Goal: Transaction & Acquisition: Purchase product/service

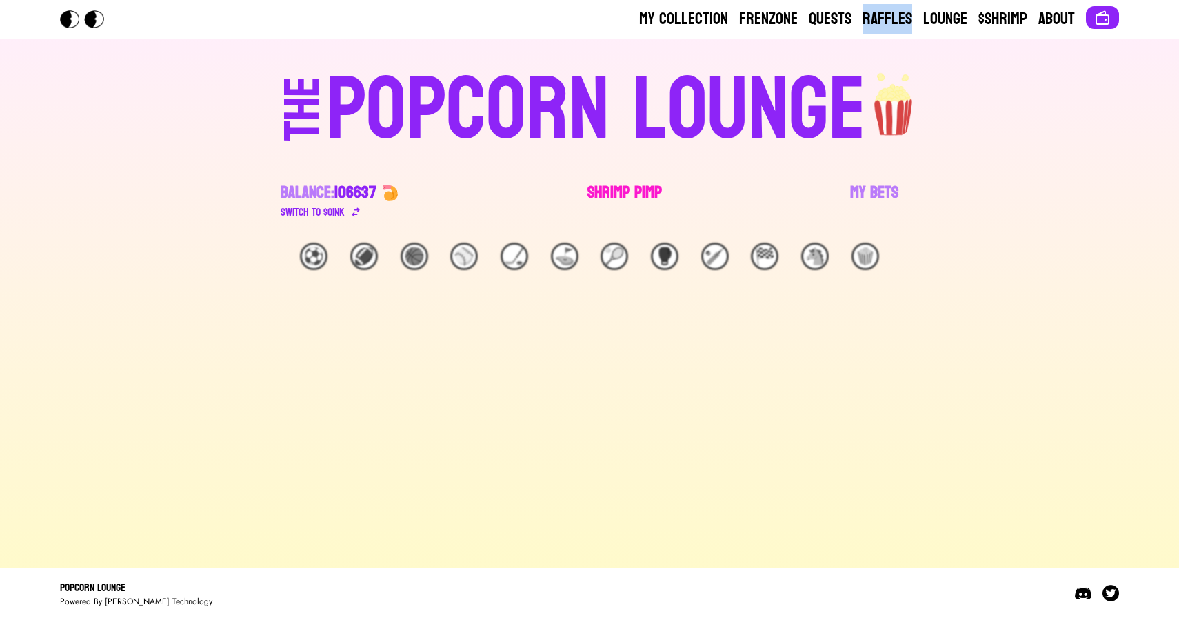
click at [623, 183] on link "Shrimp Pimp" at bounding box center [624, 201] width 74 height 39
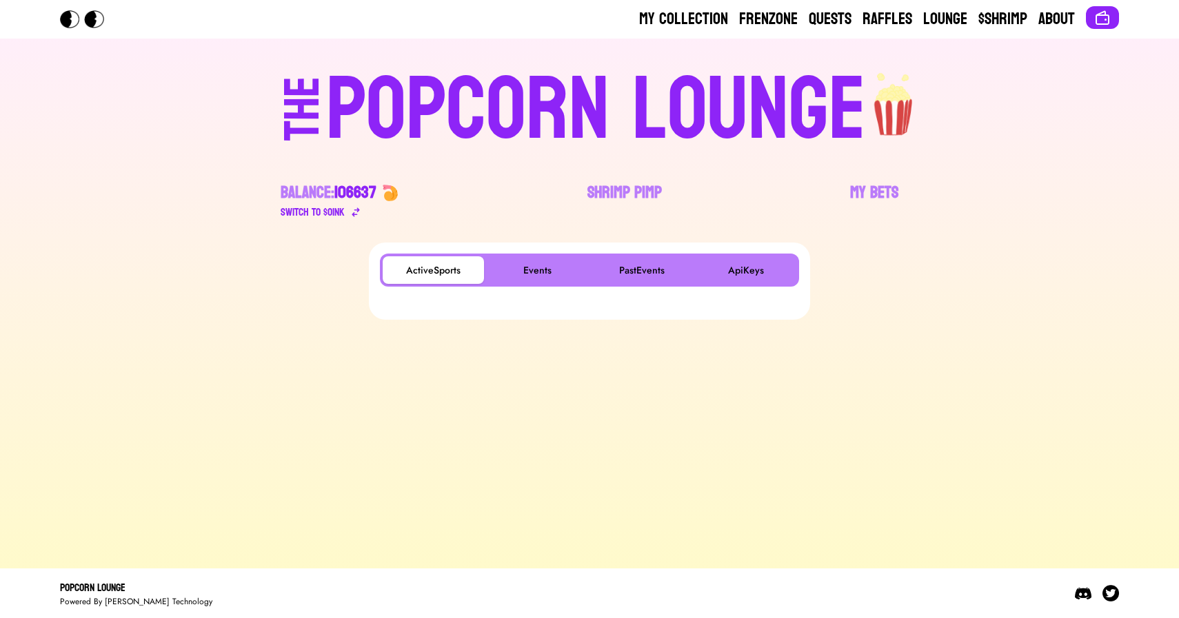
click at [539, 255] on div "ActiveSports Events PastEvents ApiKeys" at bounding box center [589, 270] width 419 height 33
click at [539, 261] on button "Events" at bounding box center [537, 270] width 101 height 28
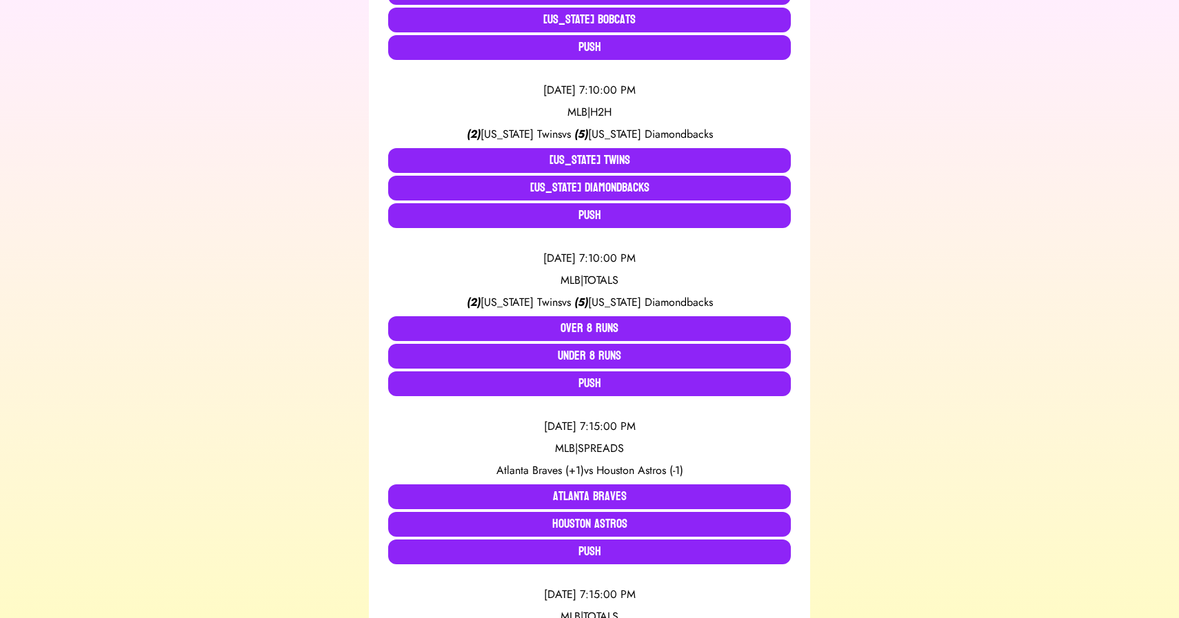
scroll to position [3109, 0]
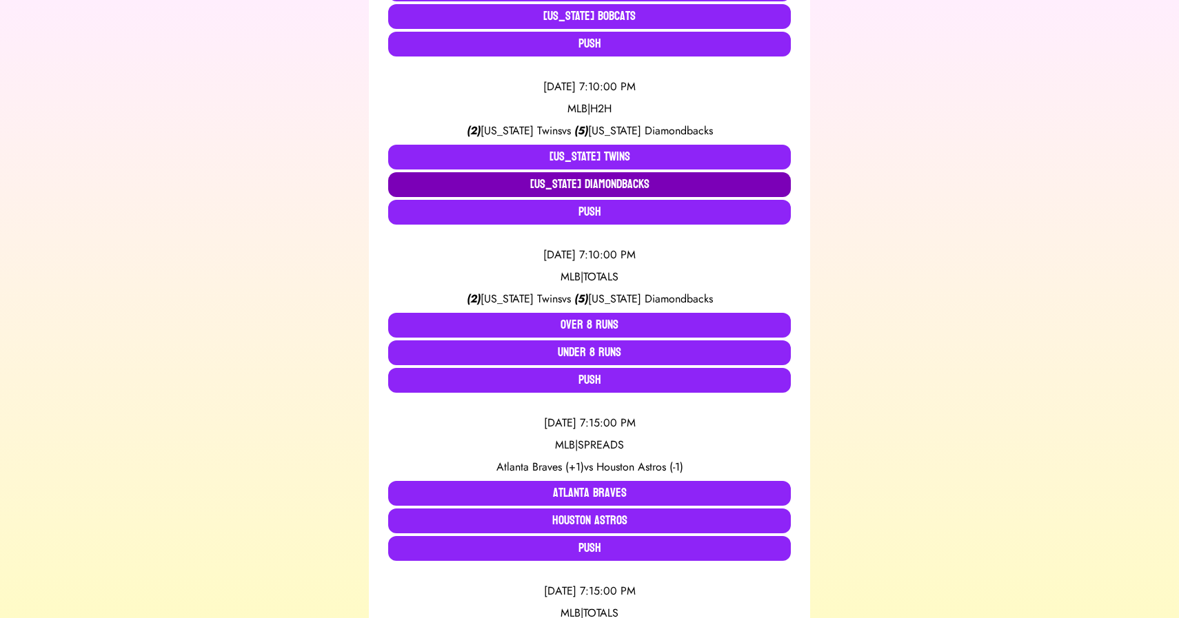
click at [611, 186] on button "[US_STATE] Diamondbacks" at bounding box center [589, 184] width 403 height 25
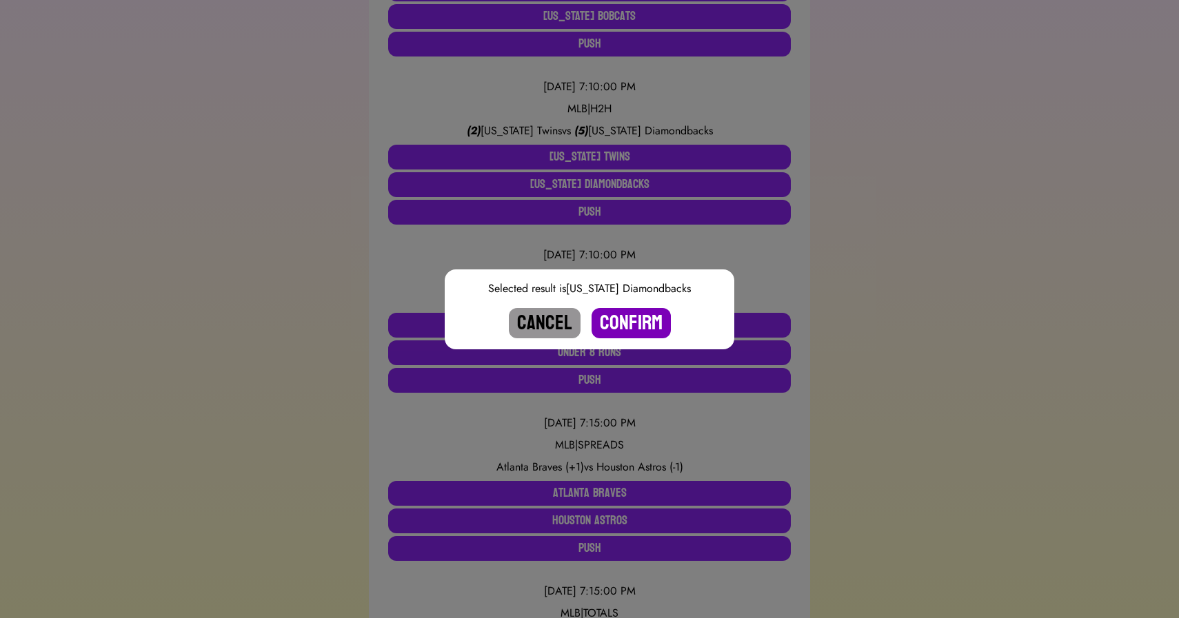
click at [634, 314] on button "Confirm" at bounding box center [630, 323] width 79 height 30
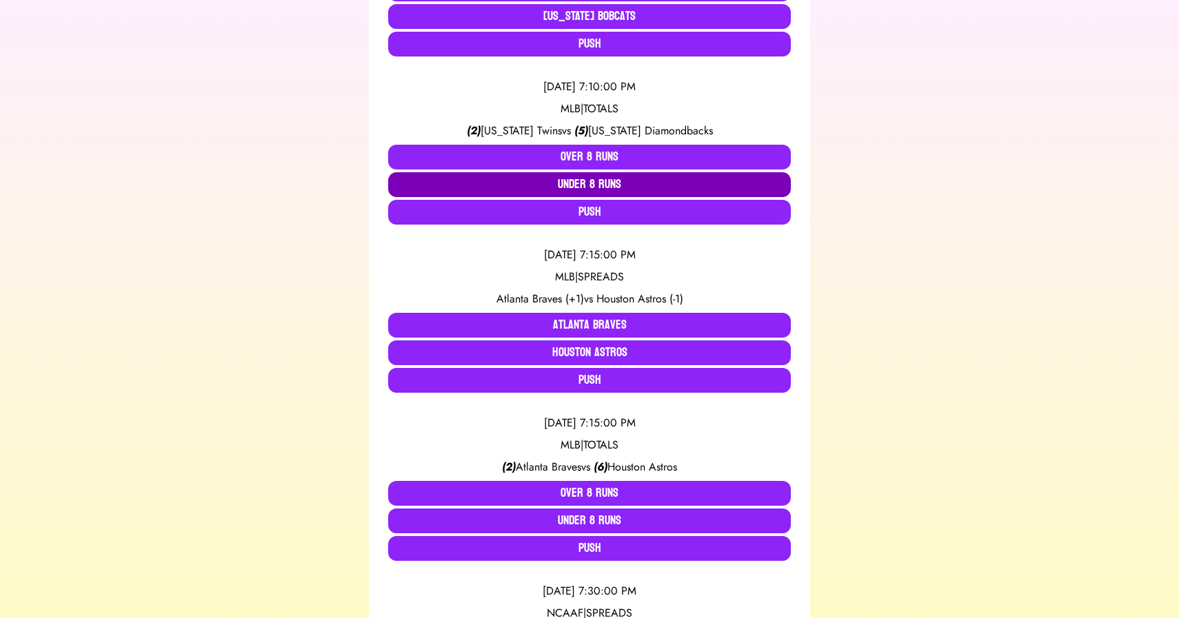
click at [571, 187] on button "Under 8 Runs" at bounding box center [589, 184] width 403 height 25
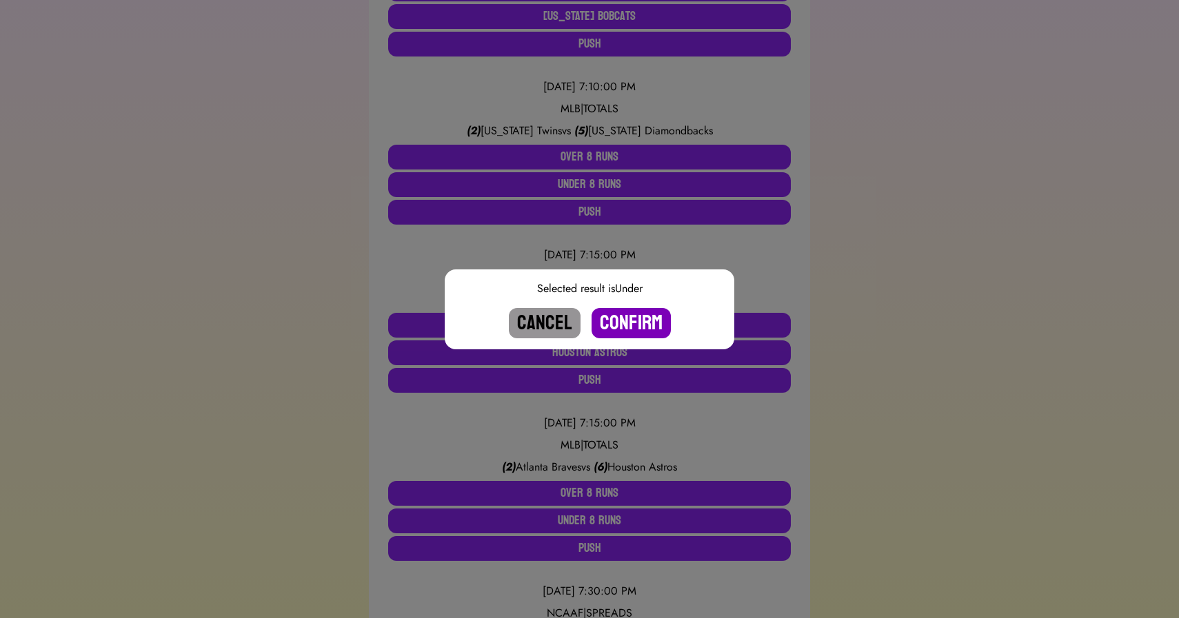
click at [616, 316] on button "Confirm" at bounding box center [630, 323] width 79 height 30
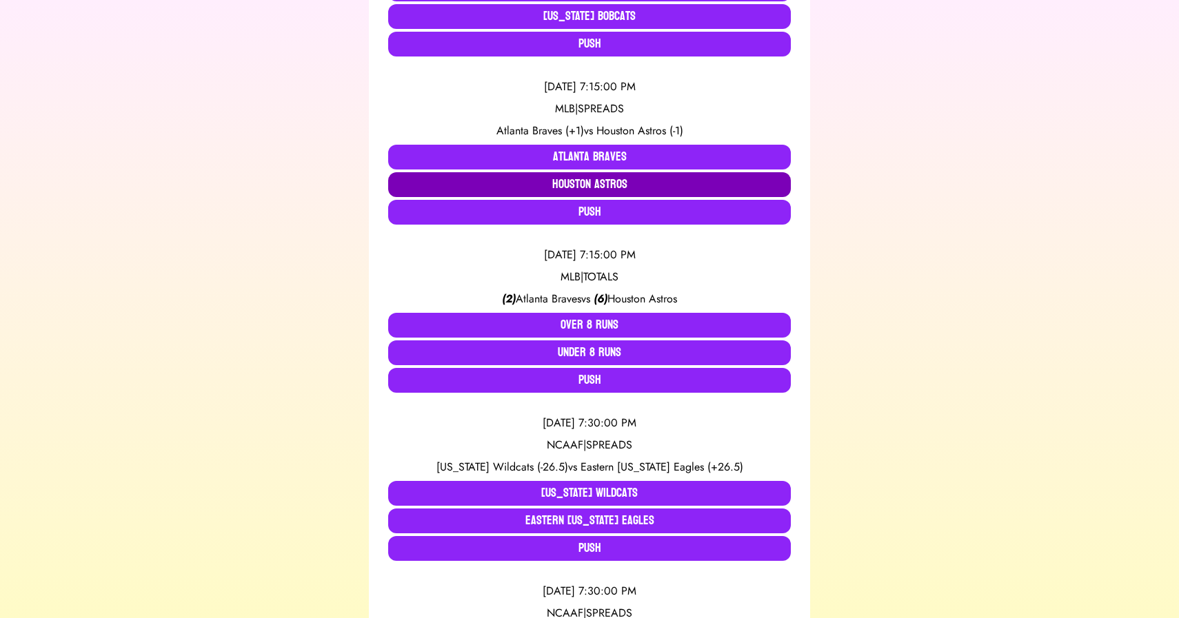
click at [570, 190] on button "Houston Astros" at bounding box center [589, 184] width 403 height 25
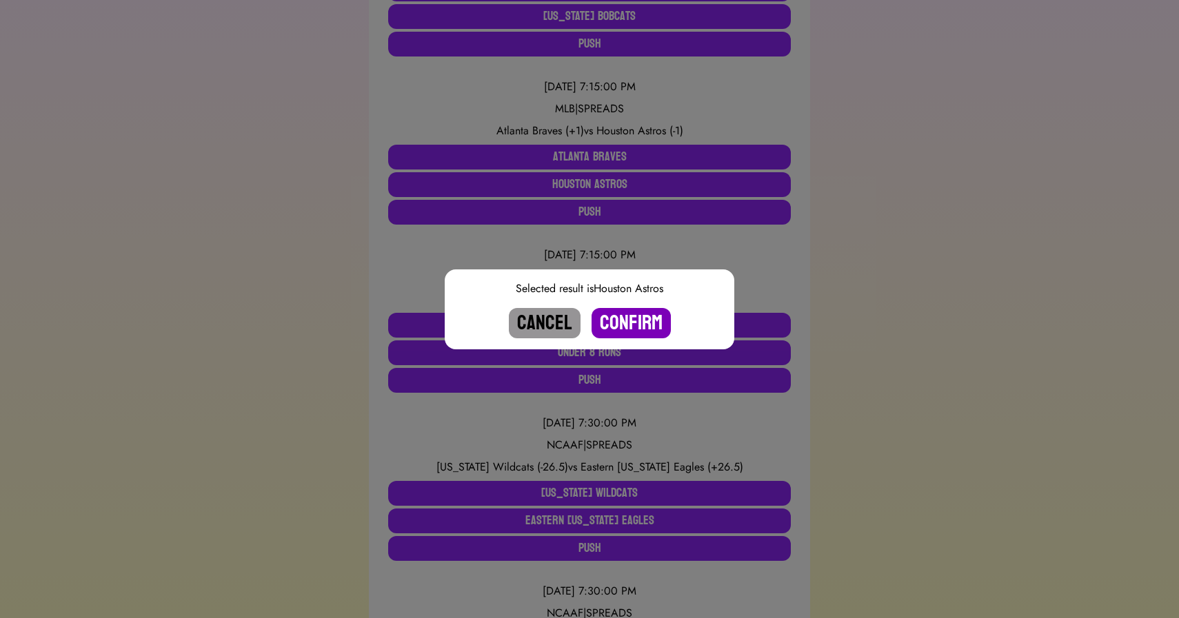
click at [636, 318] on button "Confirm" at bounding box center [630, 323] width 79 height 30
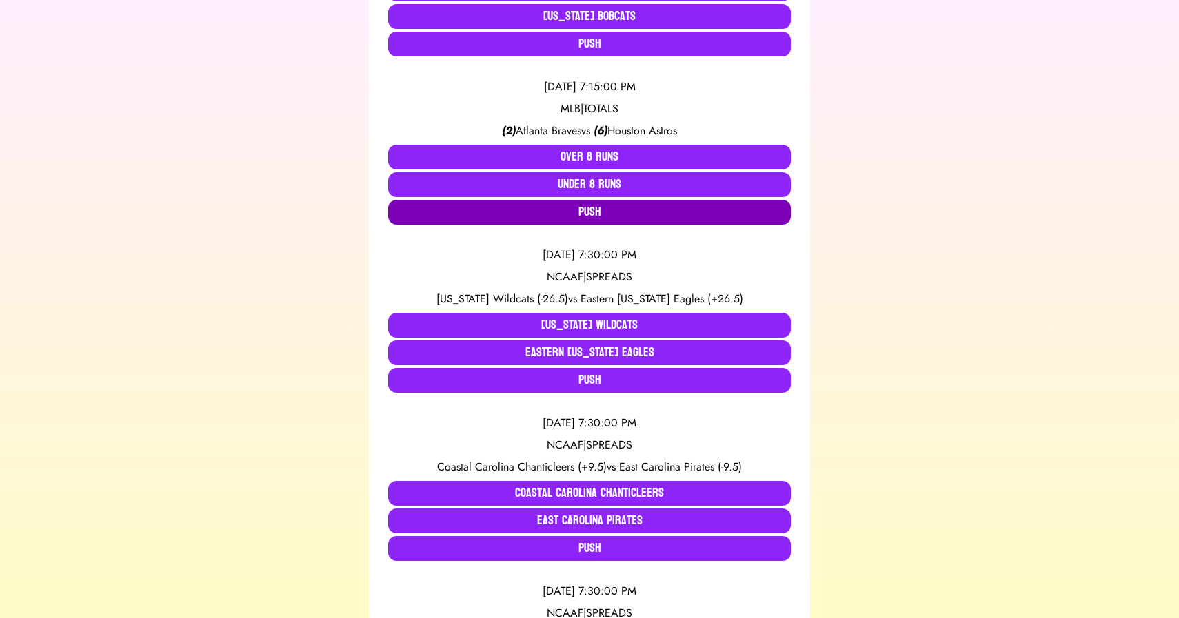
click at [604, 215] on button "Push" at bounding box center [589, 212] width 403 height 25
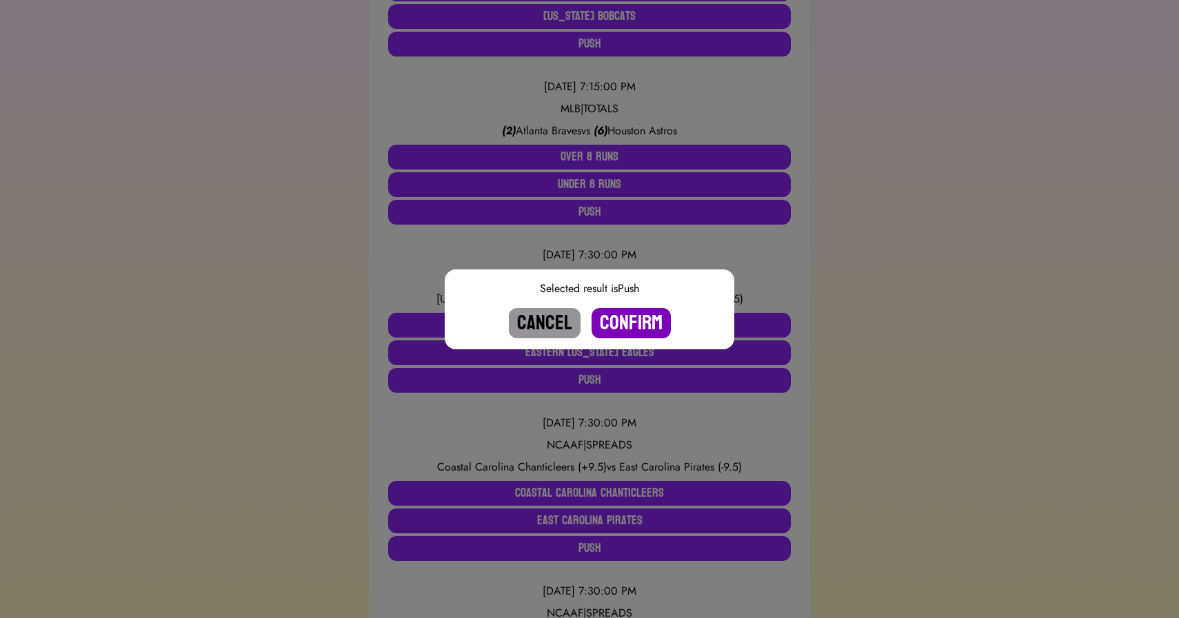
click at [631, 322] on button "Confirm" at bounding box center [630, 323] width 79 height 30
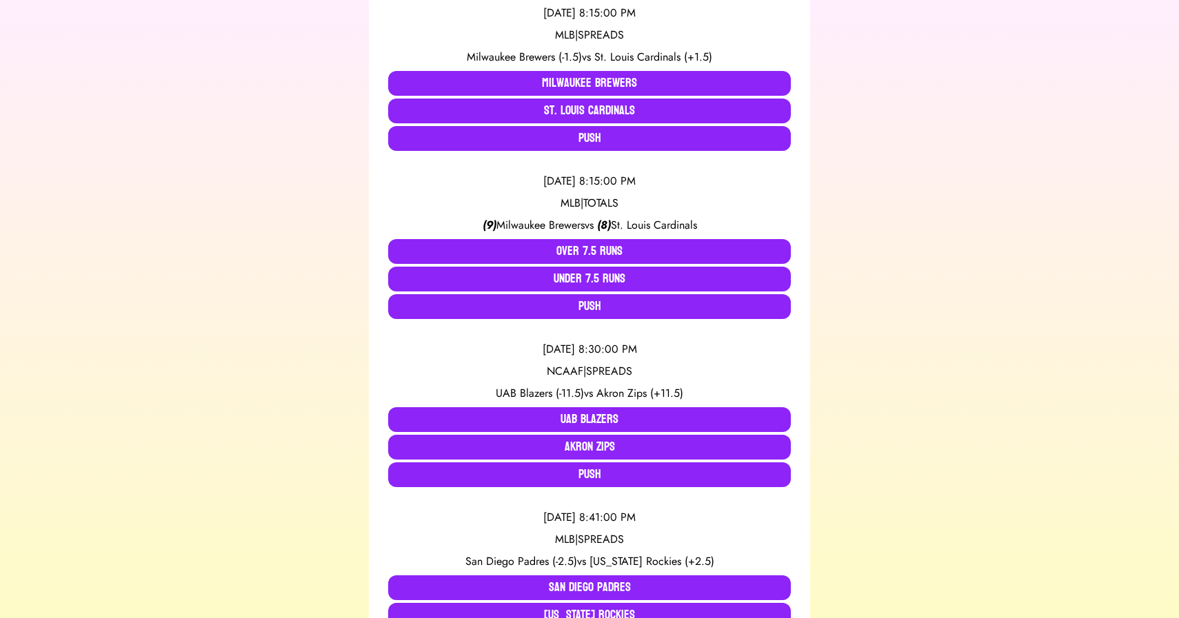
scroll to position [4864, 0]
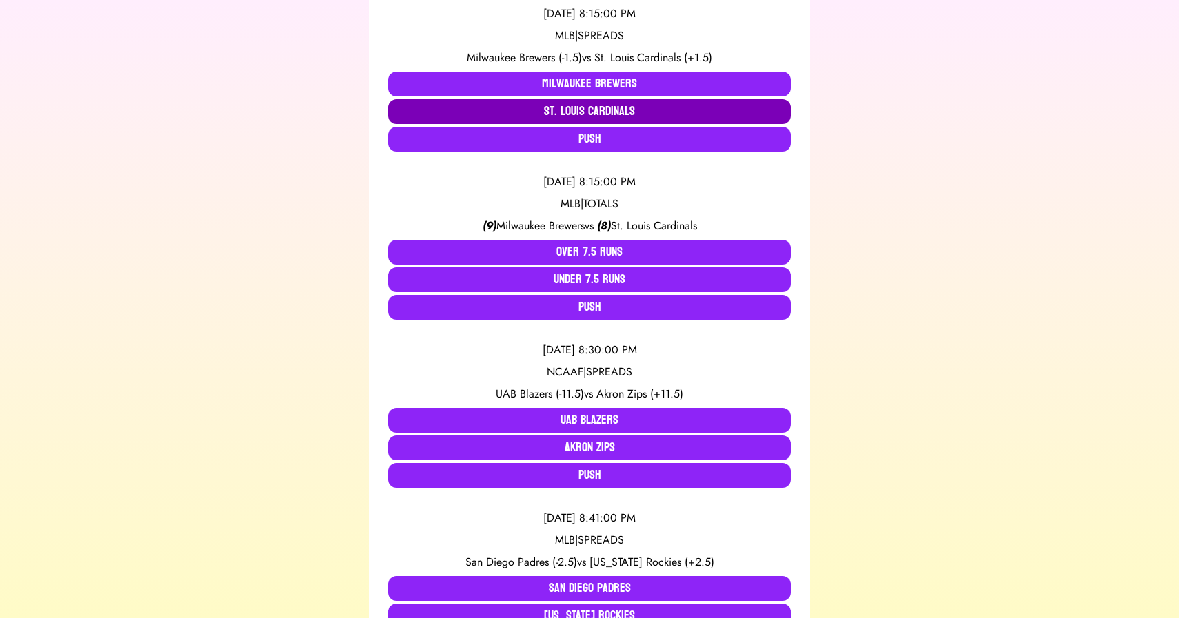
click at [583, 105] on button "St. Louis Cardinals" at bounding box center [589, 111] width 403 height 25
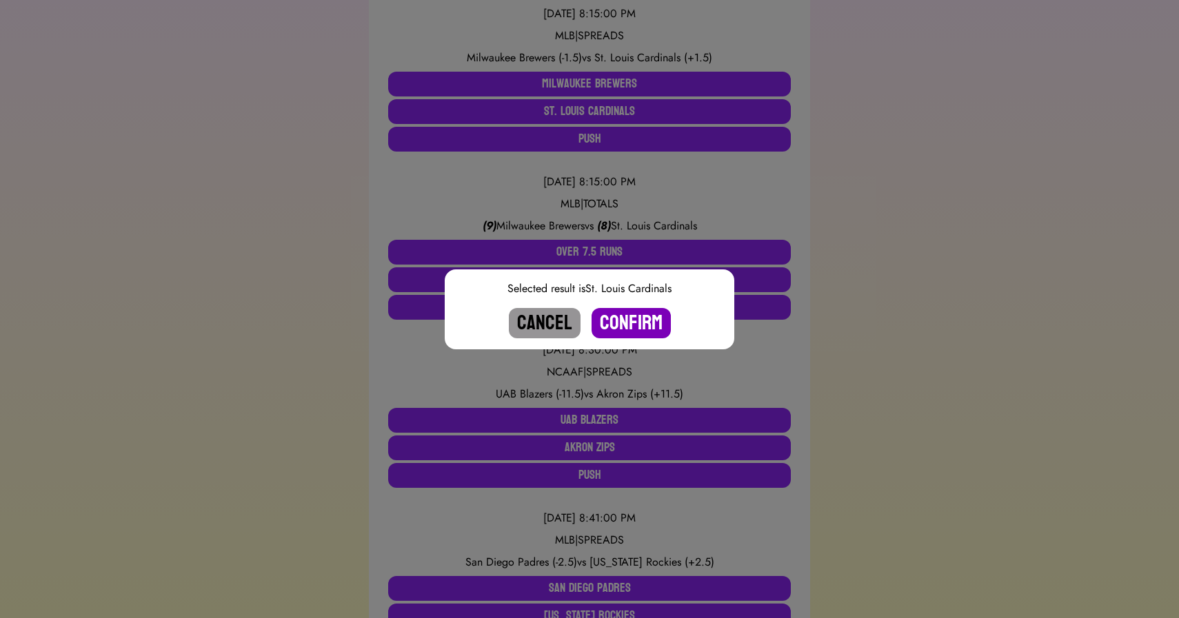
click at [634, 327] on button "Confirm" at bounding box center [630, 323] width 79 height 30
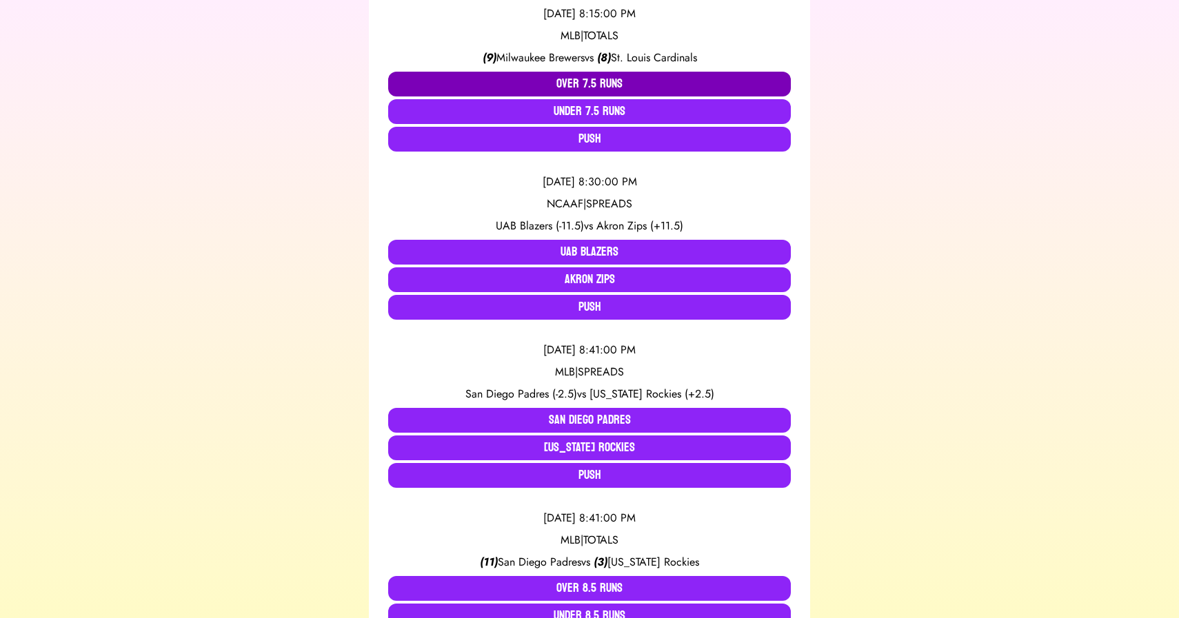
click at [600, 83] on button "Over 7.5 Runs" at bounding box center [589, 84] width 403 height 25
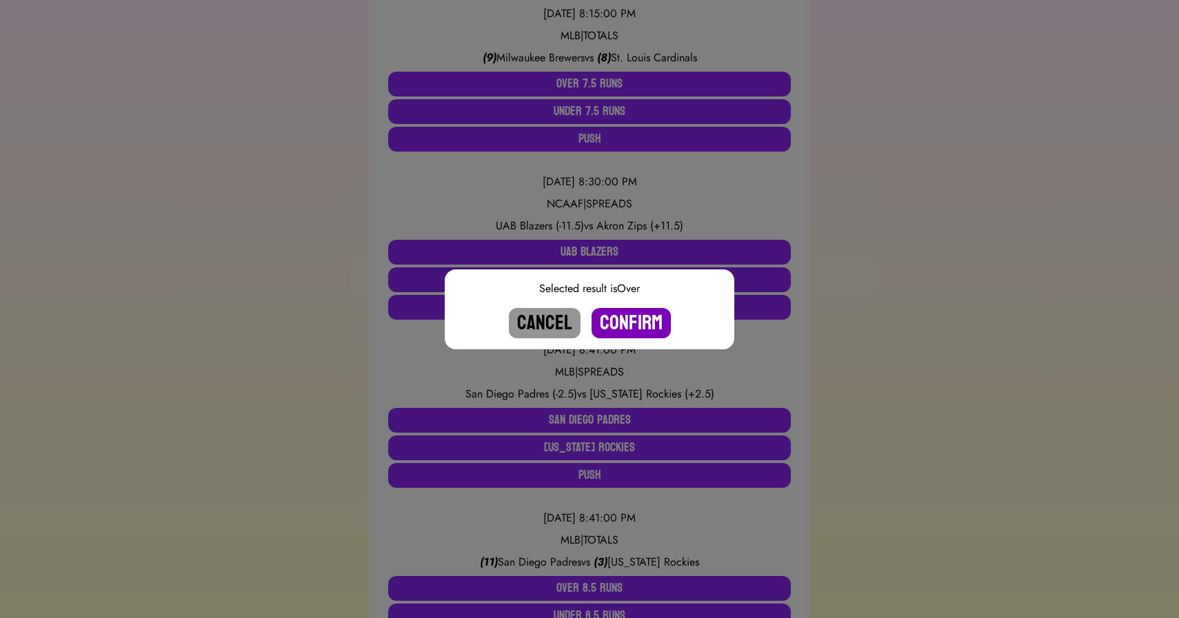
click at [629, 324] on button "Confirm" at bounding box center [630, 323] width 79 height 30
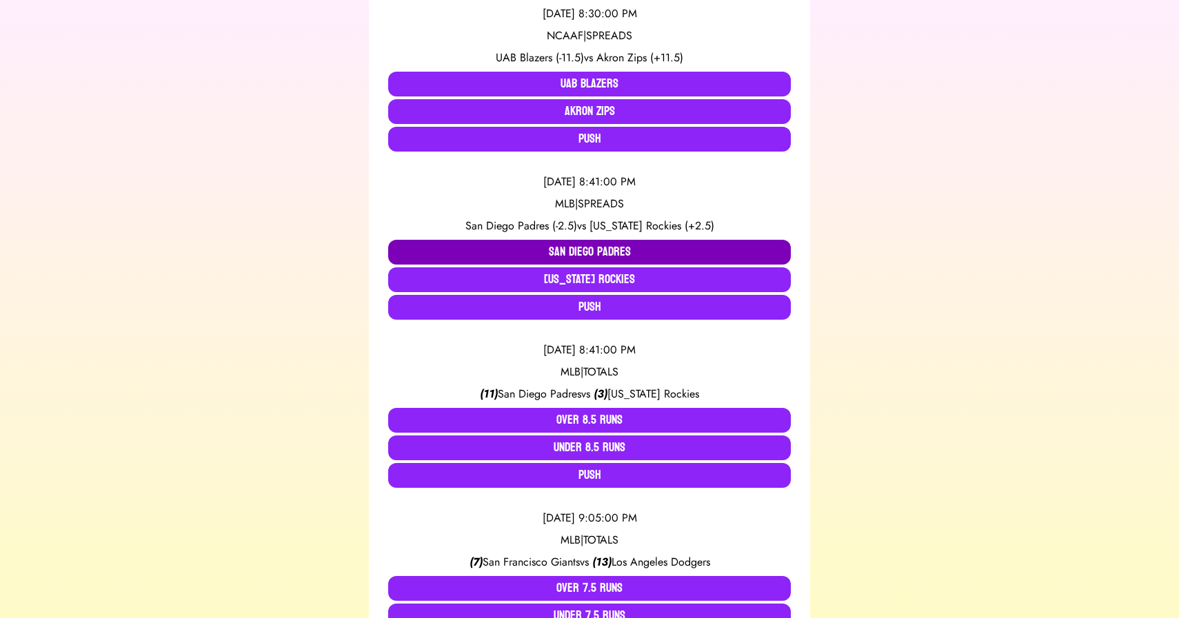
click at [555, 250] on button "San Diego Padres" at bounding box center [589, 252] width 403 height 25
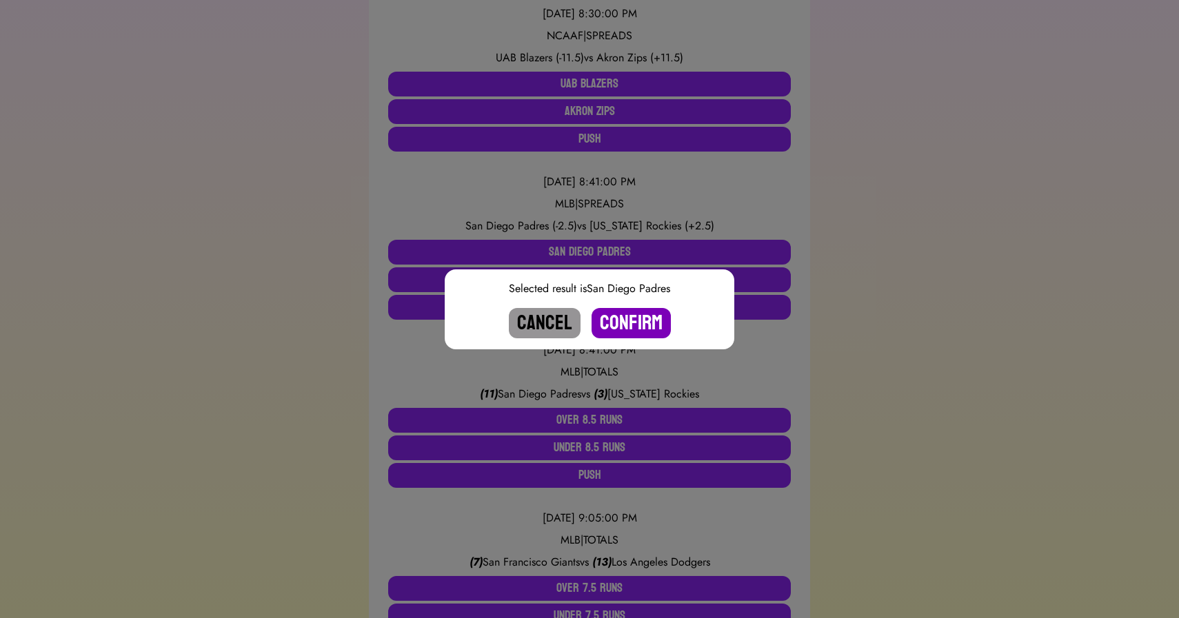
click at [625, 324] on button "Confirm" at bounding box center [630, 323] width 79 height 30
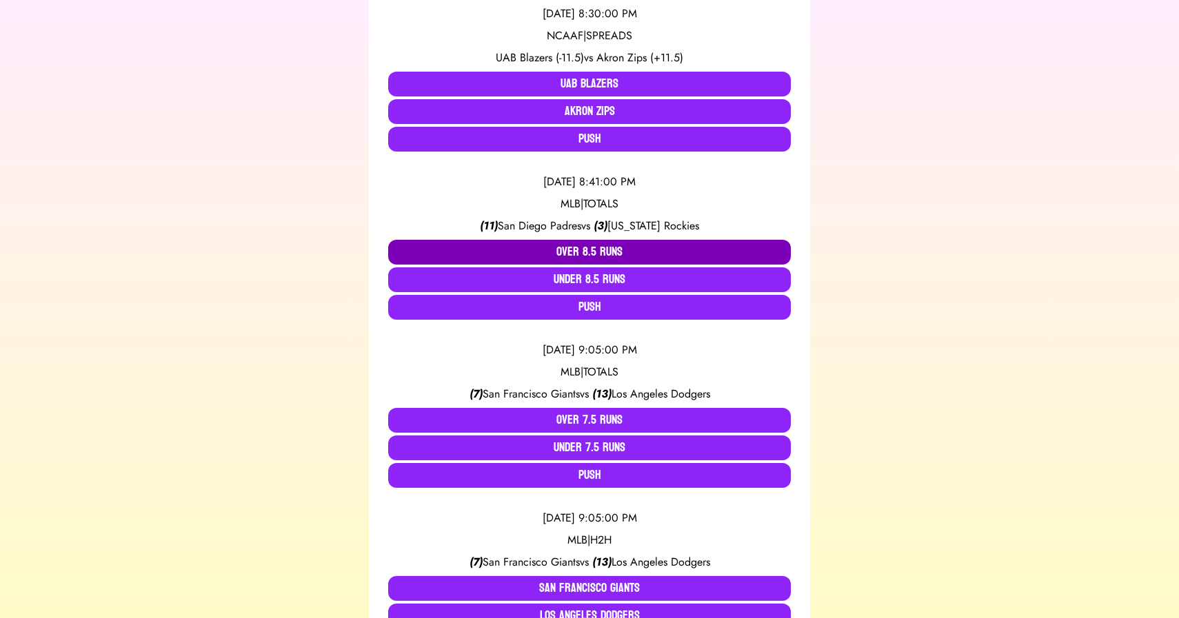
click at [568, 259] on button "Over 8.5 Runs" at bounding box center [589, 252] width 403 height 25
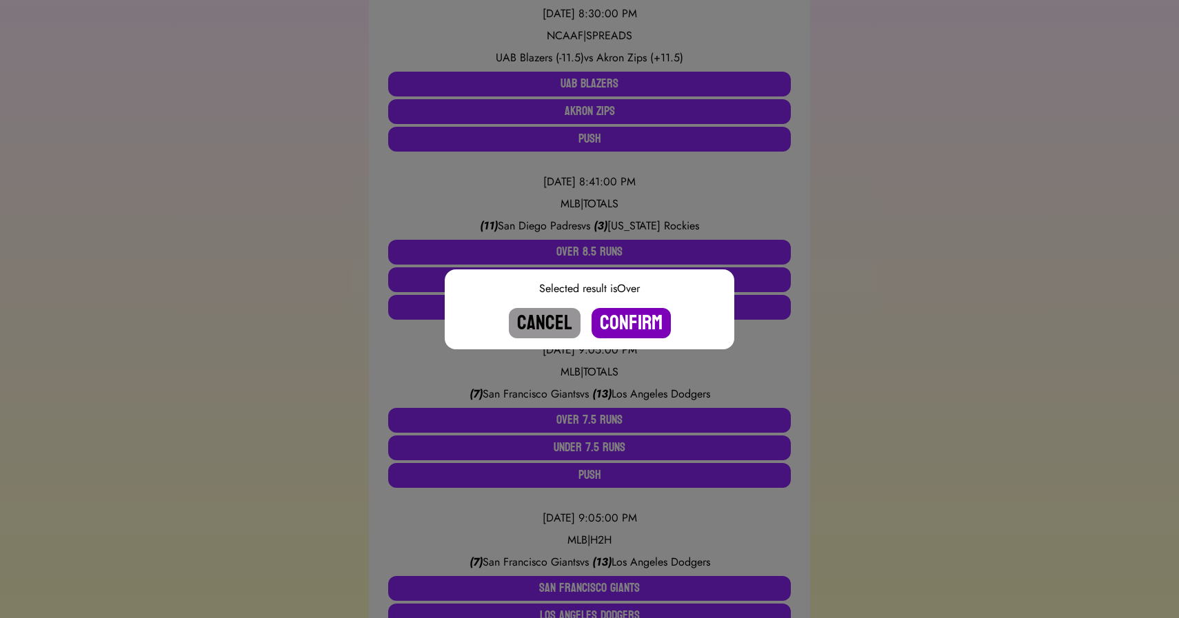
click at [622, 321] on button "Confirm" at bounding box center [630, 323] width 79 height 30
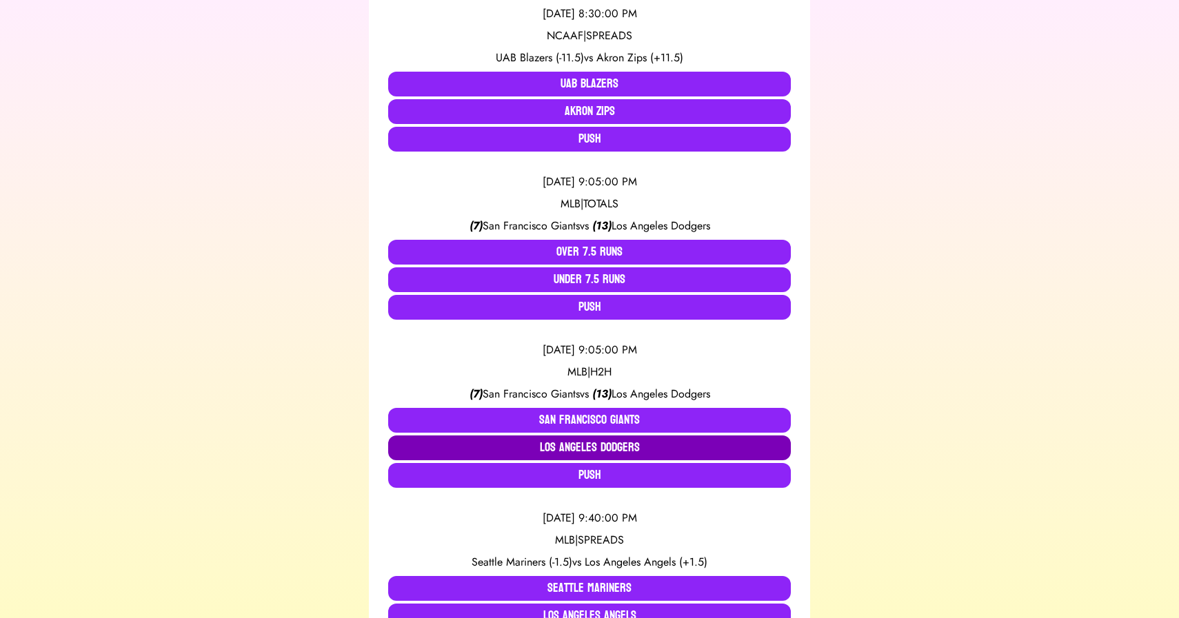
click at [608, 445] on button "Los Angeles Dodgers" at bounding box center [589, 448] width 403 height 25
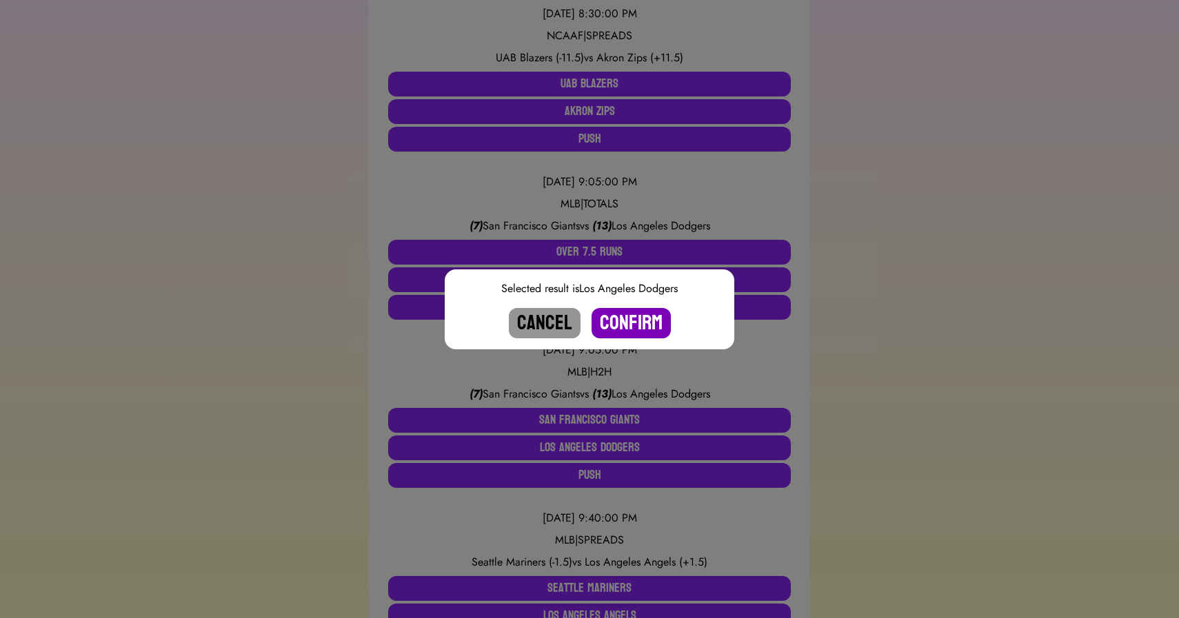
click at [623, 323] on button "Confirm" at bounding box center [630, 323] width 79 height 30
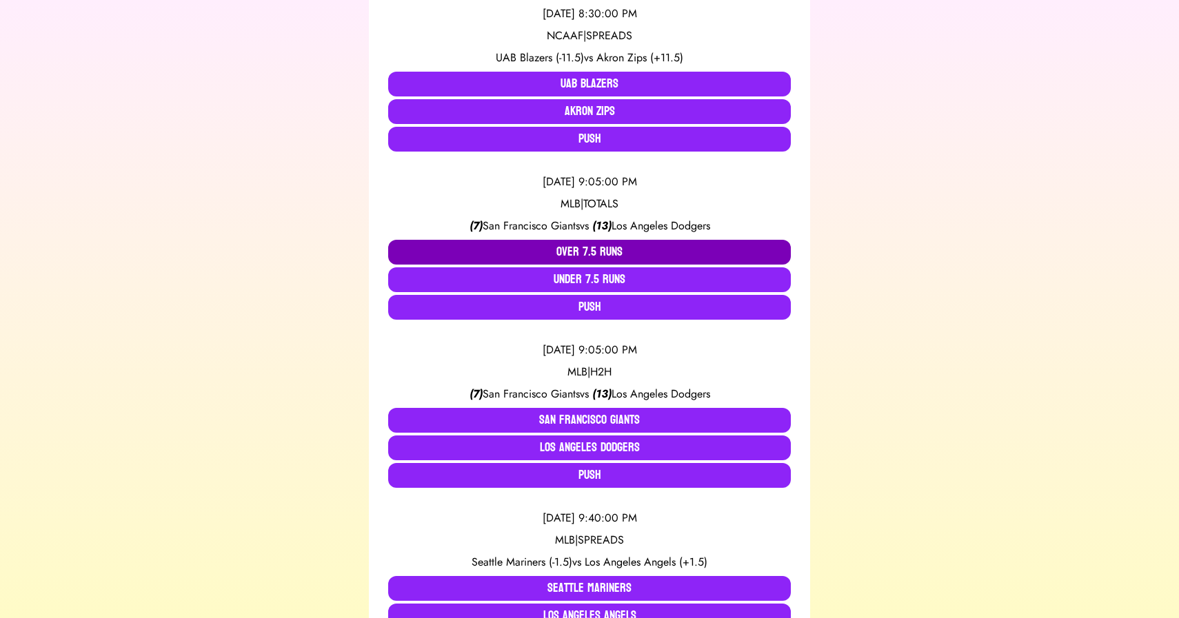
click at [586, 256] on button "Over 7.5 Runs" at bounding box center [589, 252] width 403 height 25
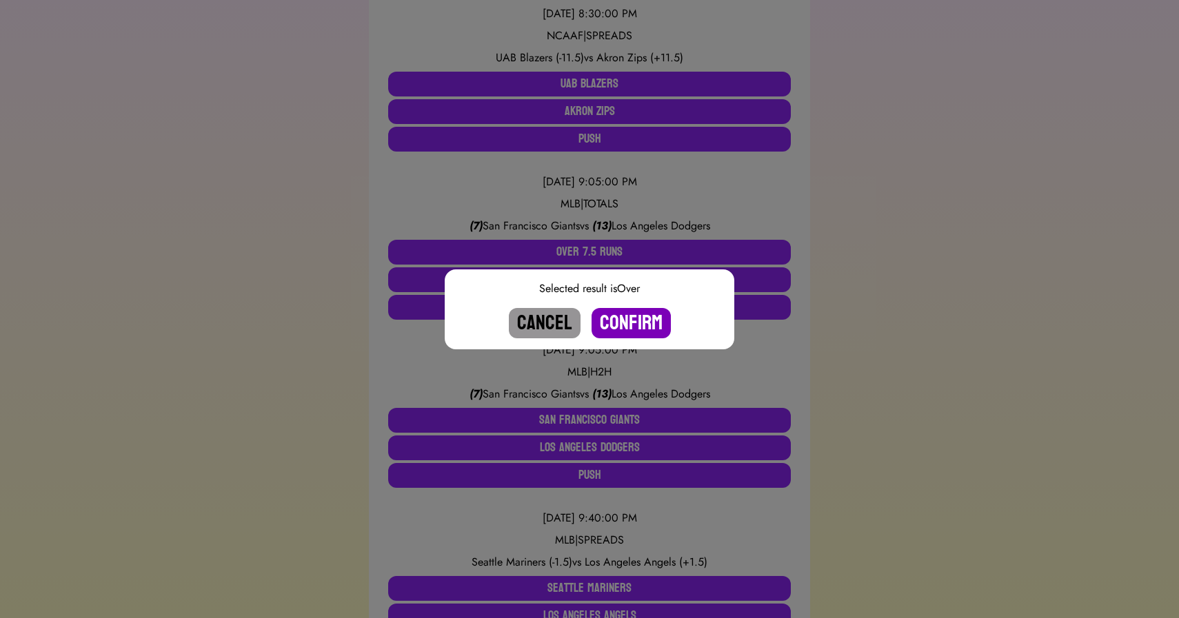
click at [629, 316] on button "Confirm" at bounding box center [630, 323] width 79 height 30
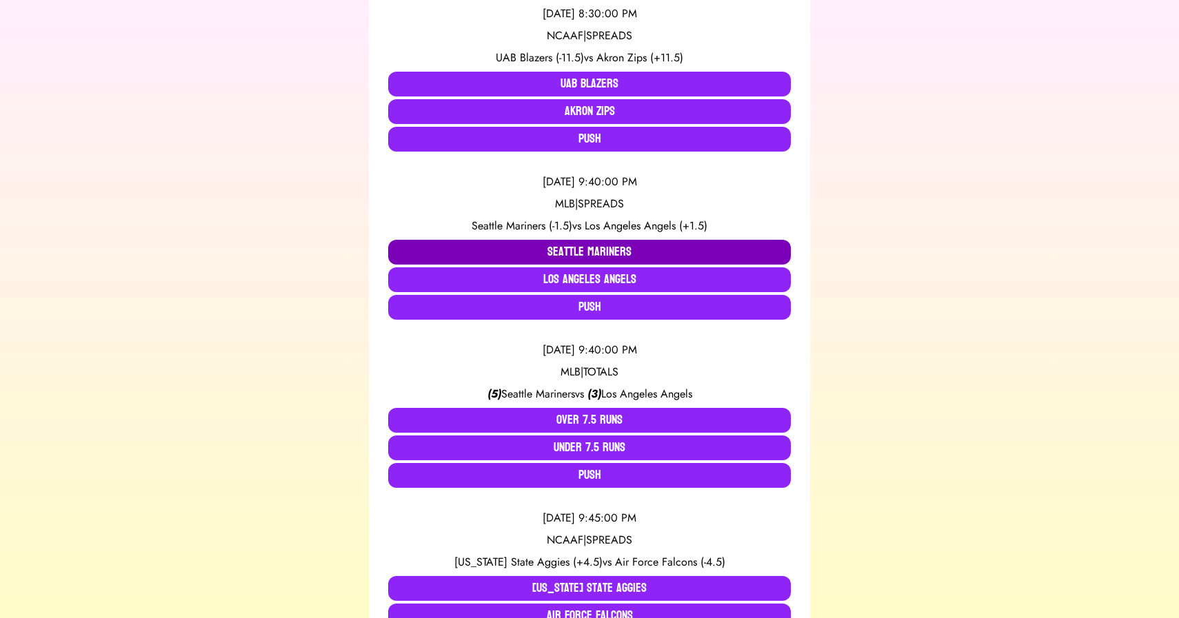
click at [549, 247] on button "Seattle Mariners" at bounding box center [589, 252] width 403 height 25
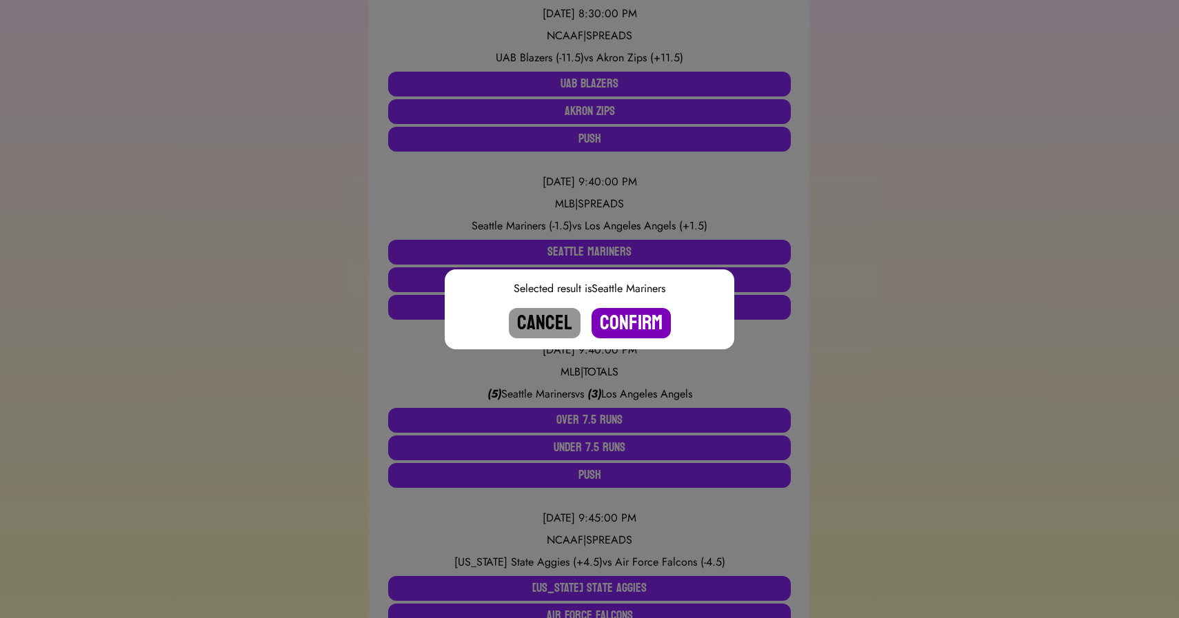
click at [624, 318] on button "Confirm" at bounding box center [630, 323] width 79 height 30
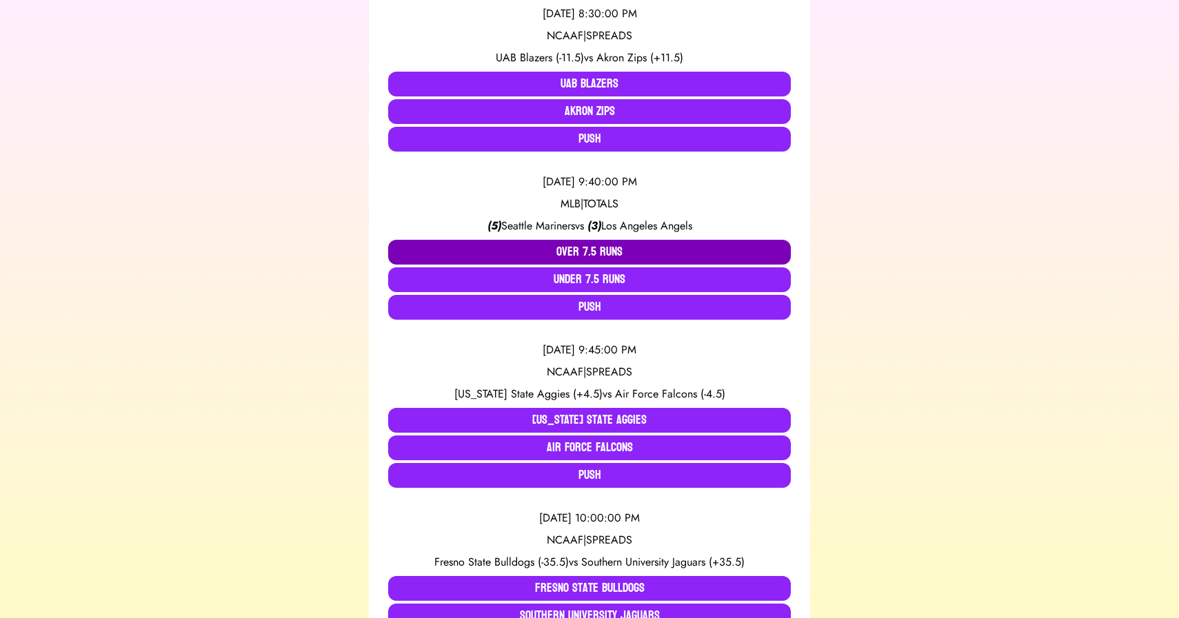
click at [591, 245] on button "Over 7.5 Runs" at bounding box center [589, 252] width 403 height 25
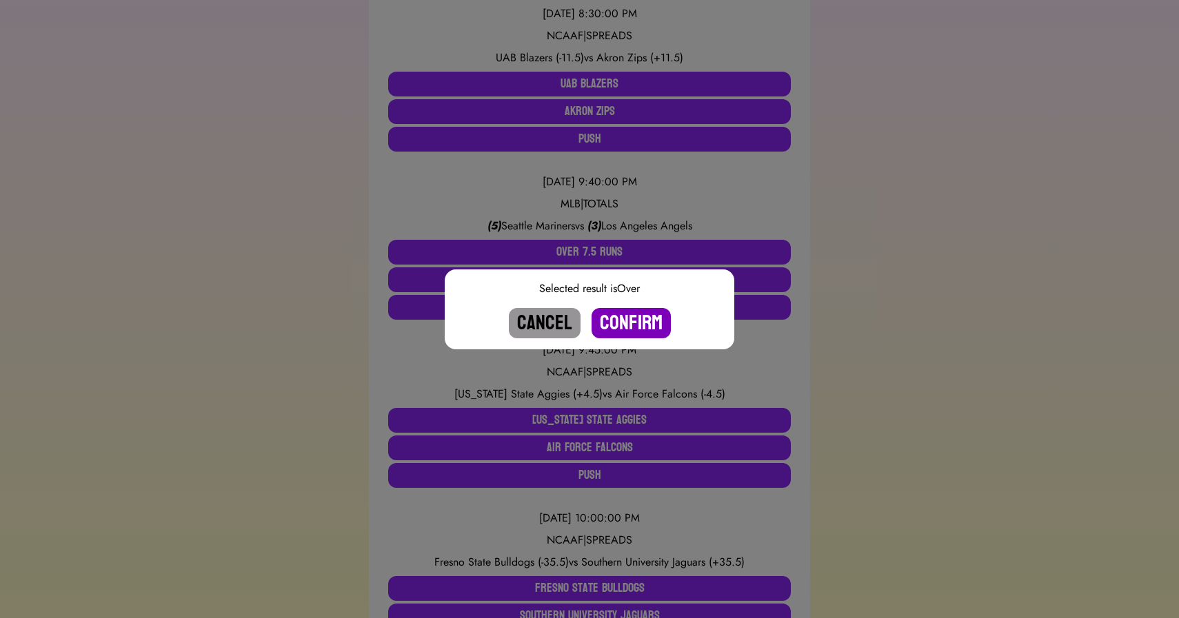
click at [632, 320] on button "Confirm" at bounding box center [630, 323] width 79 height 30
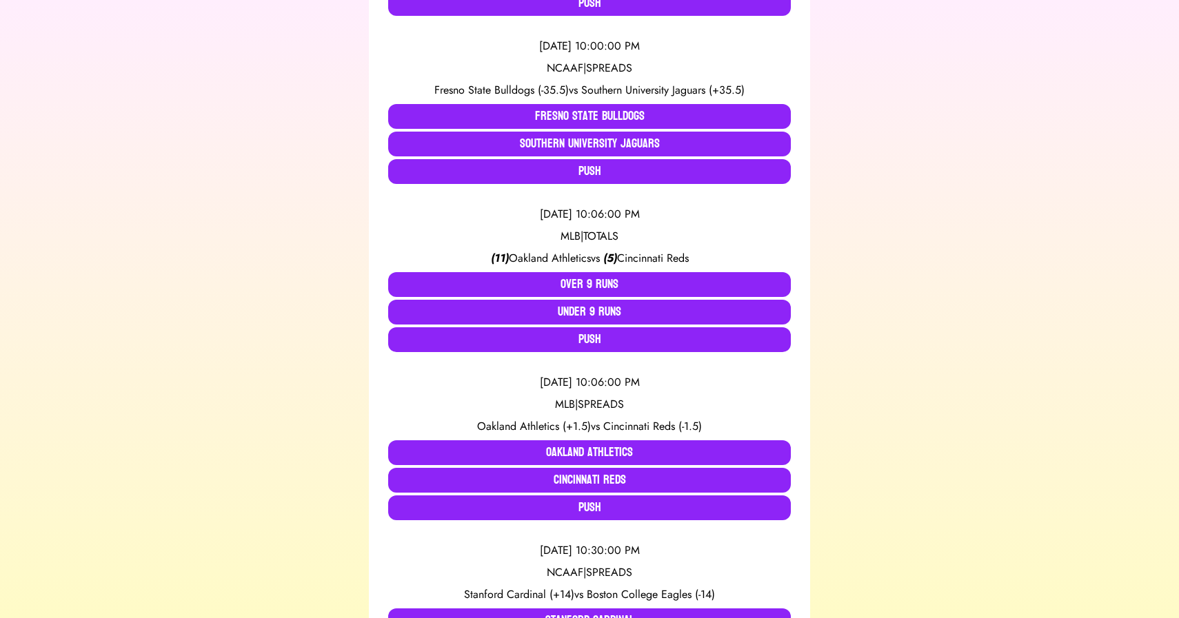
scroll to position [5165, 0]
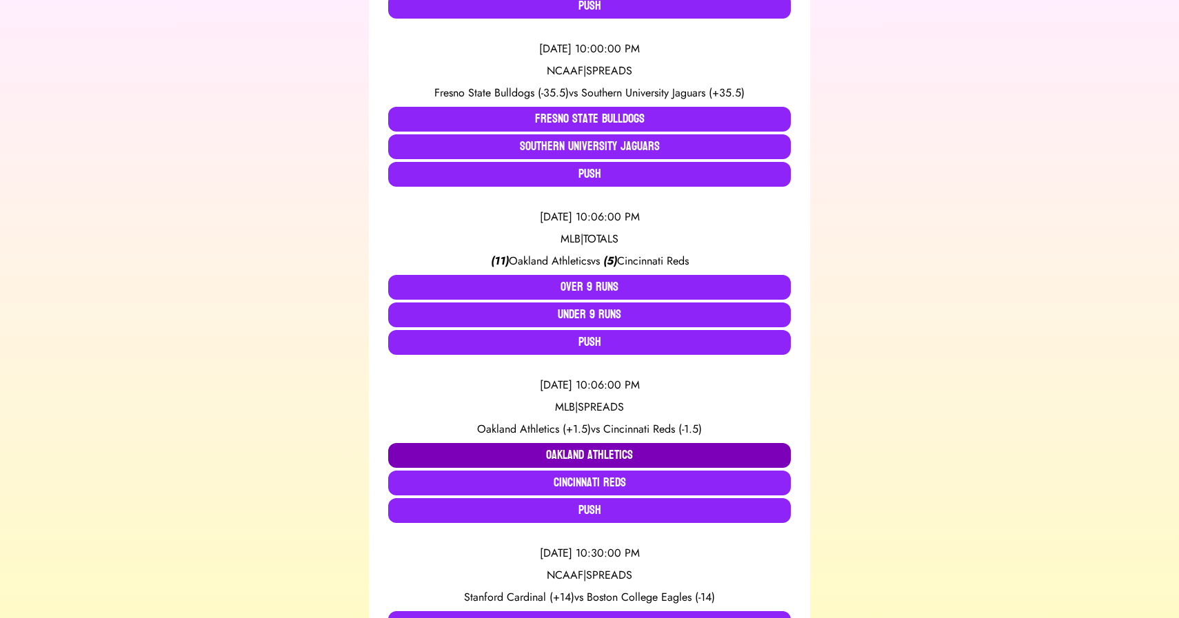
click at [602, 451] on button "Oakland Athletics" at bounding box center [589, 455] width 403 height 25
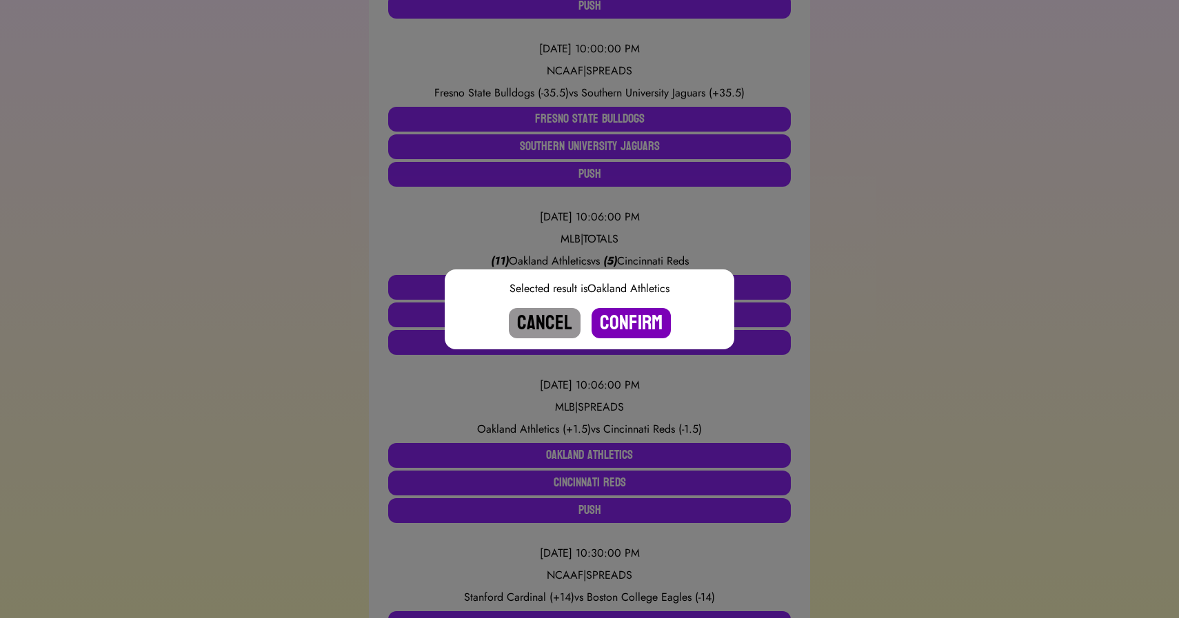
click at [628, 332] on button "Confirm" at bounding box center [630, 323] width 79 height 30
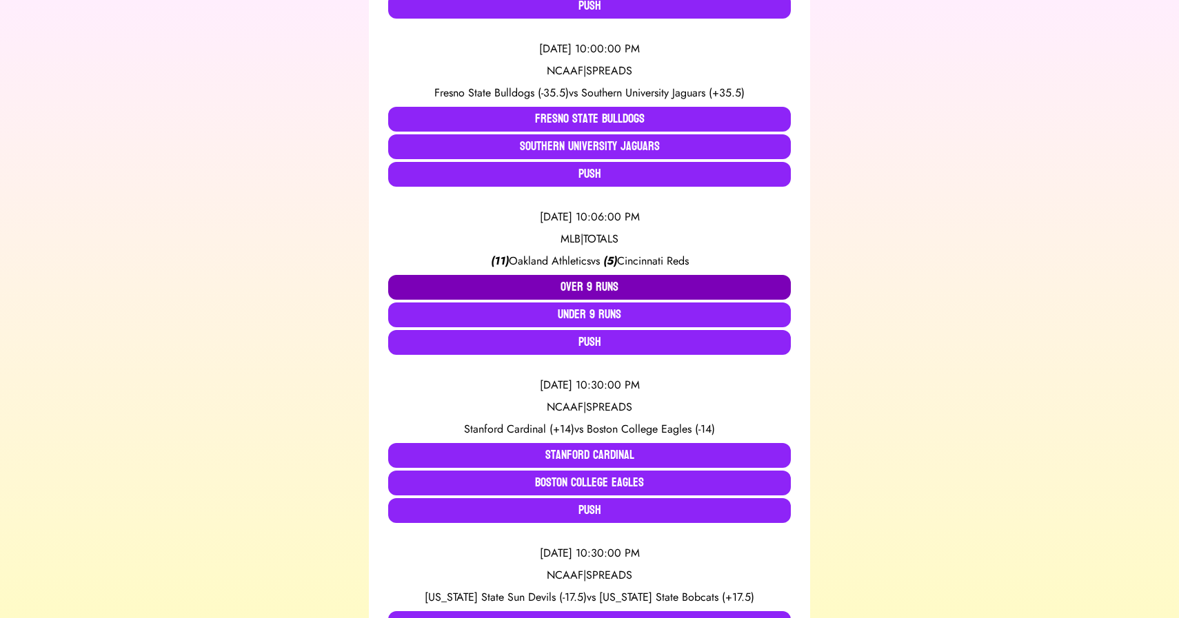
click at [600, 282] on button "Over 9 Runs" at bounding box center [589, 287] width 403 height 25
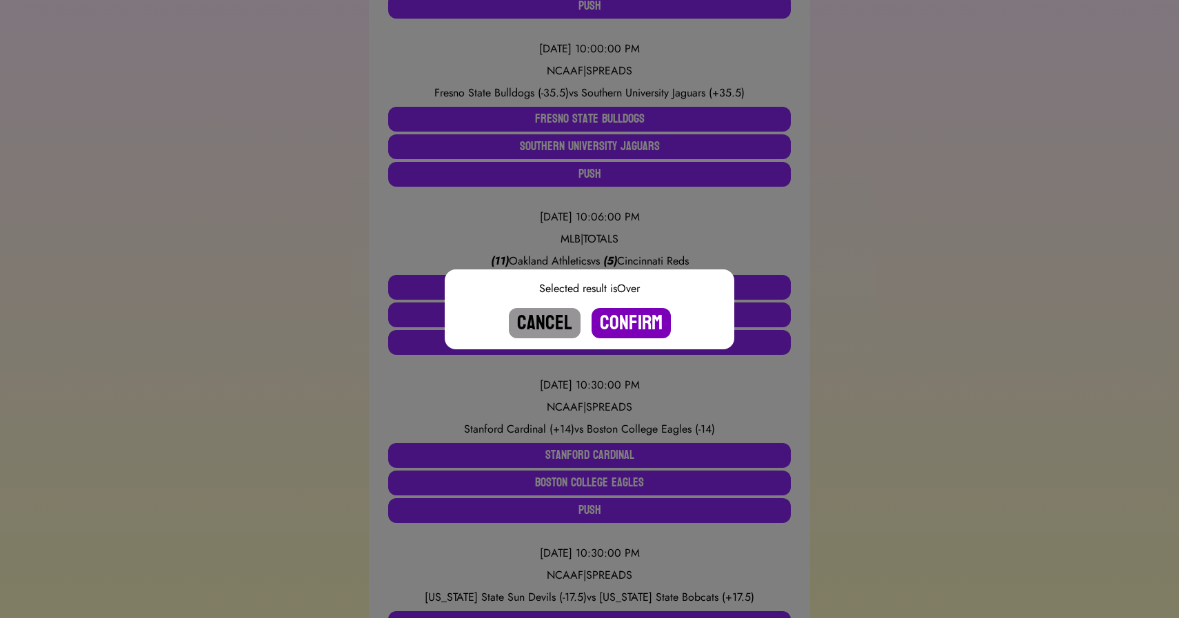
click at [627, 321] on button "Confirm" at bounding box center [630, 323] width 79 height 30
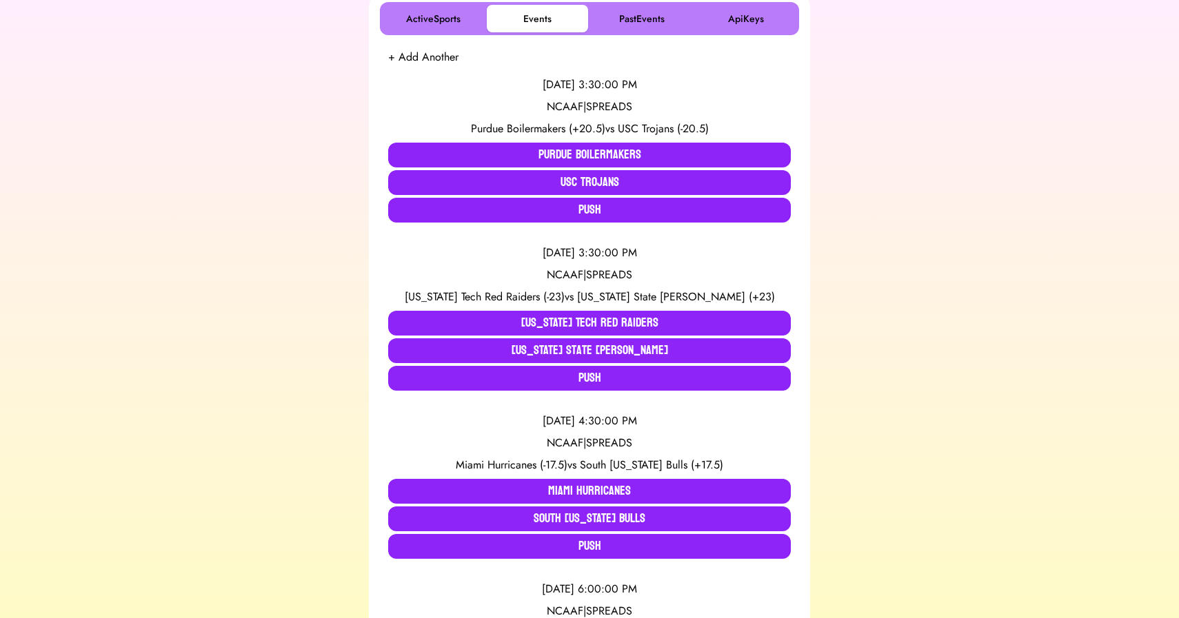
scroll to position [0, 0]
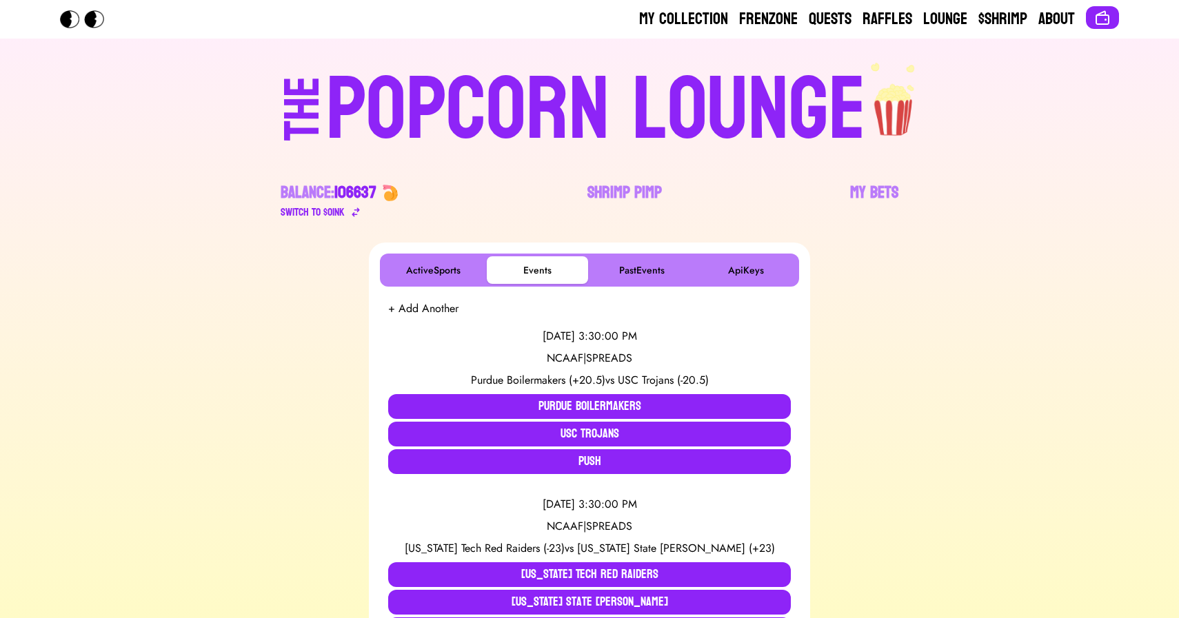
click at [458, 76] on div "POPCORN LOUNGE" at bounding box center [596, 110] width 540 height 88
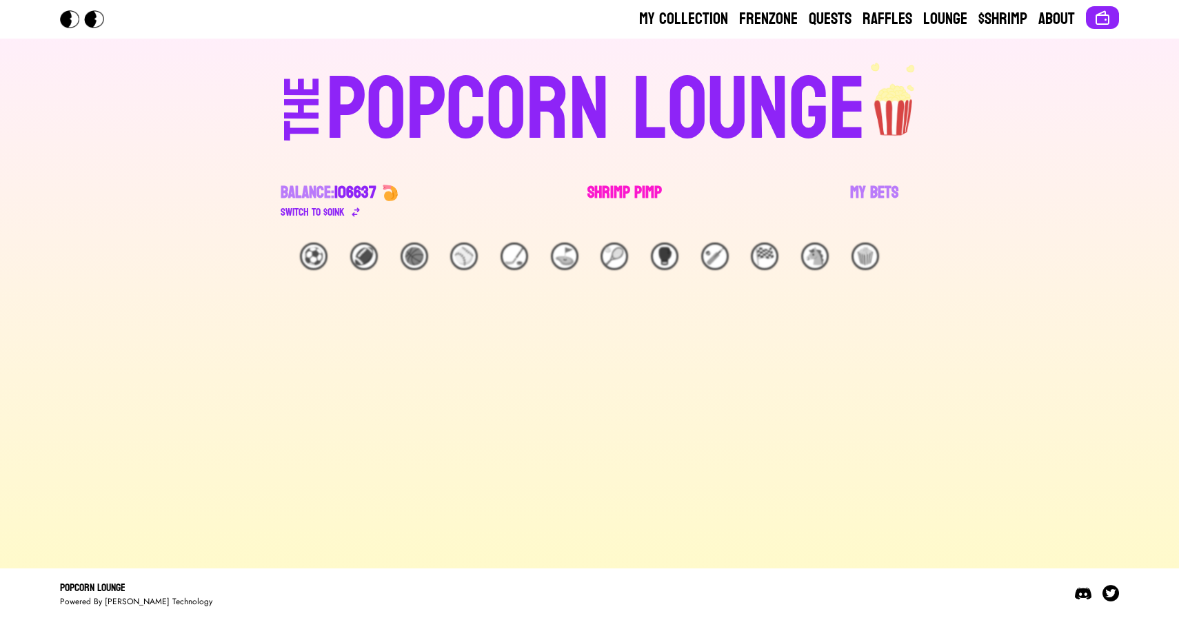
click at [626, 192] on link "Shrimp Pimp" at bounding box center [624, 201] width 74 height 39
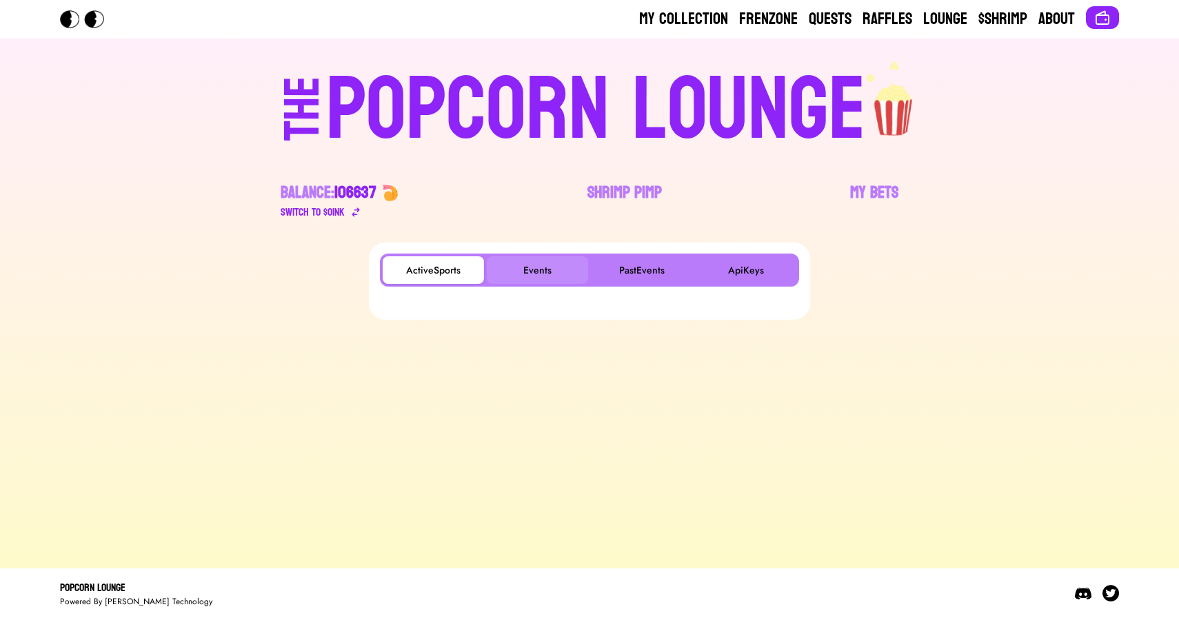
click at [548, 262] on button "Events" at bounding box center [537, 270] width 101 height 28
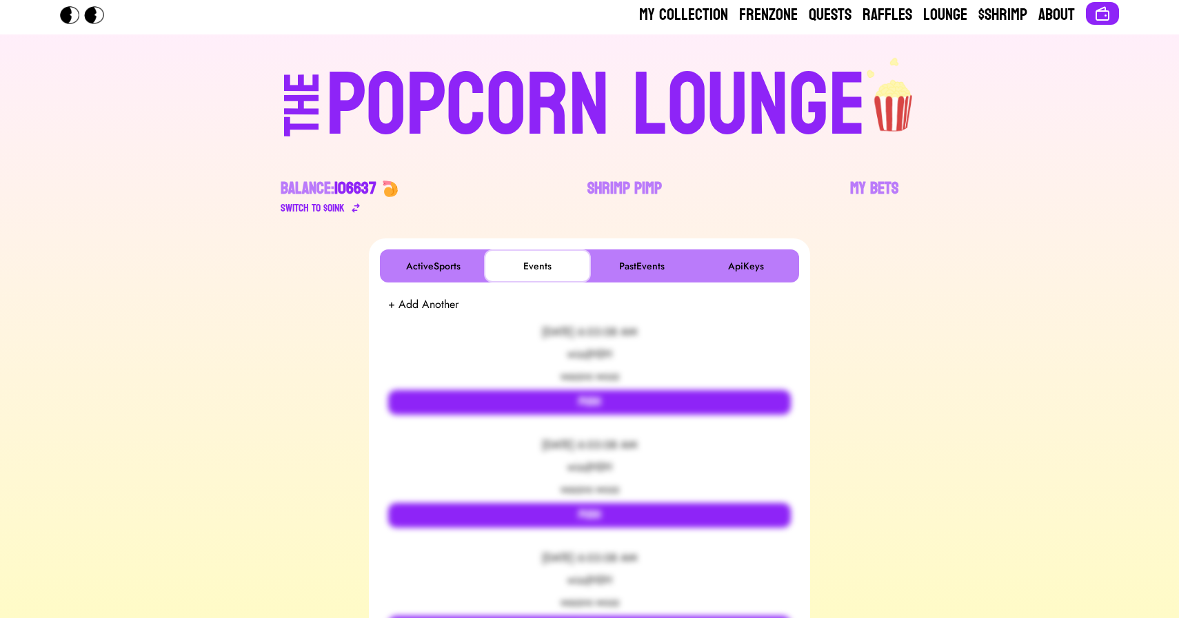
scroll to position [8, 0]
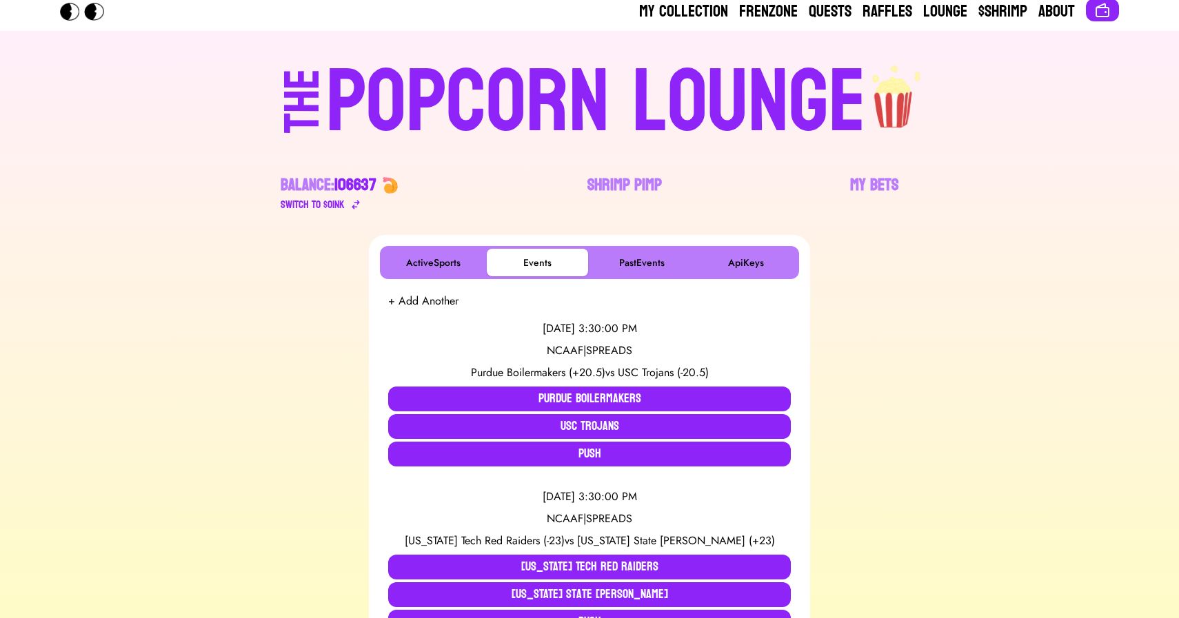
click at [412, 99] on div "POPCORN LOUNGE" at bounding box center [596, 103] width 540 height 88
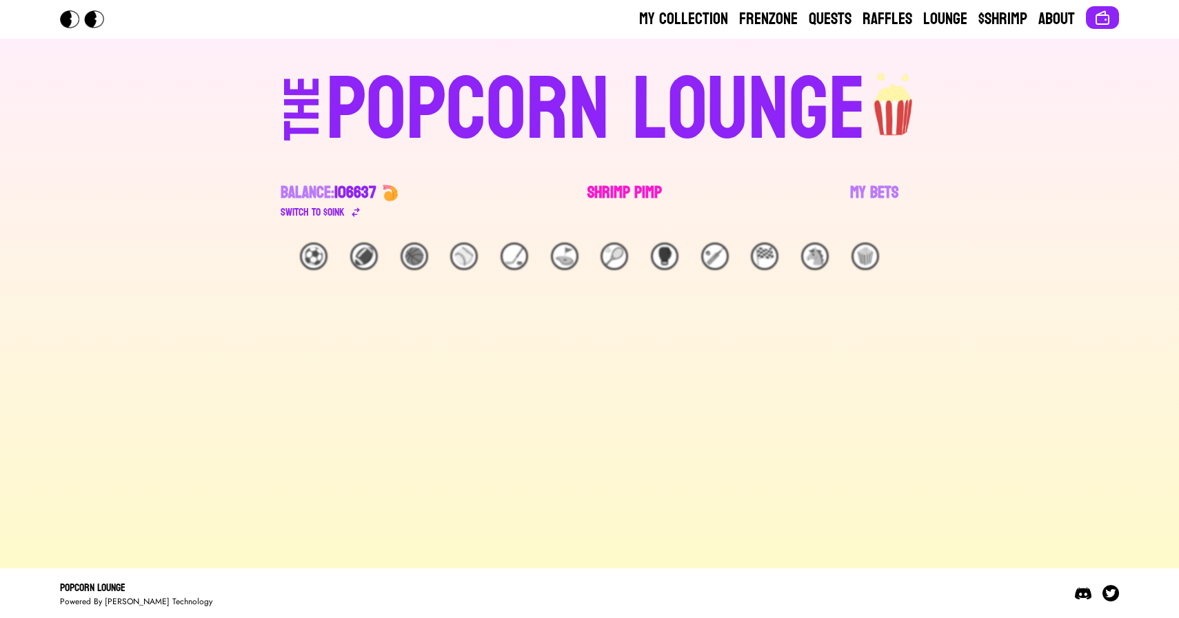
click at [615, 188] on link "Shrimp Pimp" at bounding box center [624, 201] width 74 height 39
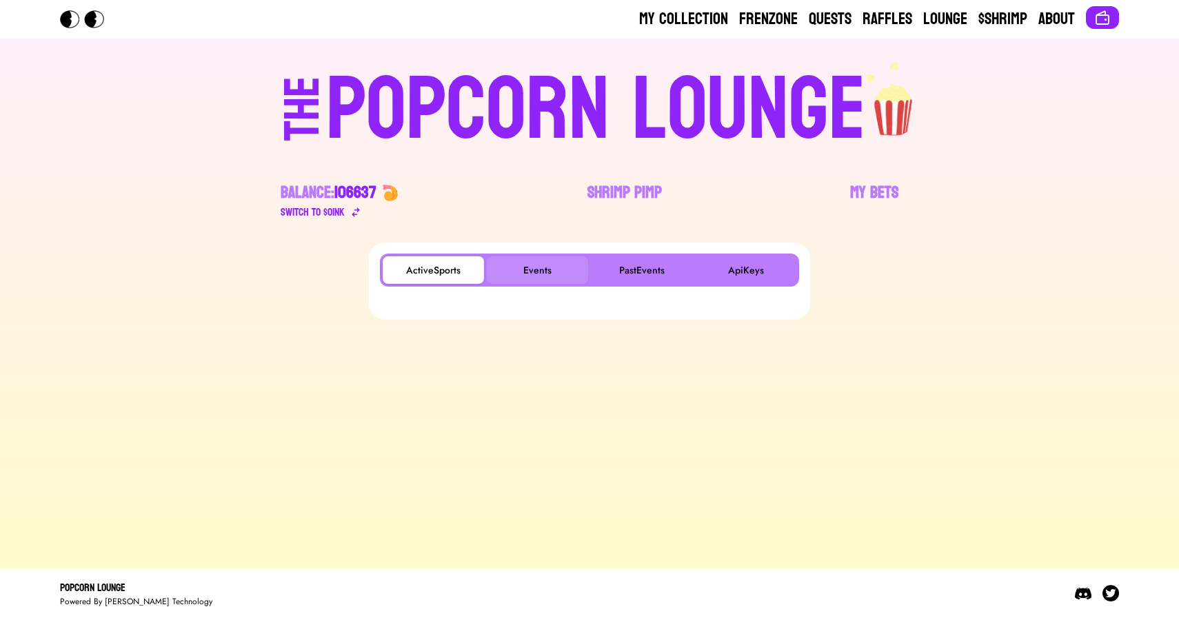
click at [557, 260] on button "Events" at bounding box center [537, 270] width 101 height 28
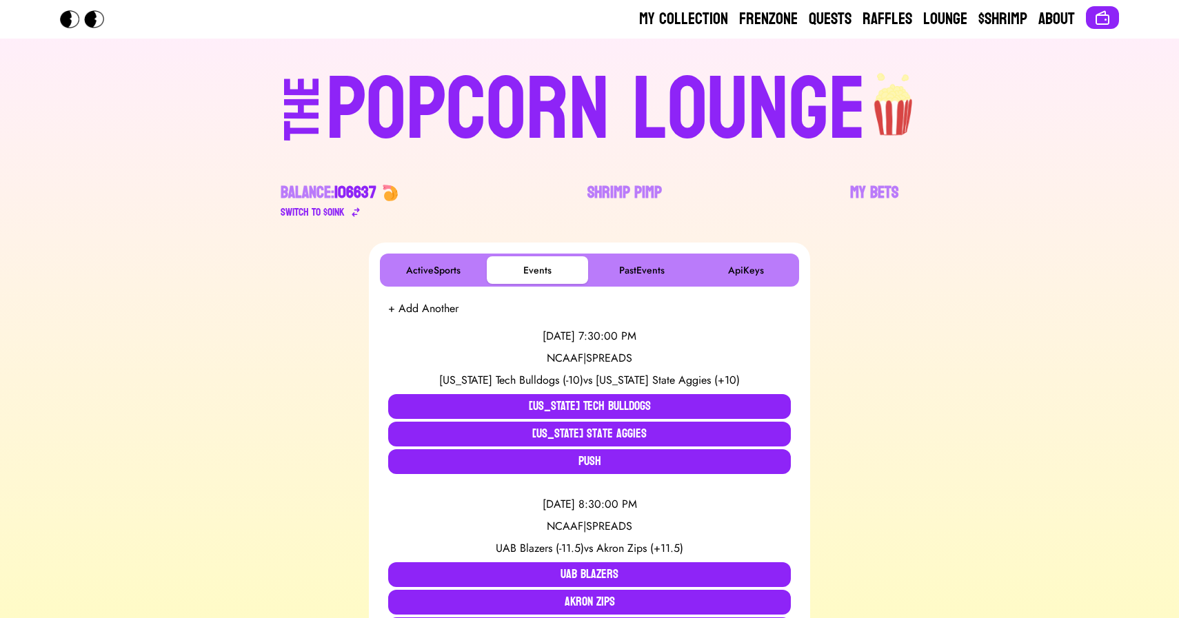
click at [525, 115] on div "POPCORN LOUNGE" at bounding box center [596, 110] width 540 height 88
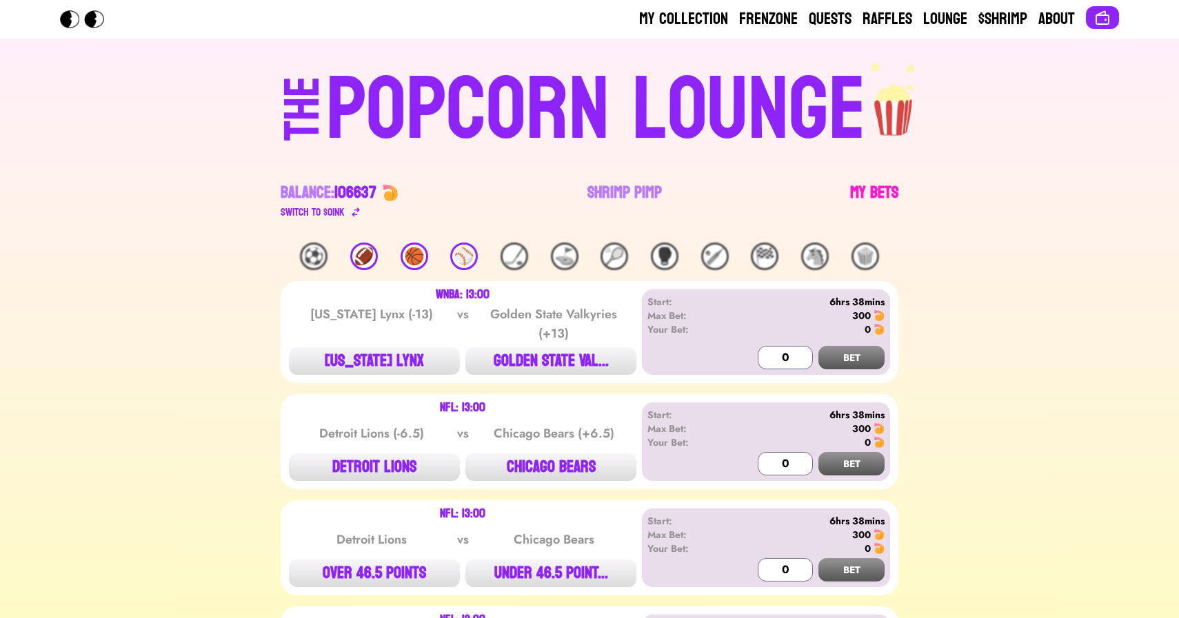
click at [867, 190] on link "My Bets" at bounding box center [874, 201] width 48 height 39
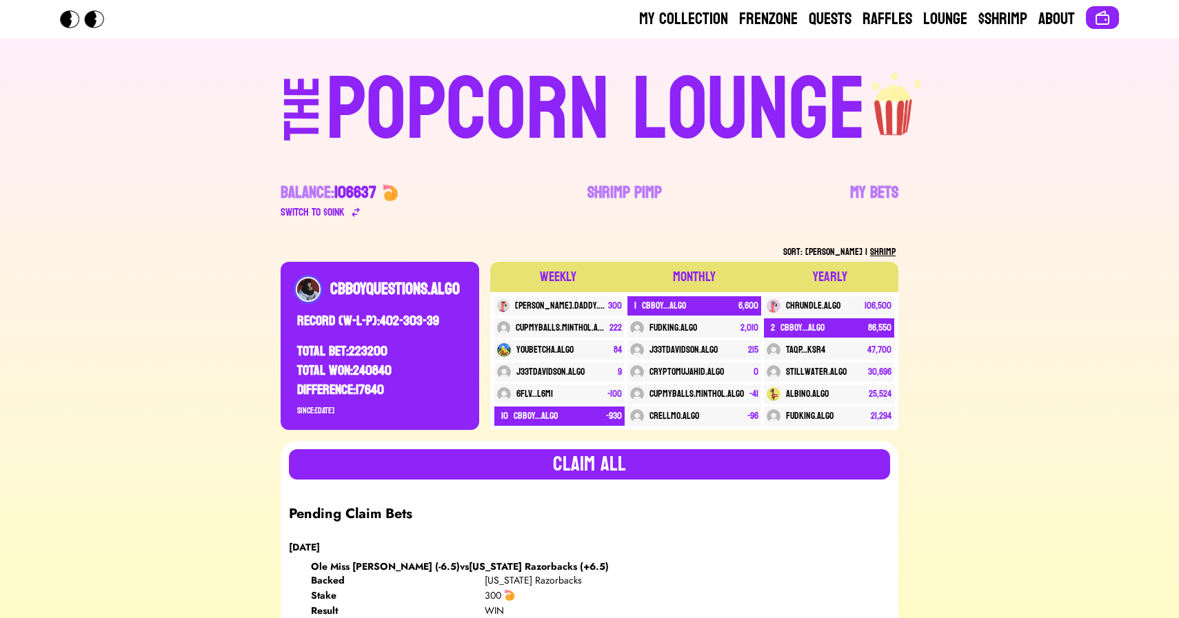
click at [558, 104] on div "POPCORN LOUNGE" at bounding box center [596, 110] width 540 height 88
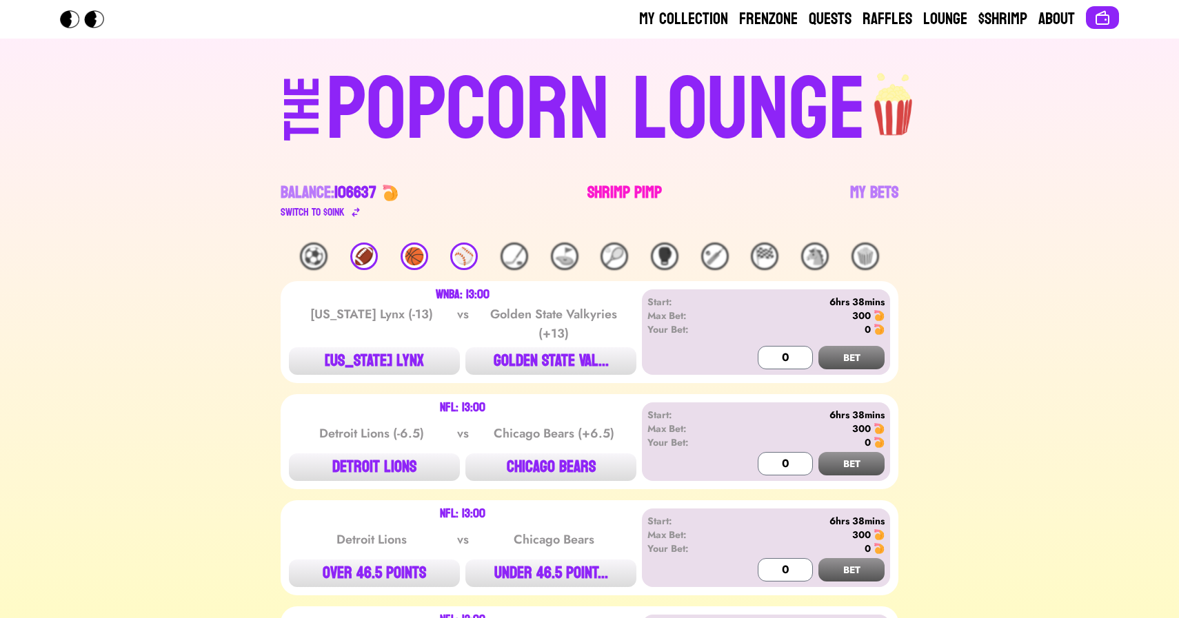
click at [612, 190] on link "Shrimp Pimp" at bounding box center [624, 201] width 74 height 39
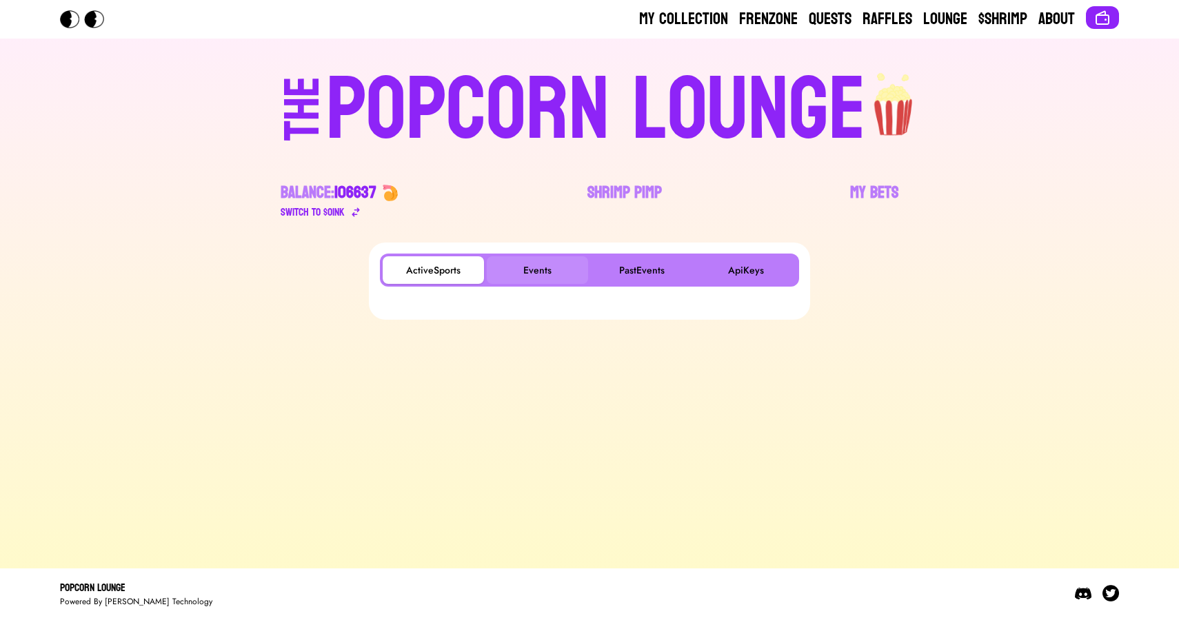
click at [532, 270] on button "Events" at bounding box center [537, 270] width 101 height 28
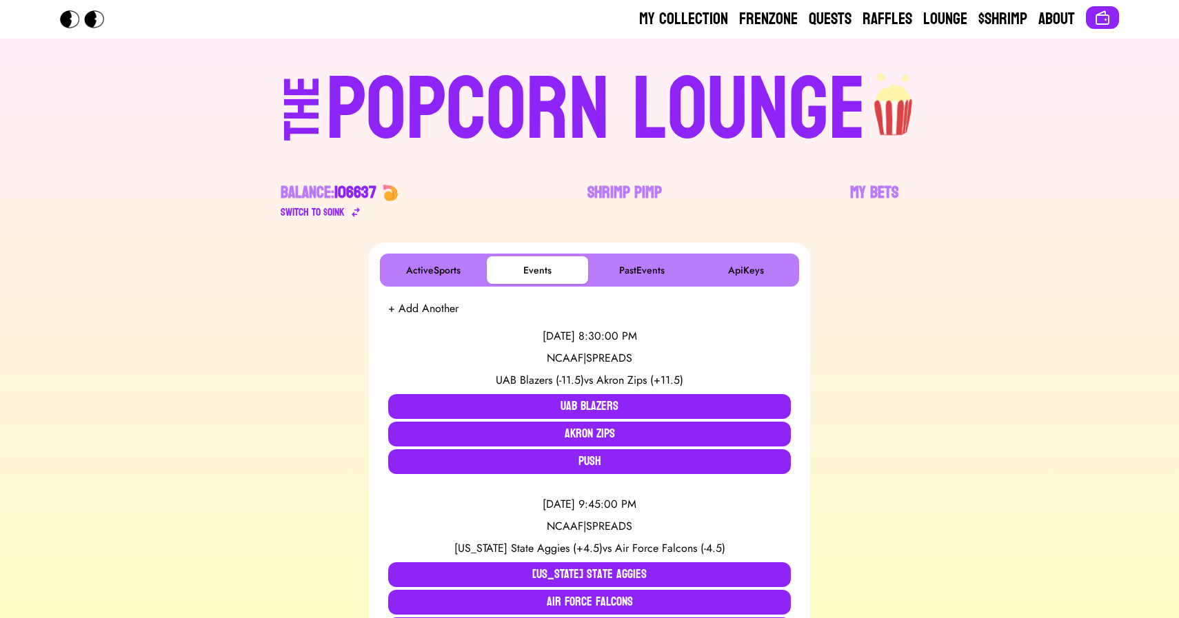
click at [505, 86] on div "POPCORN LOUNGE" at bounding box center [596, 110] width 540 height 88
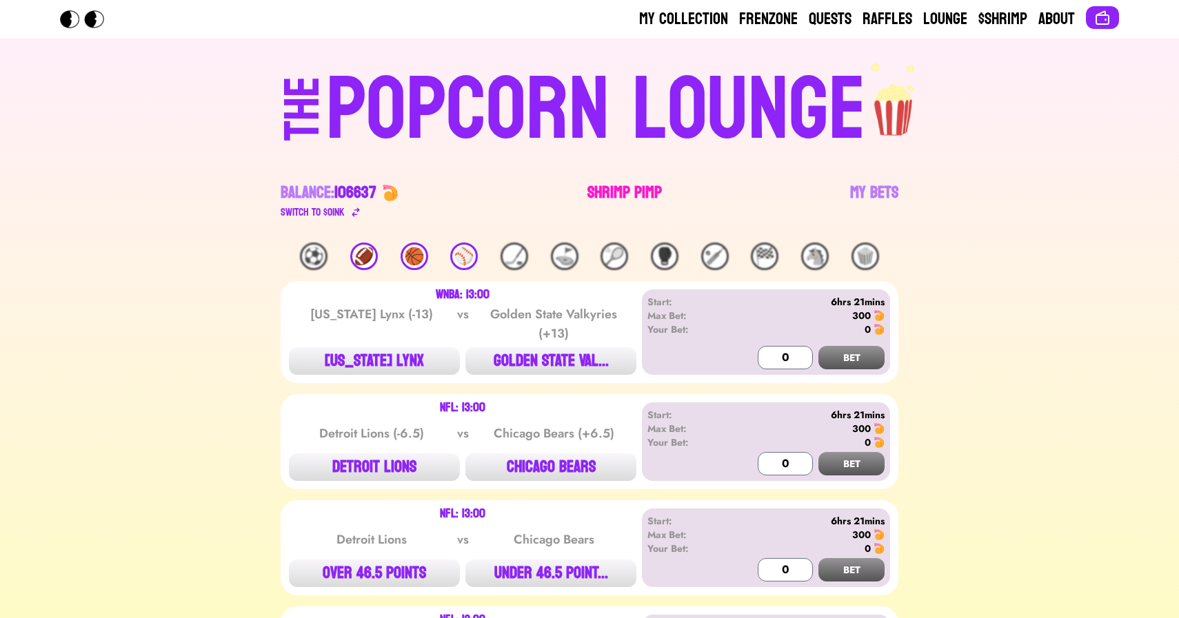
click at [626, 198] on link "Shrimp Pimp" at bounding box center [624, 201] width 74 height 39
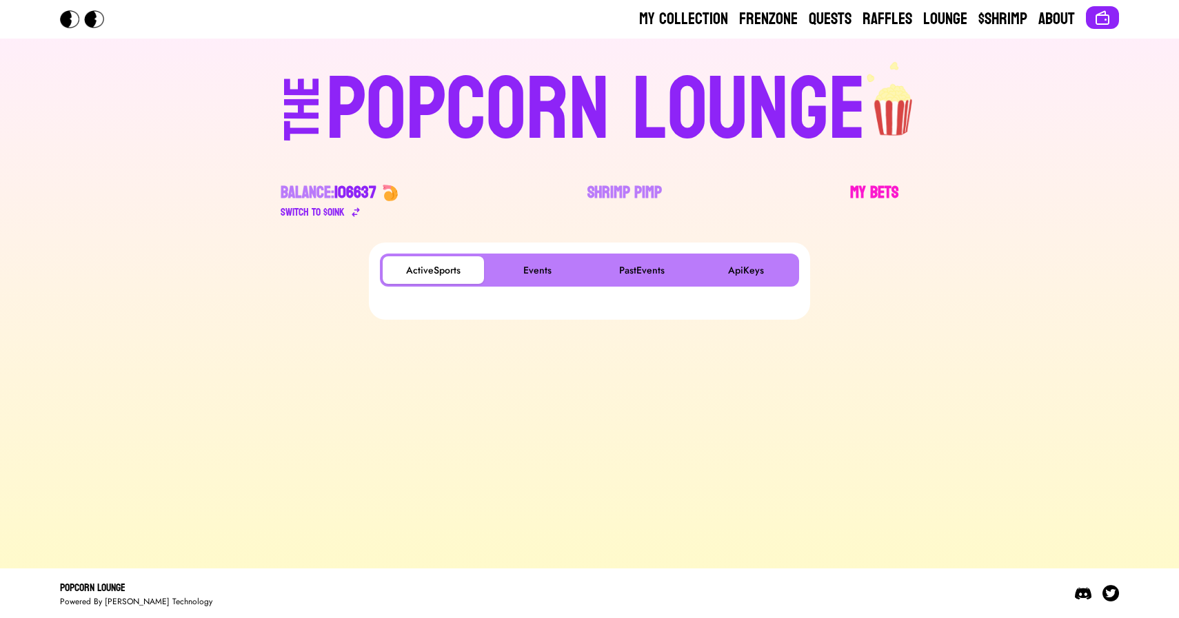
click at [864, 183] on link "My Bets" at bounding box center [874, 201] width 48 height 39
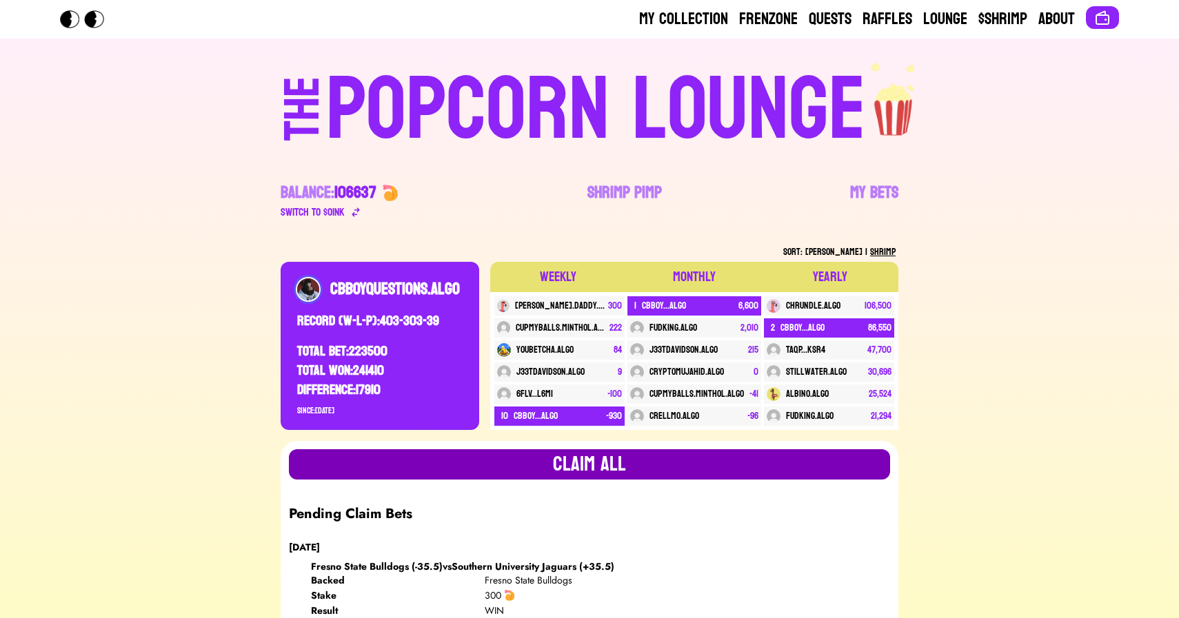
click at [316, 449] on button "Claim all" at bounding box center [589, 464] width 601 height 30
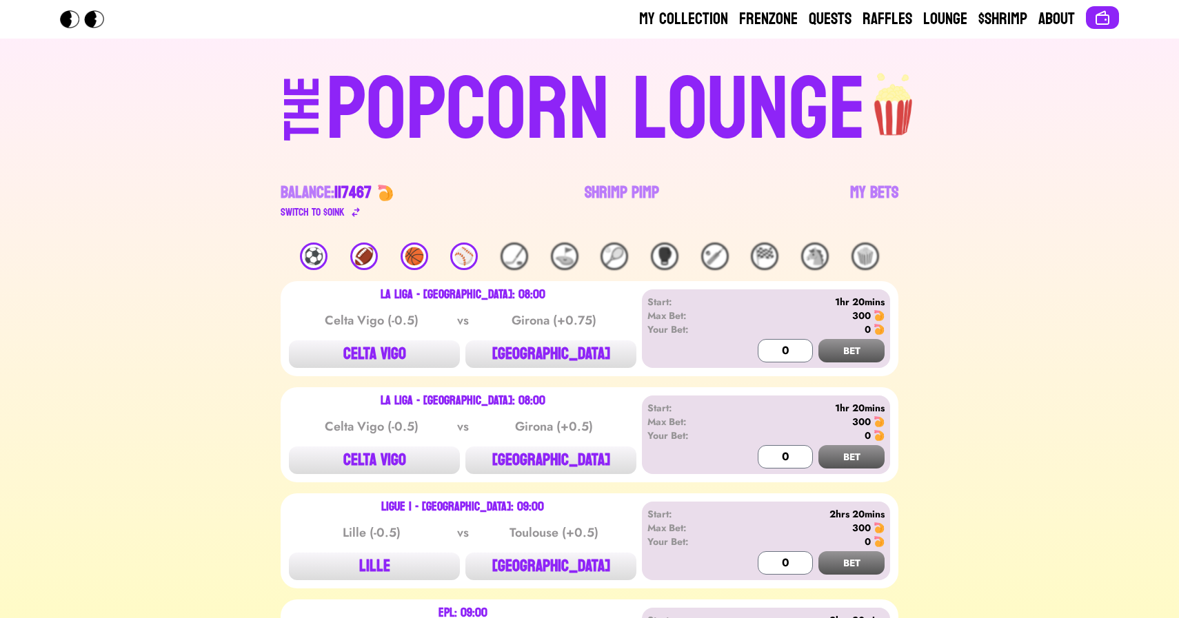
click at [301, 251] on div "⚽️" at bounding box center [314, 257] width 28 height 28
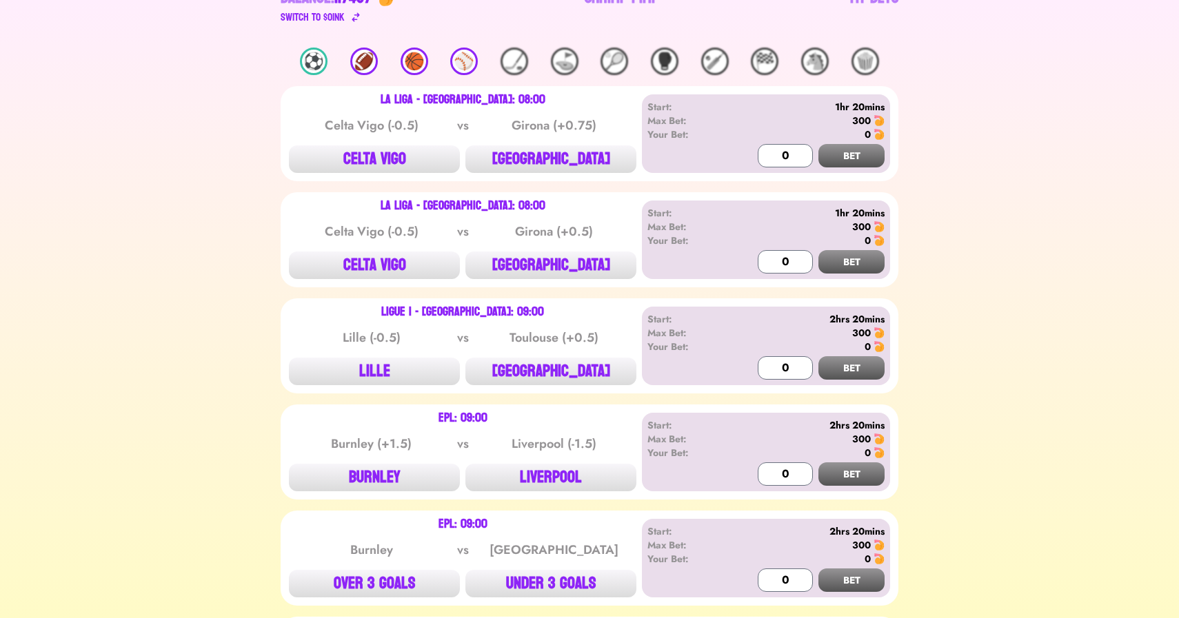
scroll to position [219, 0]
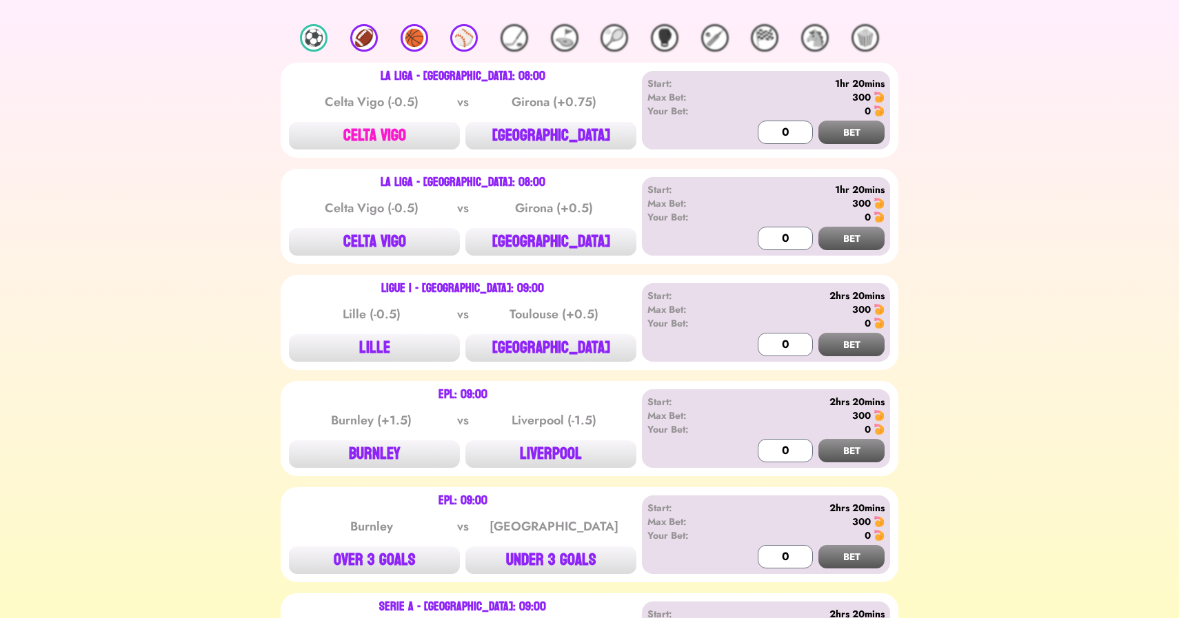
click at [376, 139] on button "CELTA VIGO" at bounding box center [374, 136] width 171 height 28
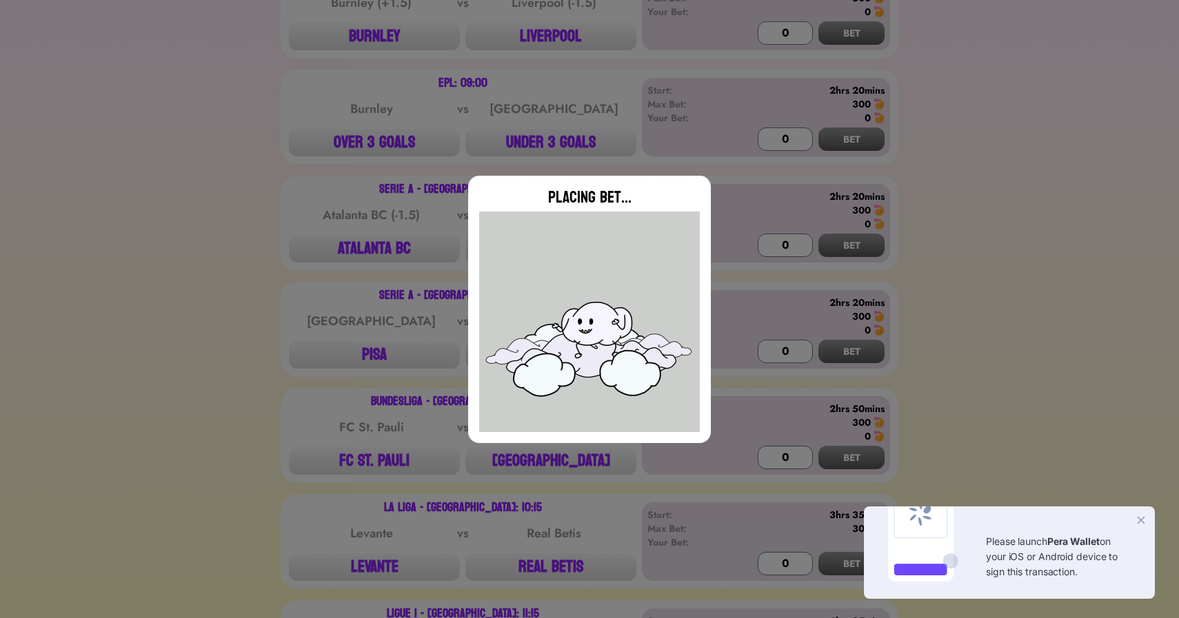
scroll to position [649, 0]
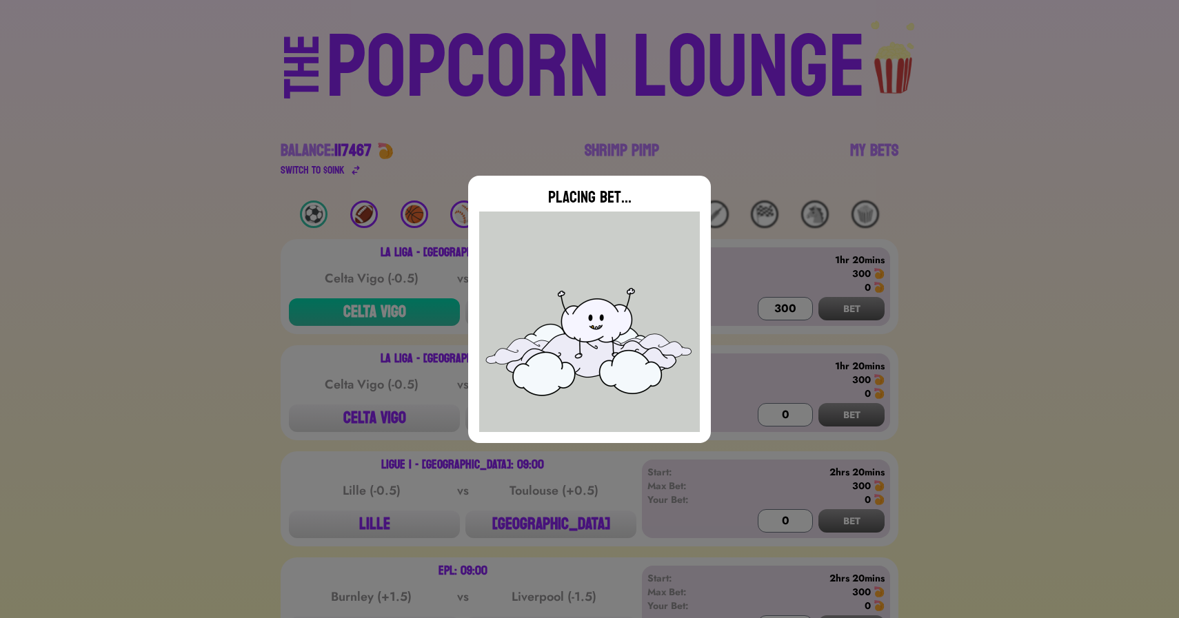
type input "0"
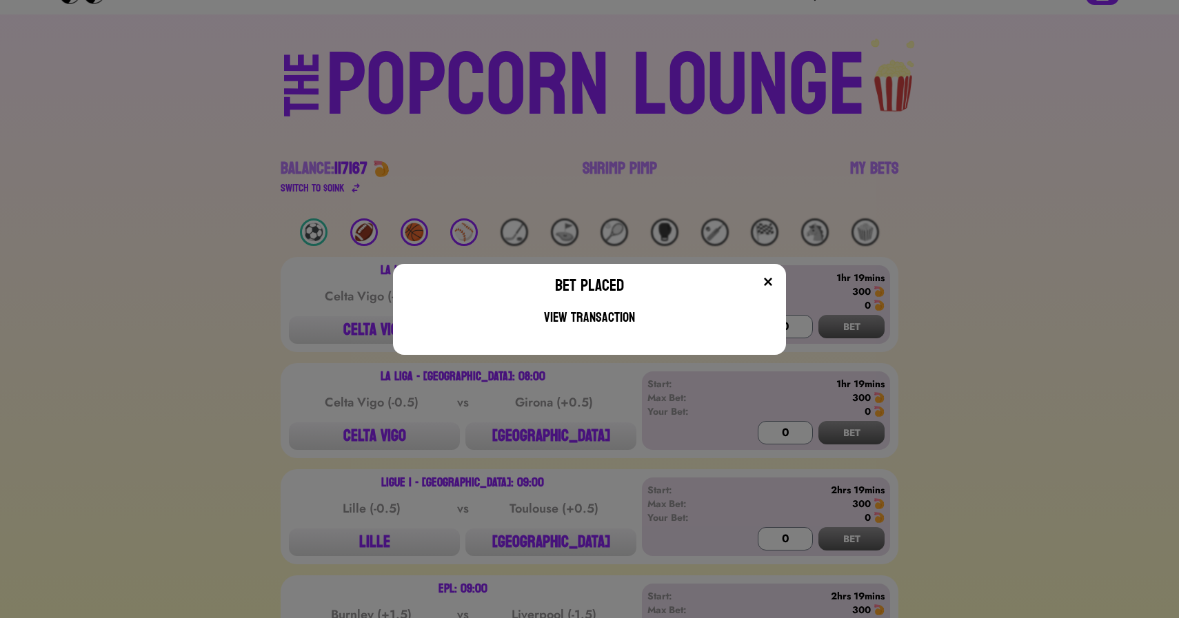
click at [261, 388] on div "Bet Placed View Transaction" at bounding box center [589, 309] width 1179 height 618
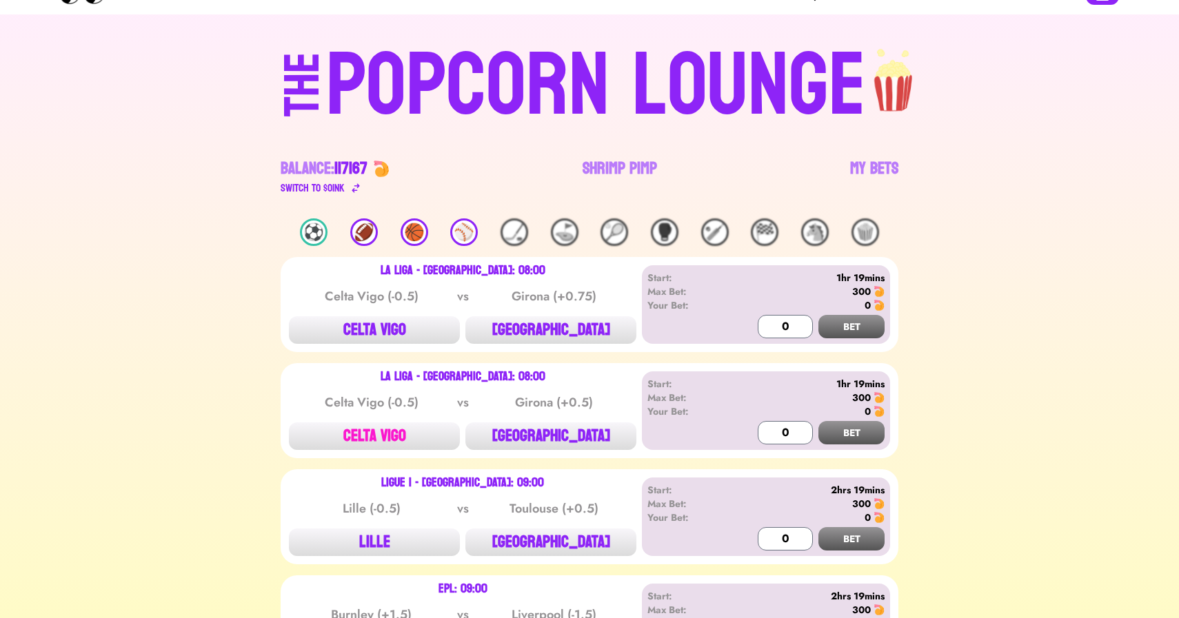
click at [359, 424] on button "CELTA VIGO" at bounding box center [374, 437] width 171 height 28
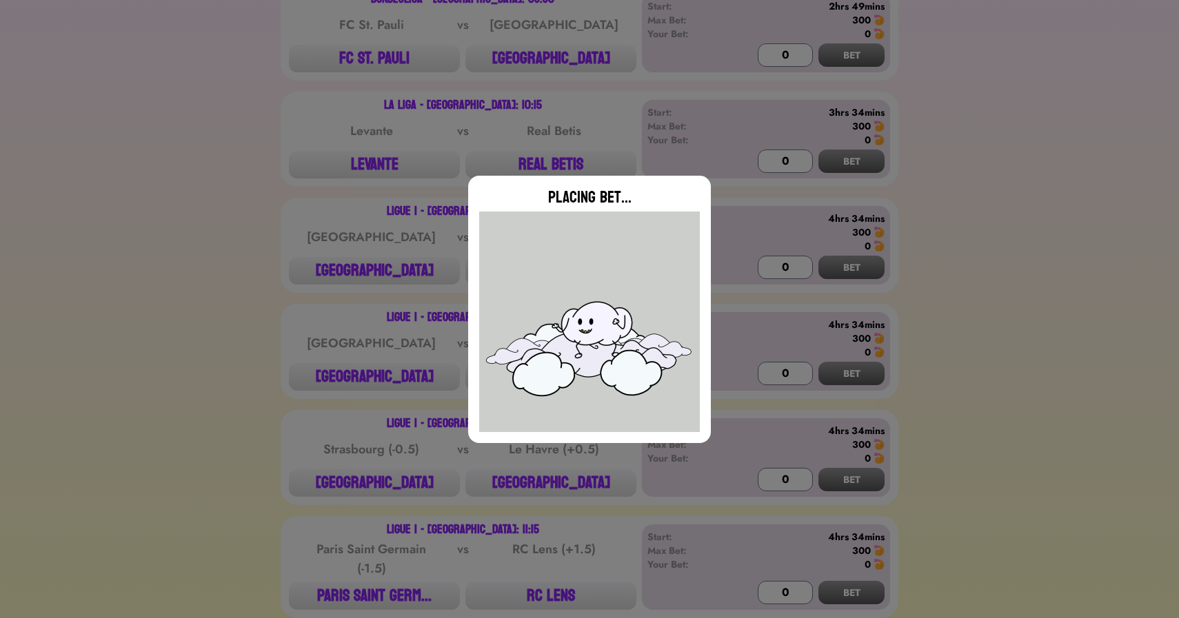
scroll to position [1064, 0]
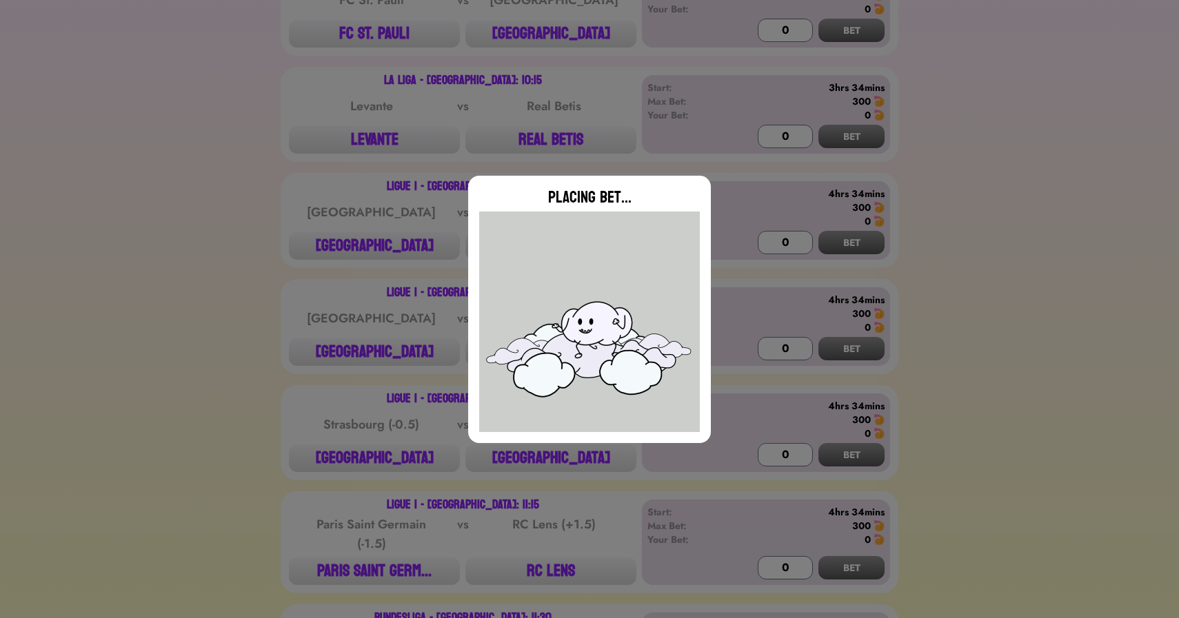
type input "0"
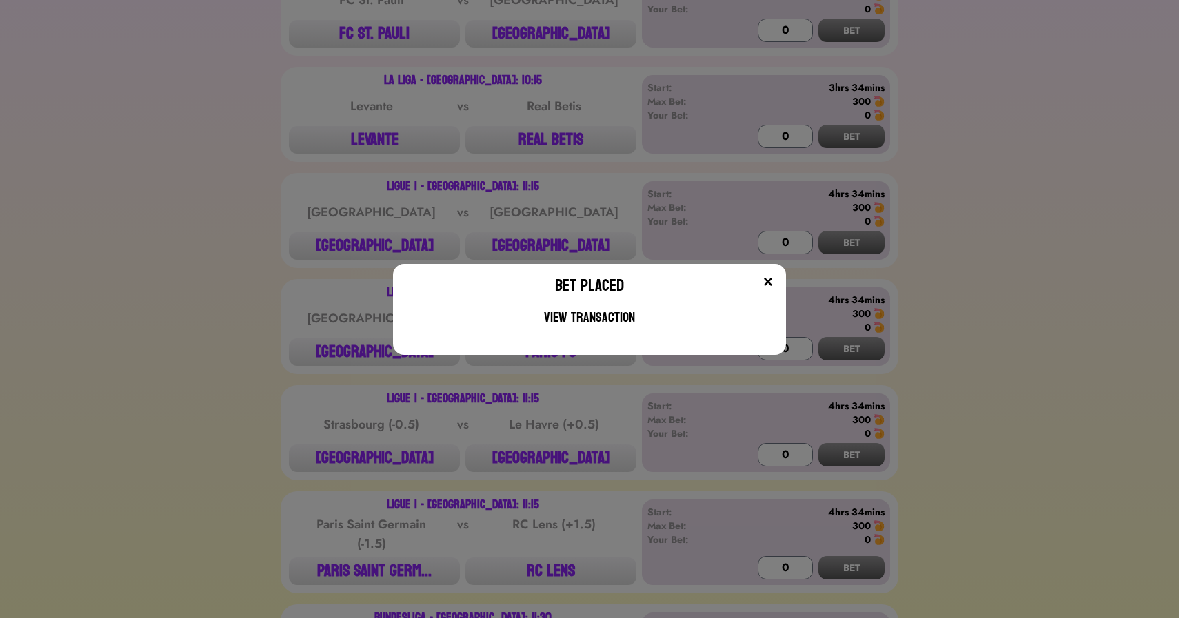
click at [180, 189] on div "Bet Placed View Transaction" at bounding box center [589, 309] width 1179 height 618
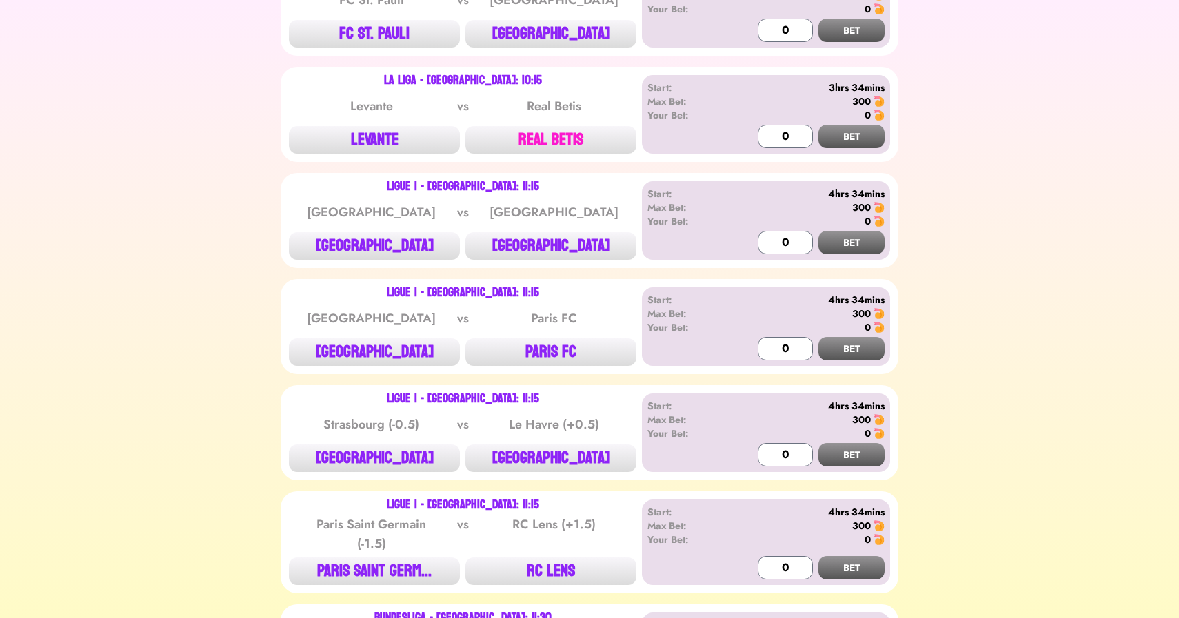
click at [531, 139] on button "REAL BETIS" at bounding box center [550, 140] width 171 height 28
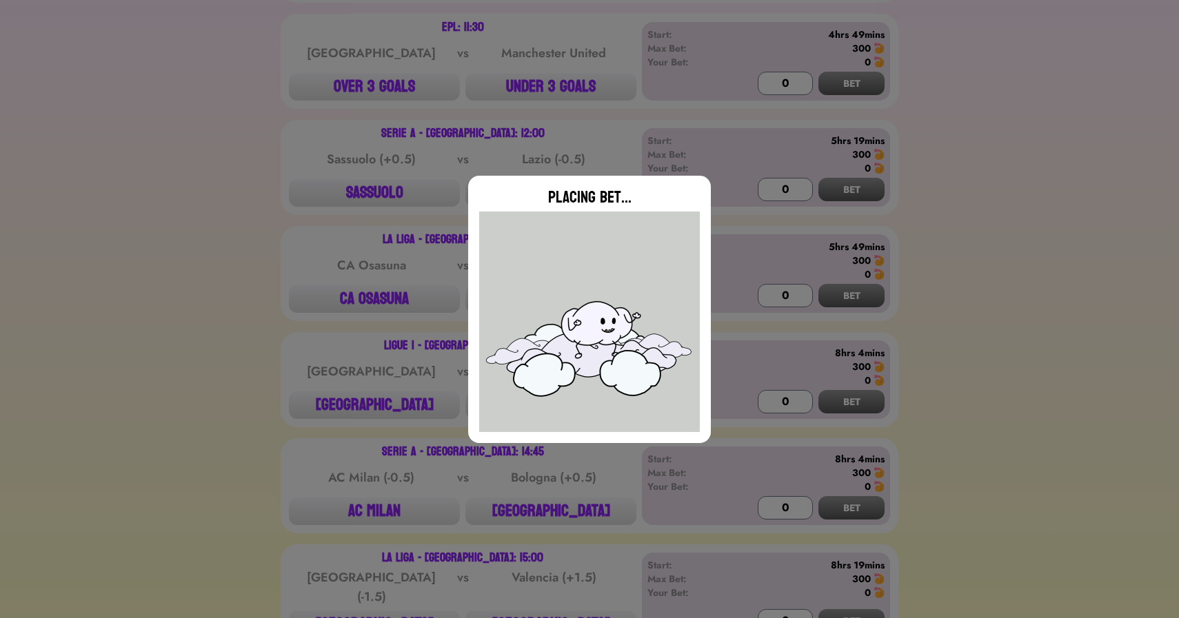
type input "0"
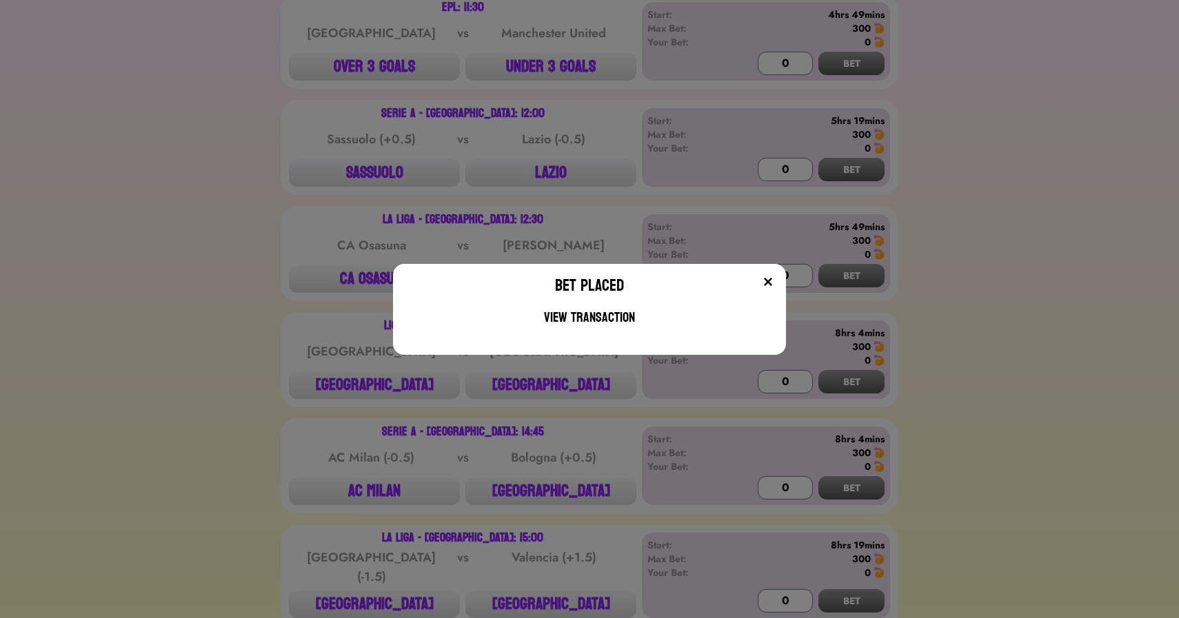
scroll to position [1896, 0]
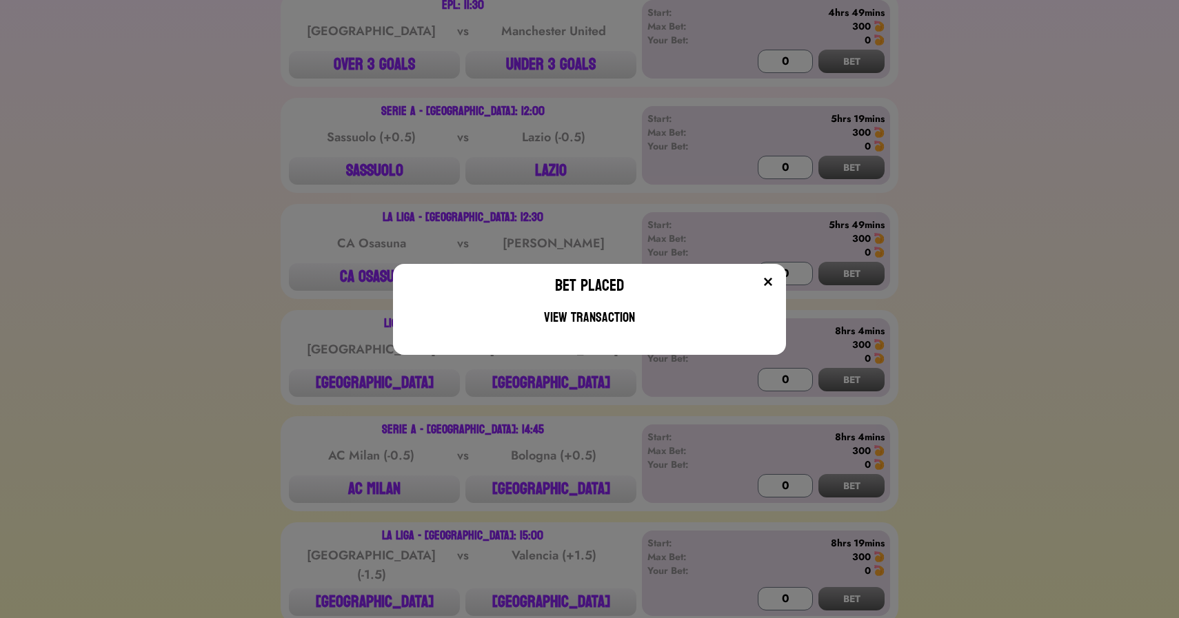
click at [367, 247] on div "Bet Placed View Transaction" at bounding box center [589, 309] width 1179 height 618
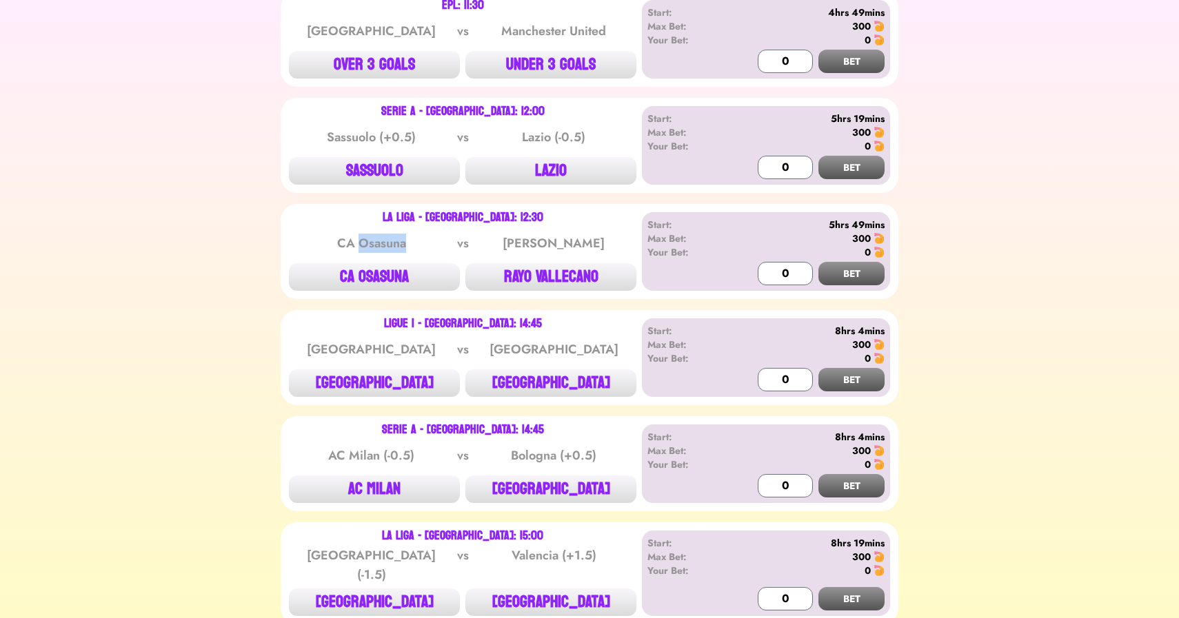
click at [367, 247] on div "CA Osasuna" at bounding box center [371, 243] width 139 height 19
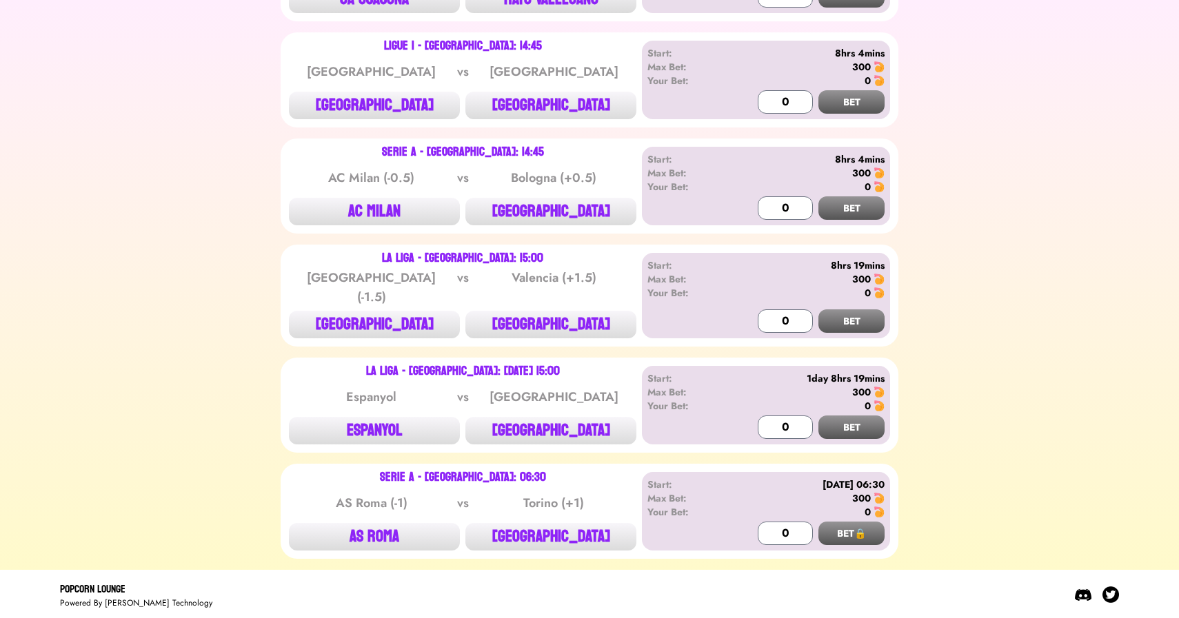
scroll to position [2174, 0]
click at [363, 327] on button "[GEOGRAPHIC_DATA]" at bounding box center [374, 324] width 171 height 28
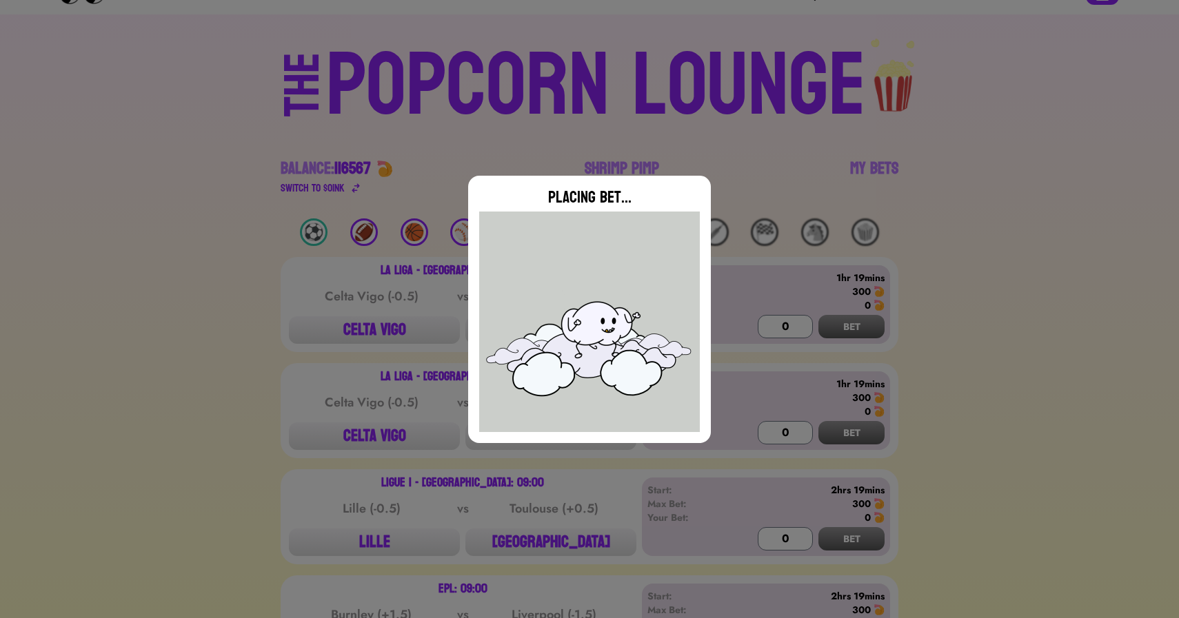
scroll to position [0, 0]
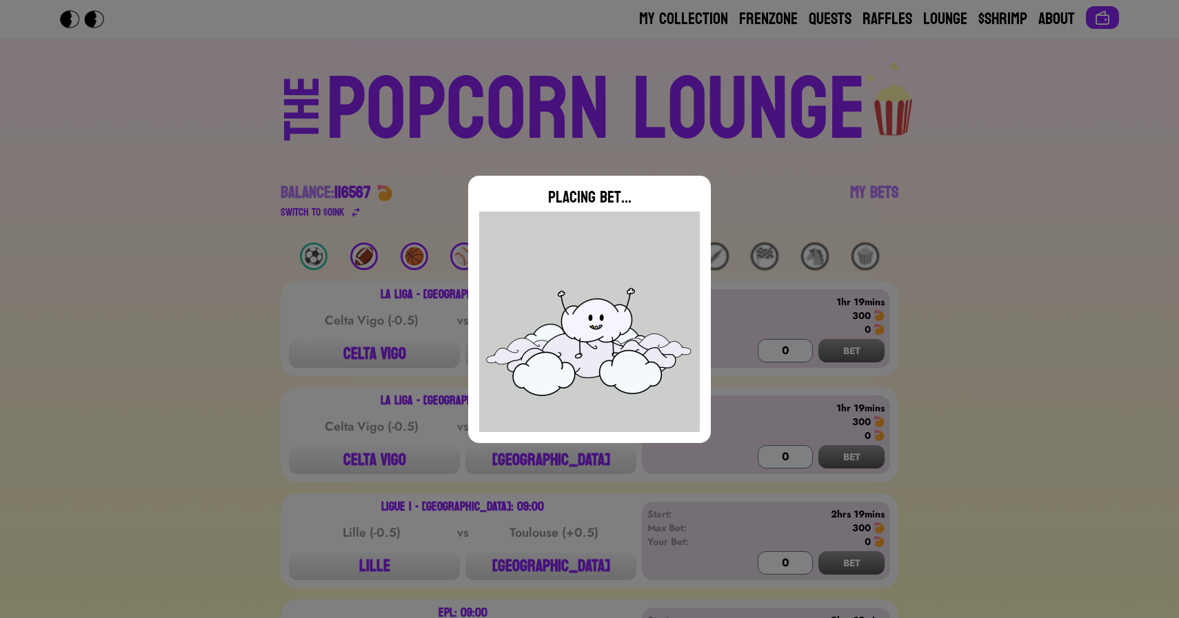
type input "0"
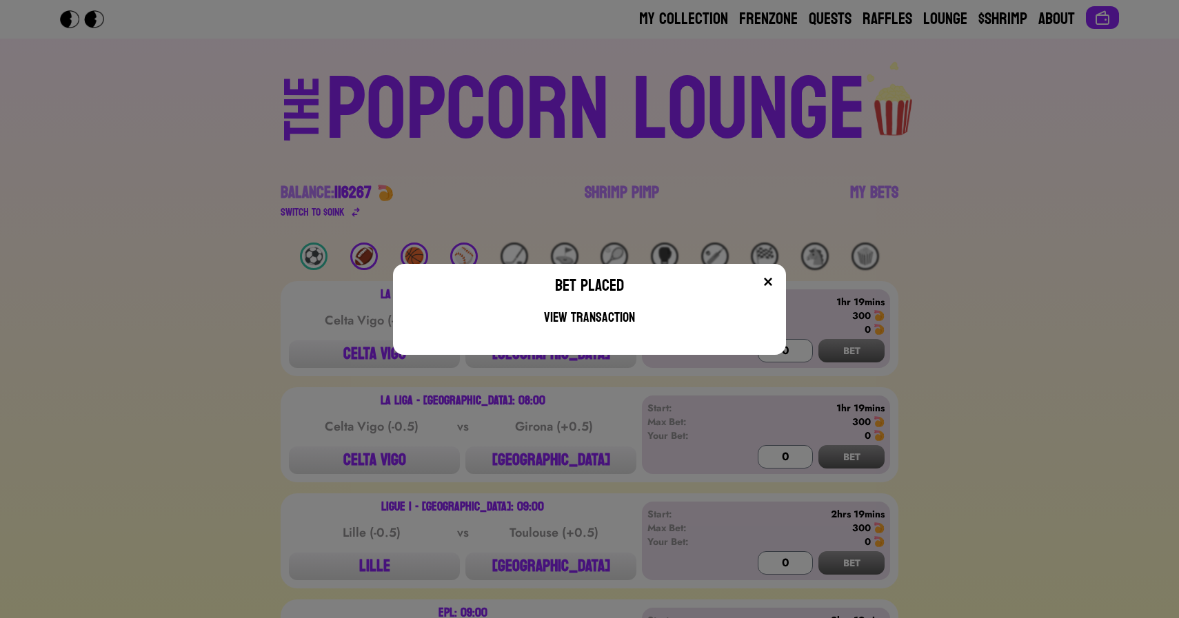
click at [261, 215] on div "Bet Placed View Transaction" at bounding box center [589, 309] width 1179 height 618
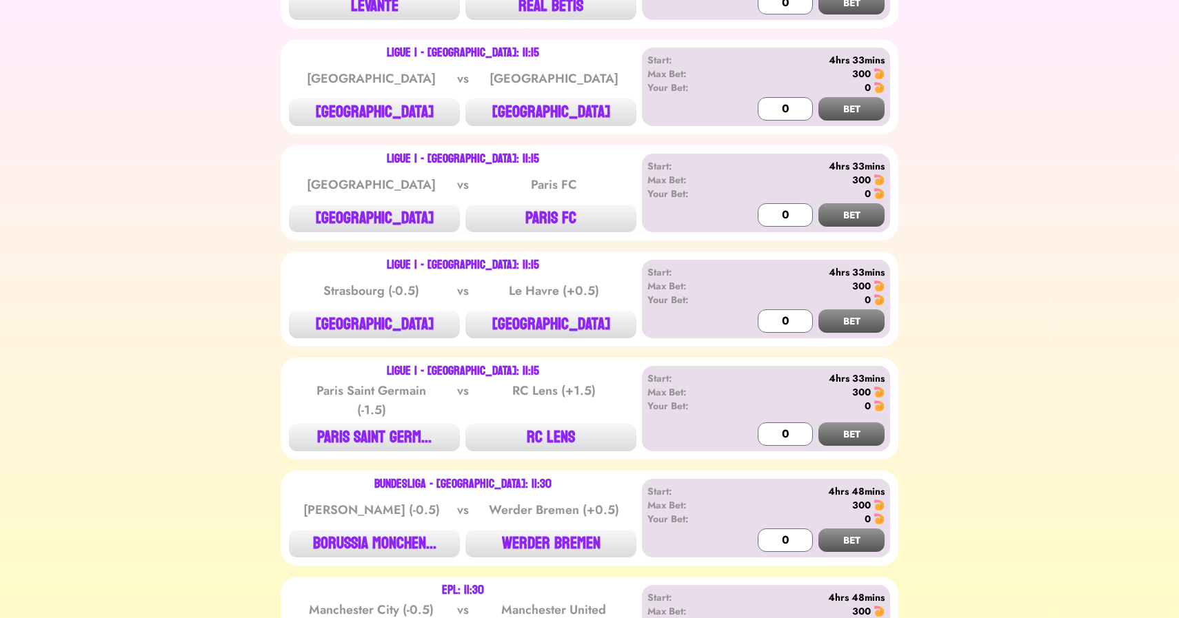
scroll to position [1207, 0]
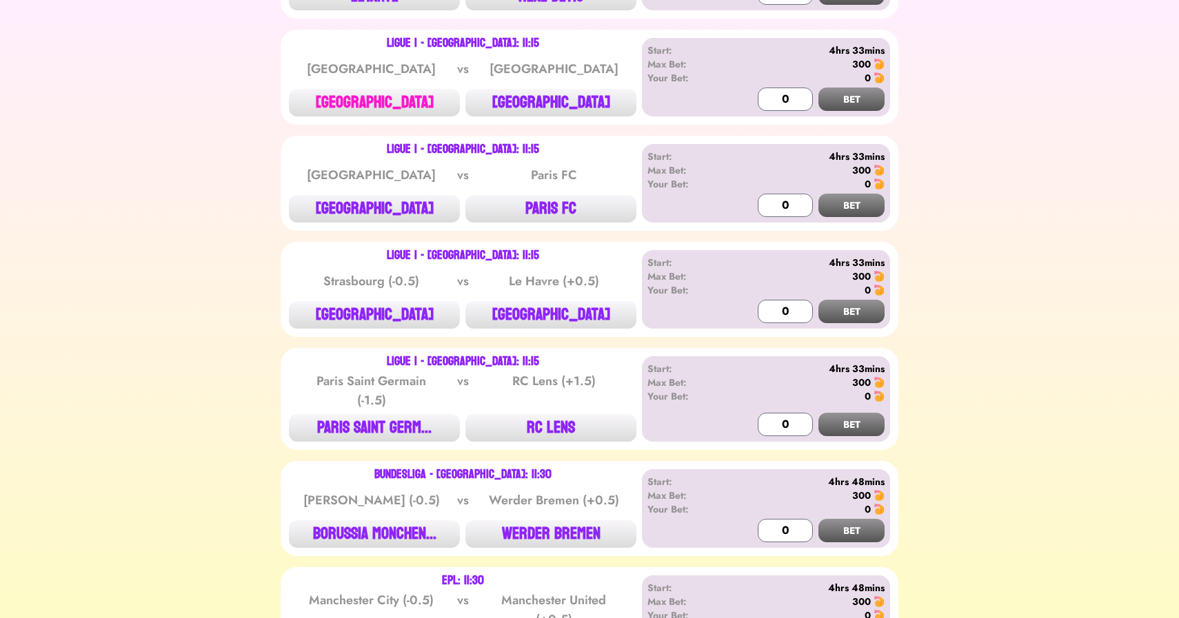
click at [384, 104] on button "[GEOGRAPHIC_DATA]" at bounding box center [374, 103] width 171 height 28
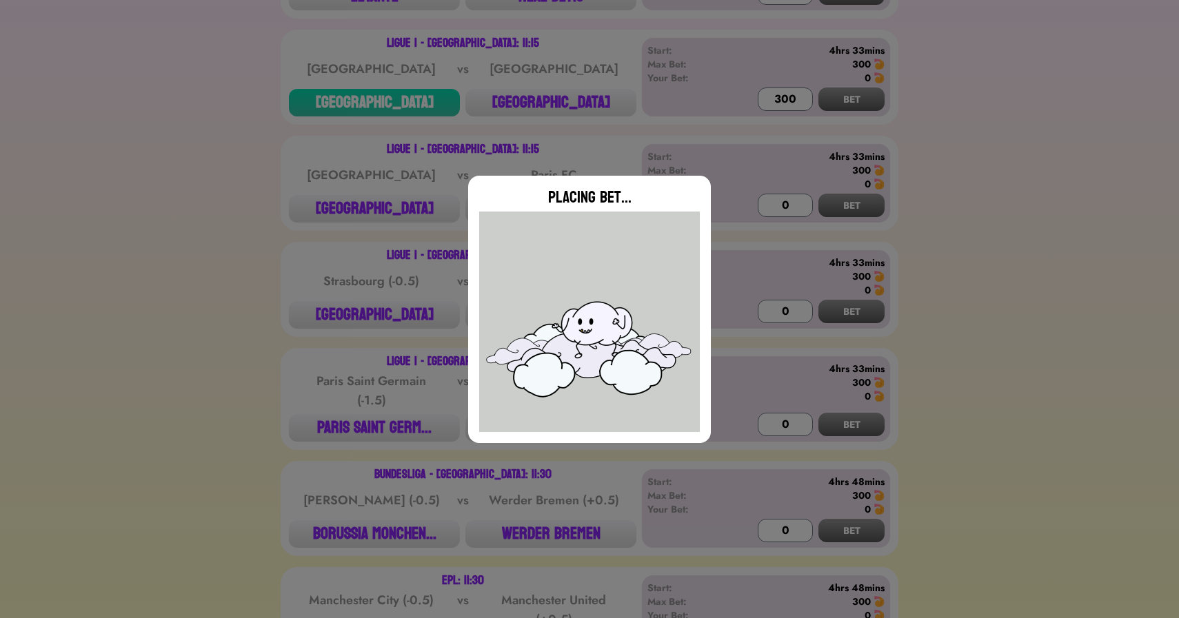
type input "0"
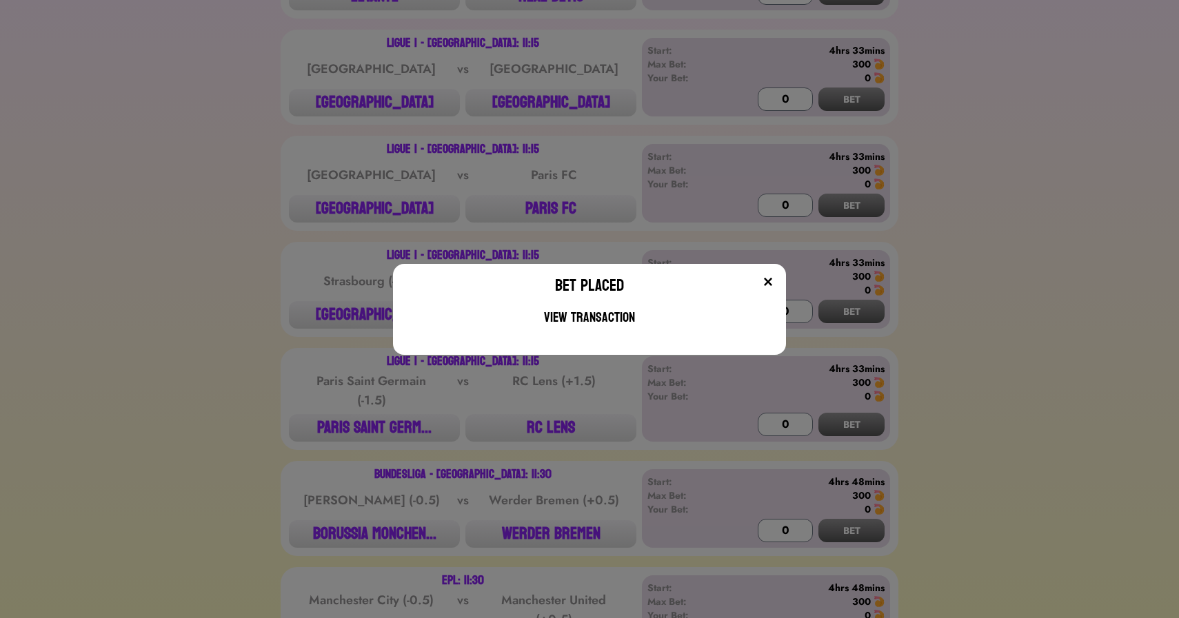
click at [220, 127] on div "Bet Placed View Transaction" at bounding box center [589, 309] width 1179 height 618
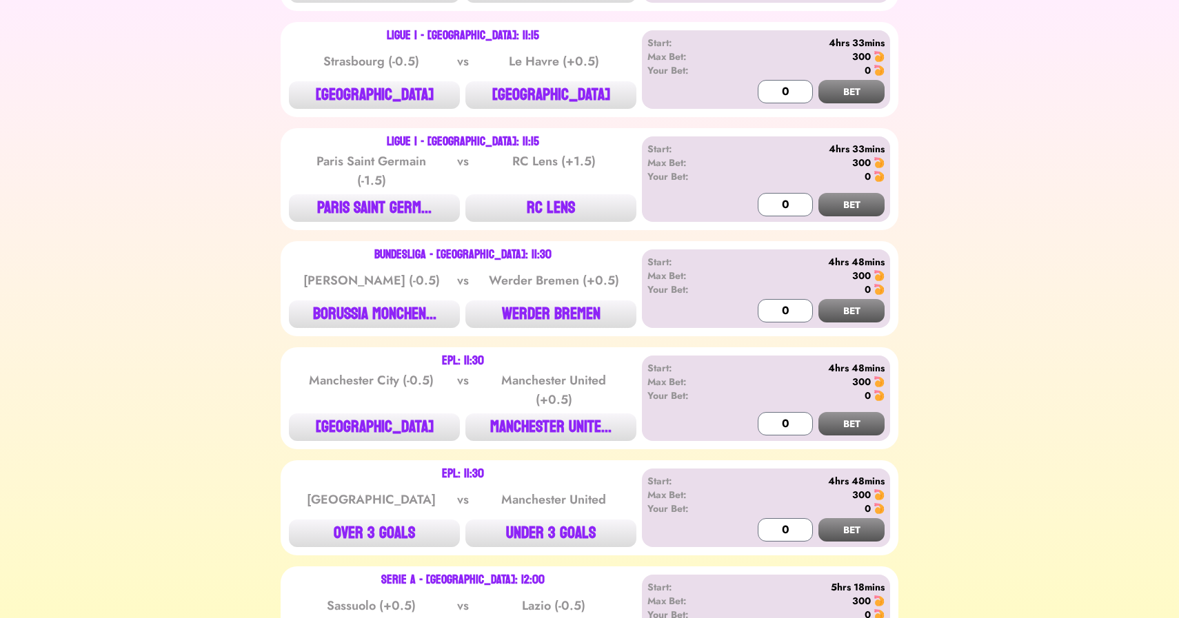
scroll to position [1451, 0]
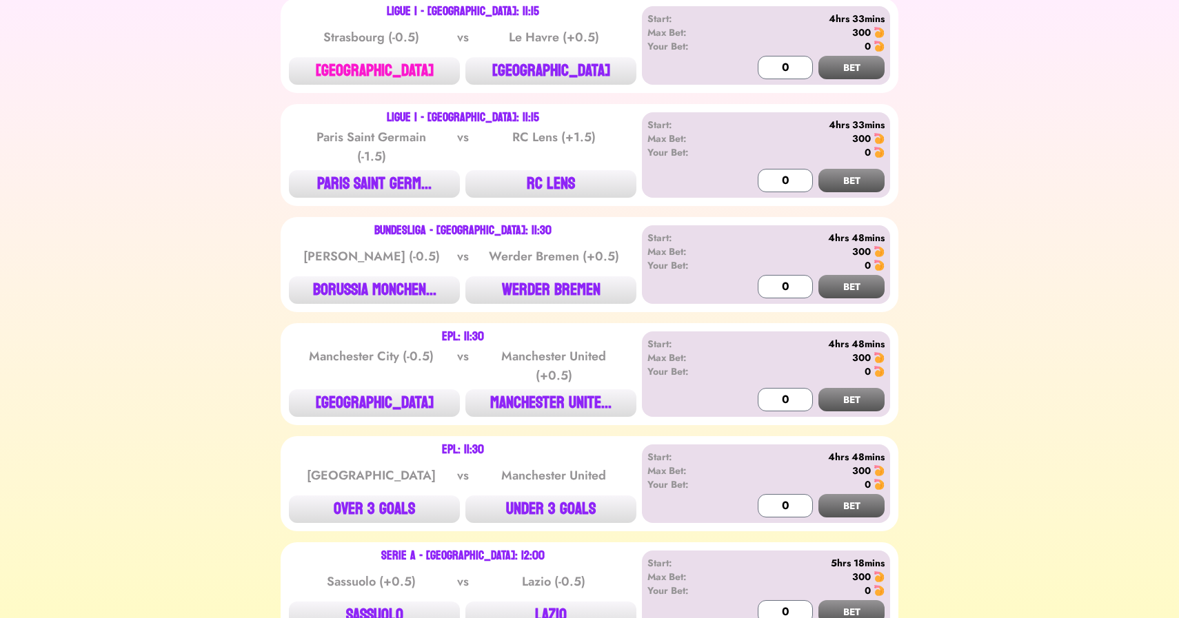
click at [389, 83] on button "[GEOGRAPHIC_DATA]" at bounding box center [374, 71] width 171 height 28
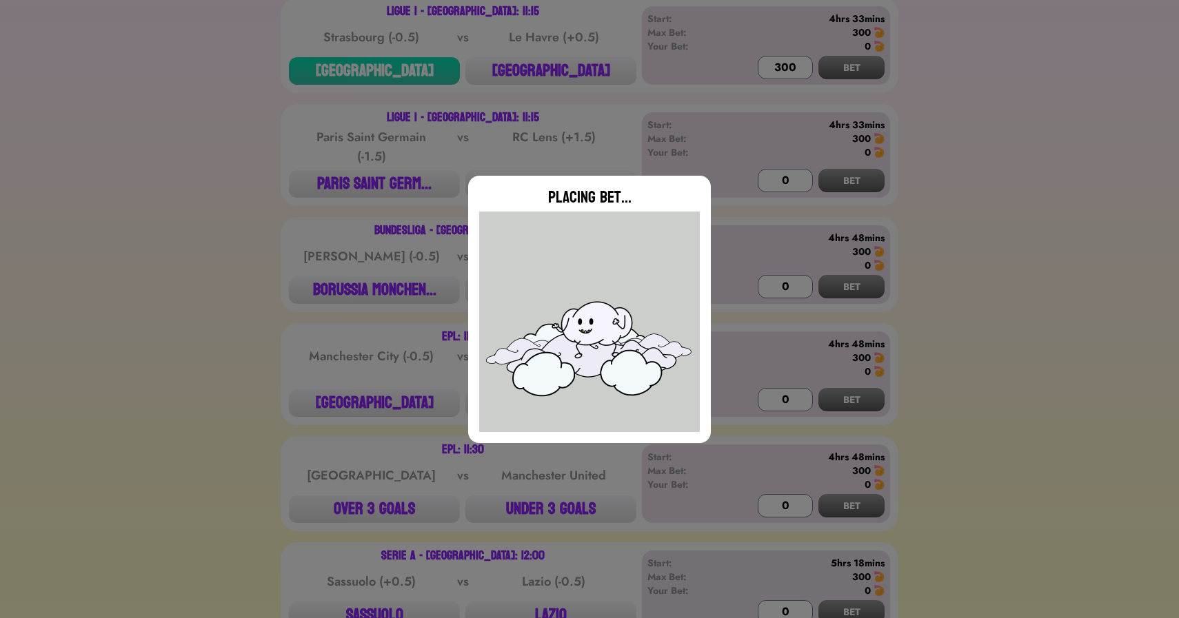
type input "0"
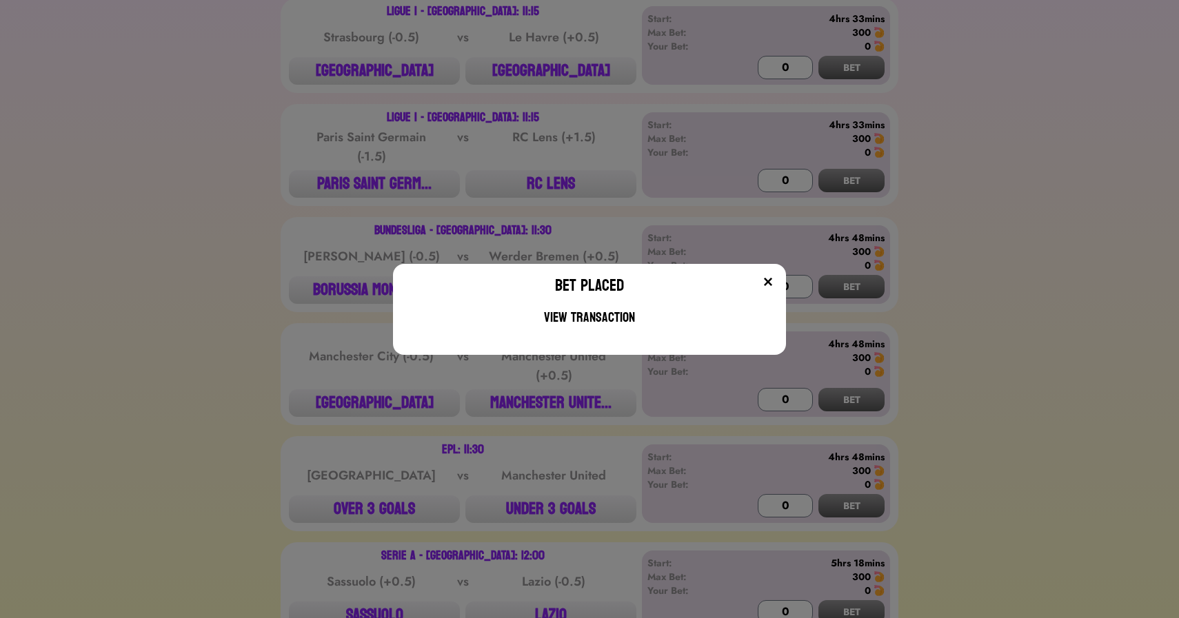
click at [247, 163] on div "Bet Placed View Transaction" at bounding box center [589, 309] width 1179 height 618
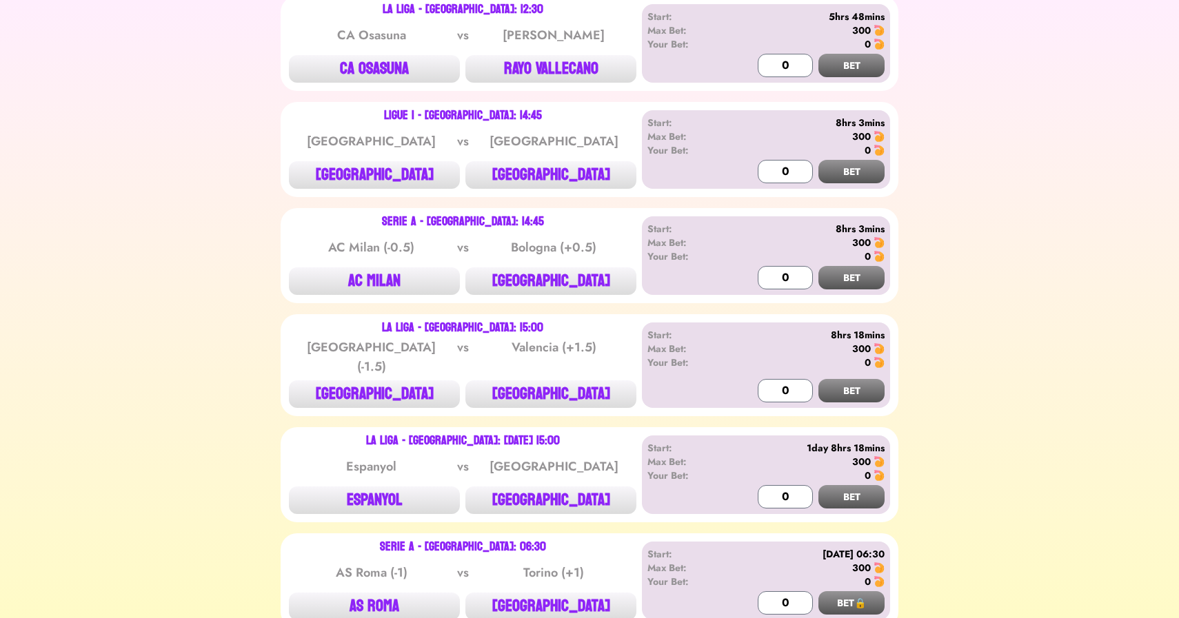
scroll to position [2107, 0]
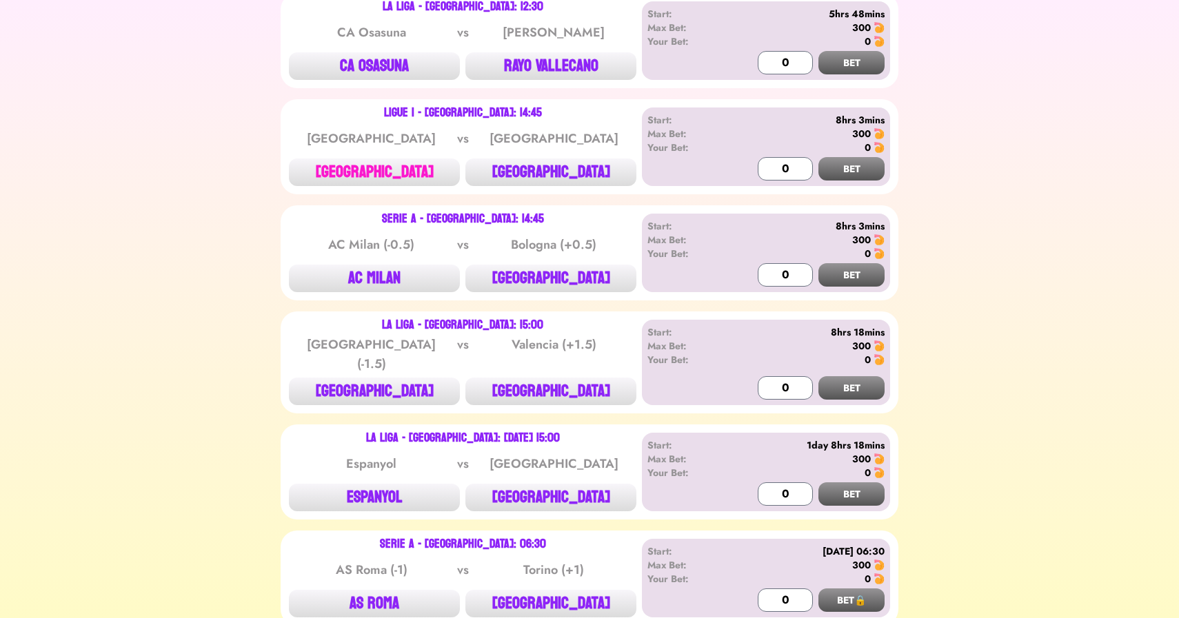
click at [381, 166] on button "[GEOGRAPHIC_DATA]" at bounding box center [374, 173] width 171 height 28
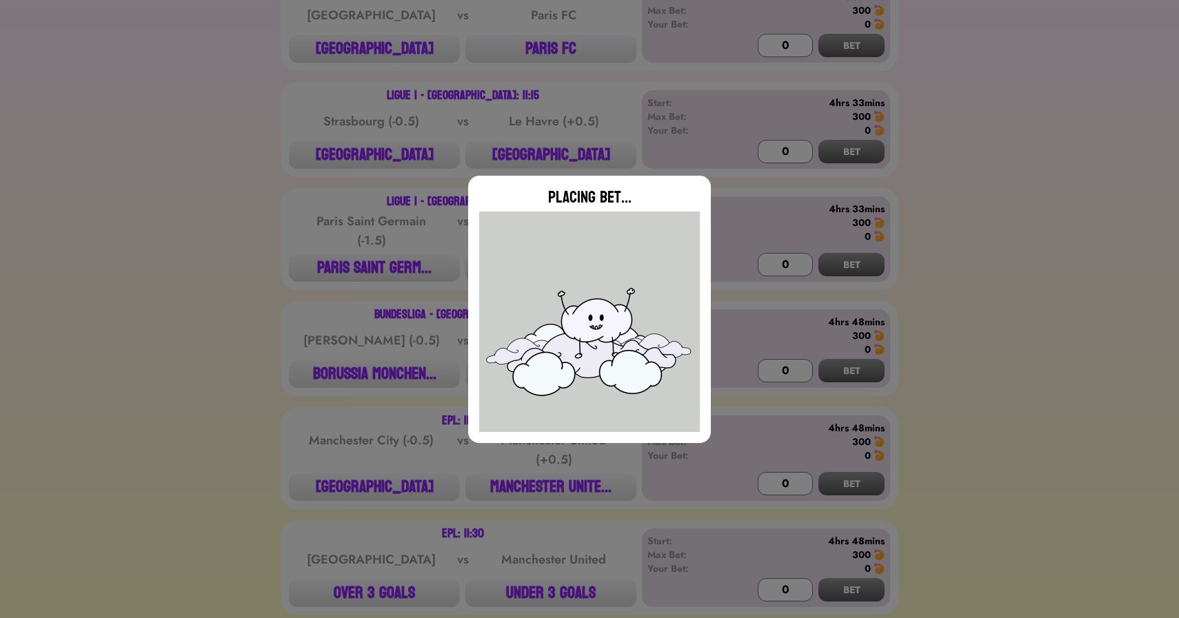
type input "0"
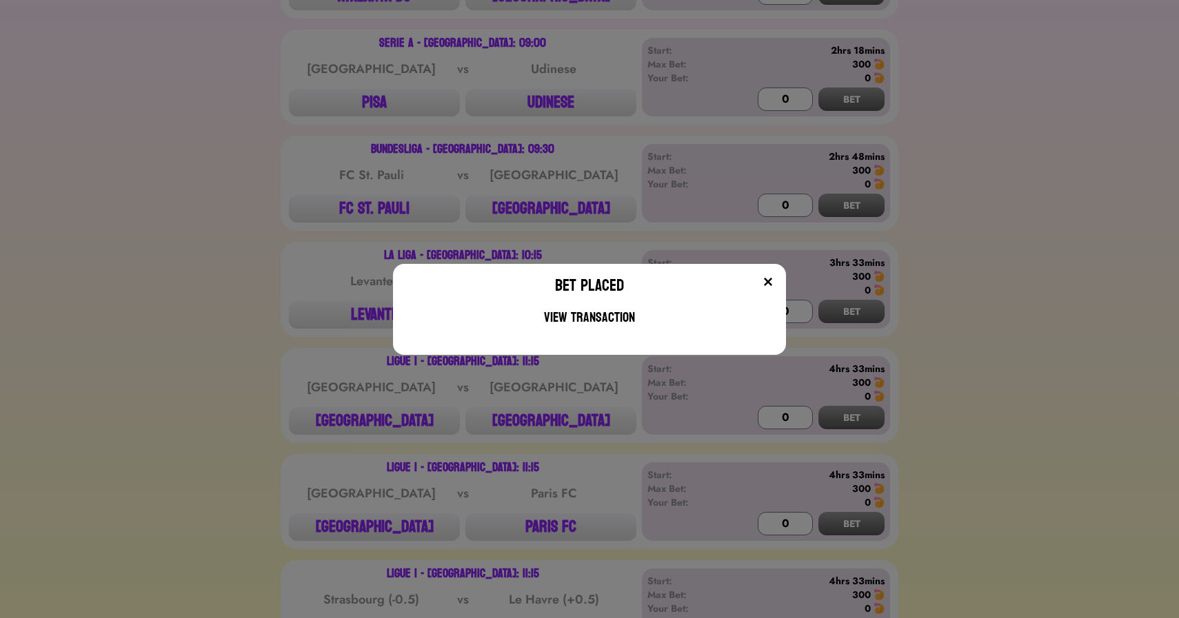
scroll to position [843, 0]
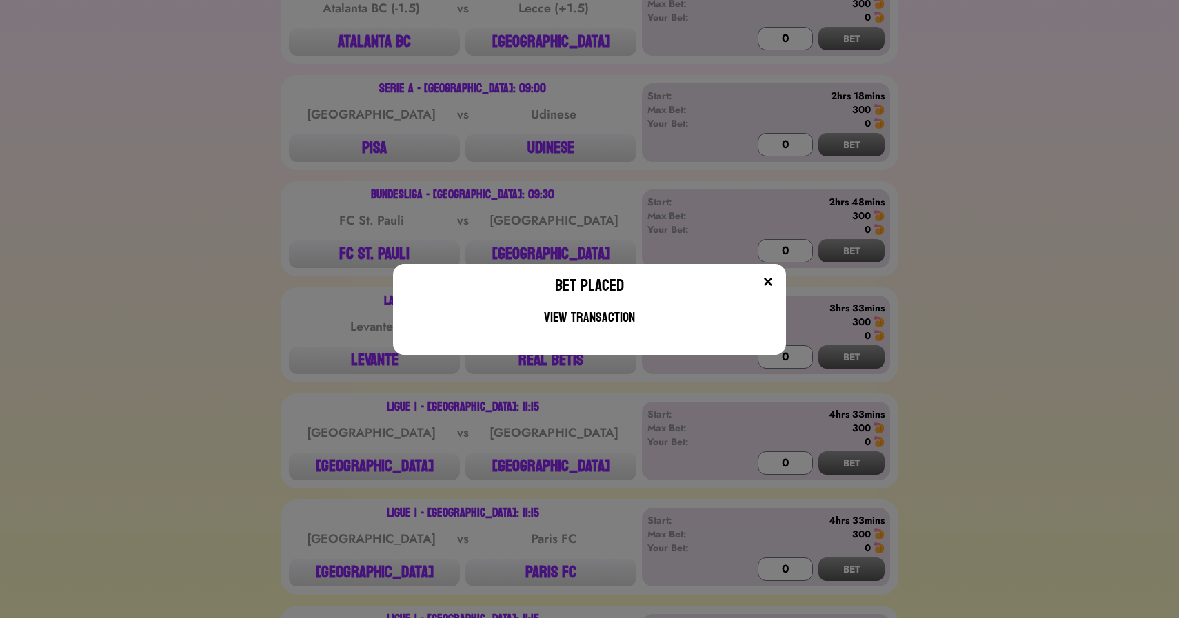
click at [182, 245] on div "Bet Placed View Transaction" at bounding box center [589, 309] width 1179 height 618
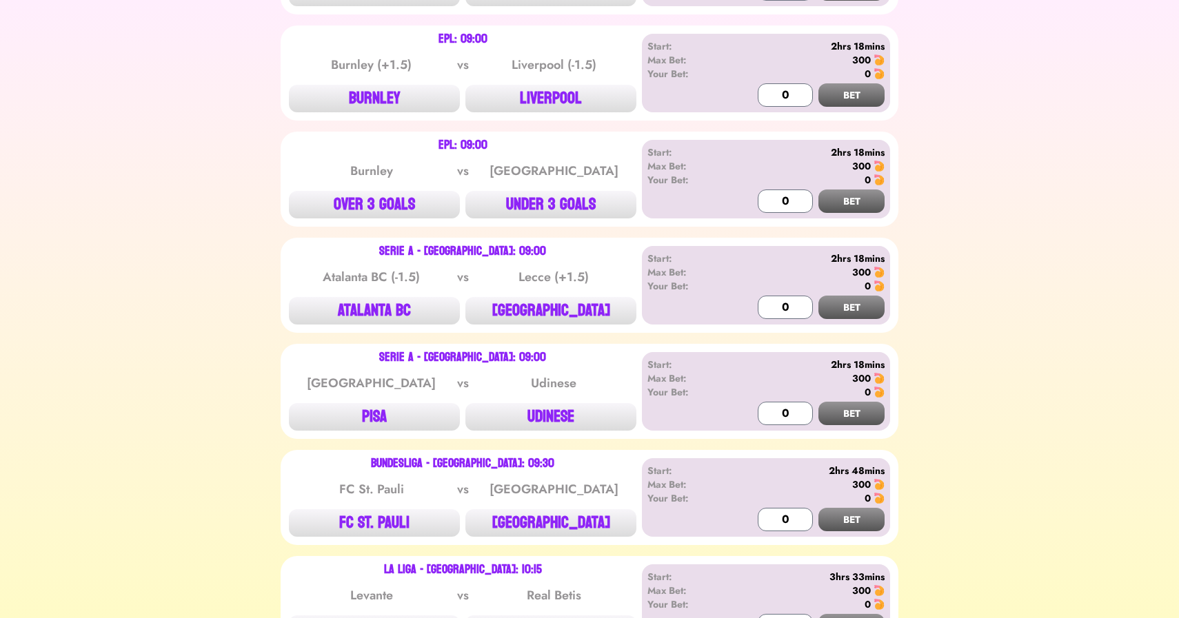
scroll to position [567, 0]
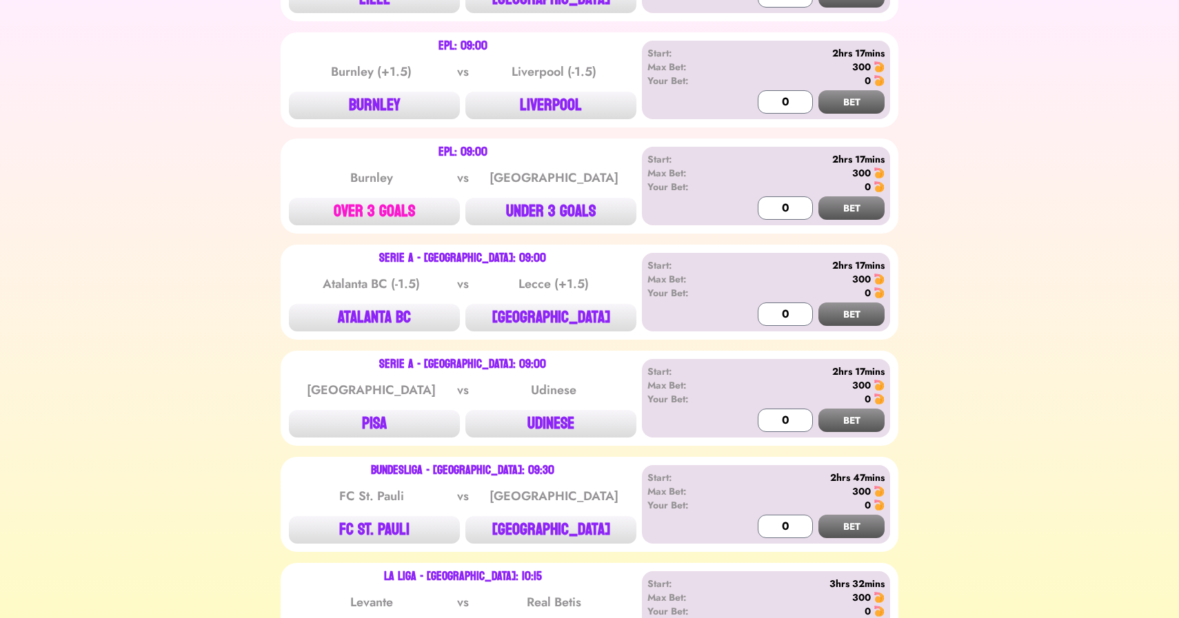
click at [372, 207] on button "OVER 3 GOALS" at bounding box center [374, 212] width 171 height 28
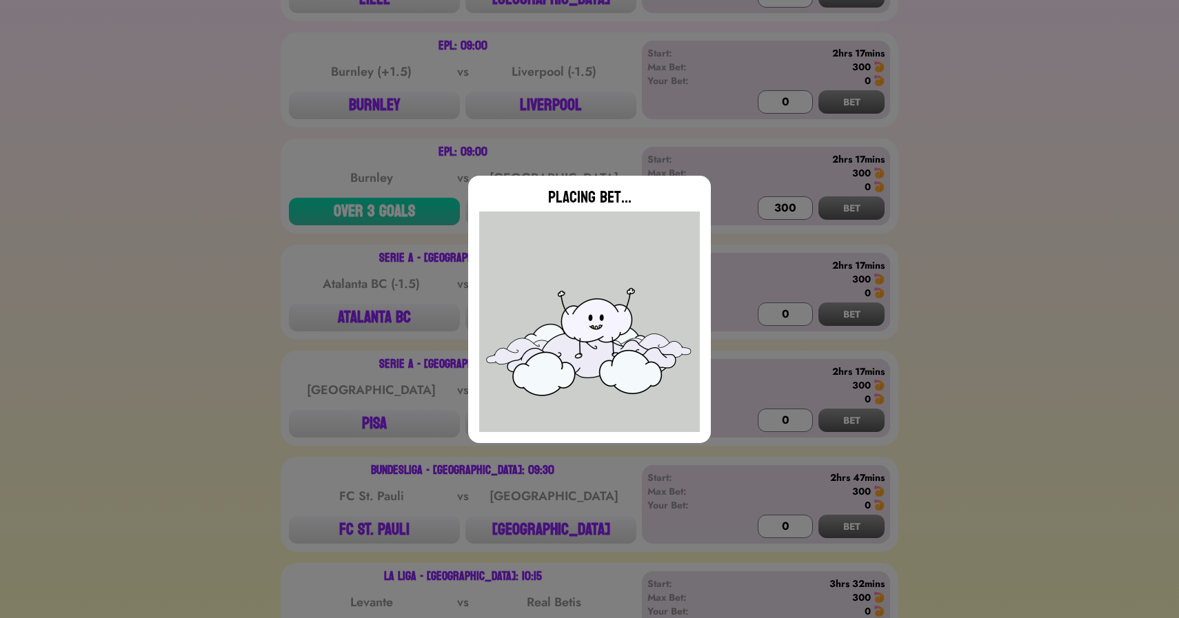
type input "0"
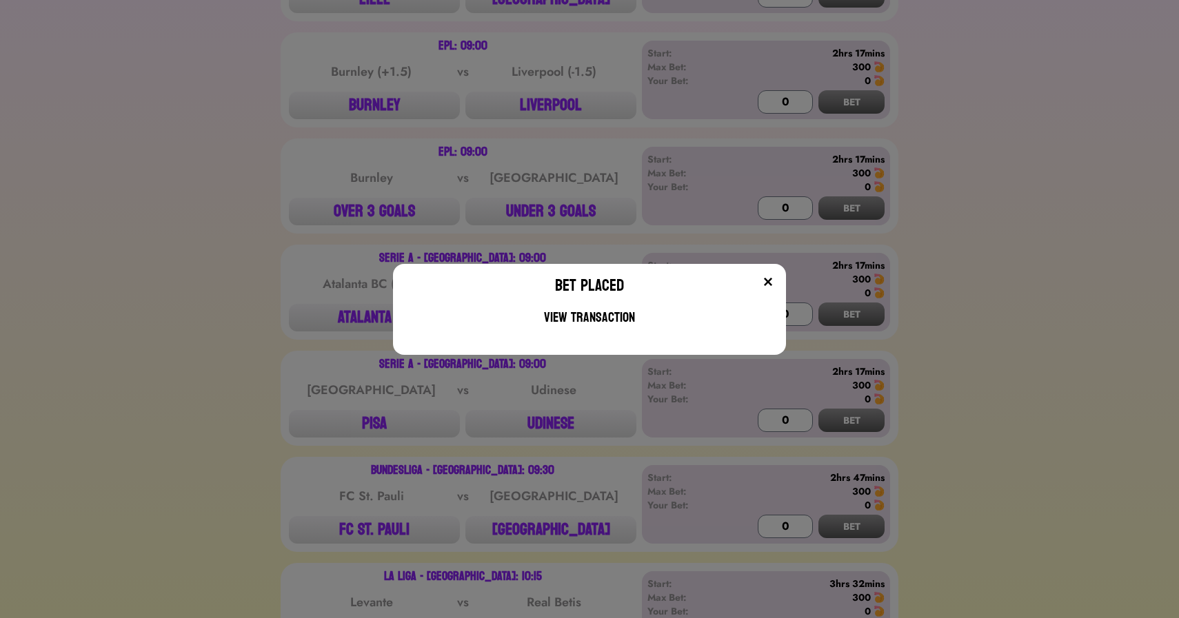
click at [250, 277] on div "Bet Placed View Transaction" at bounding box center [589, 309] width 1179 height 618
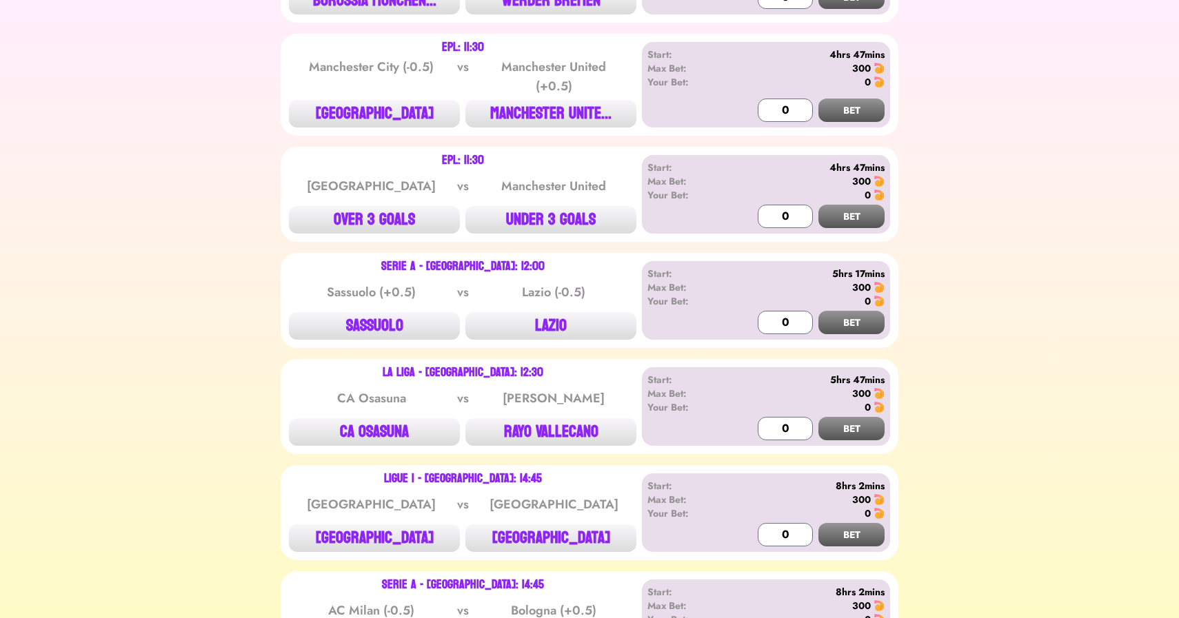
scroll to position [1750, 0]
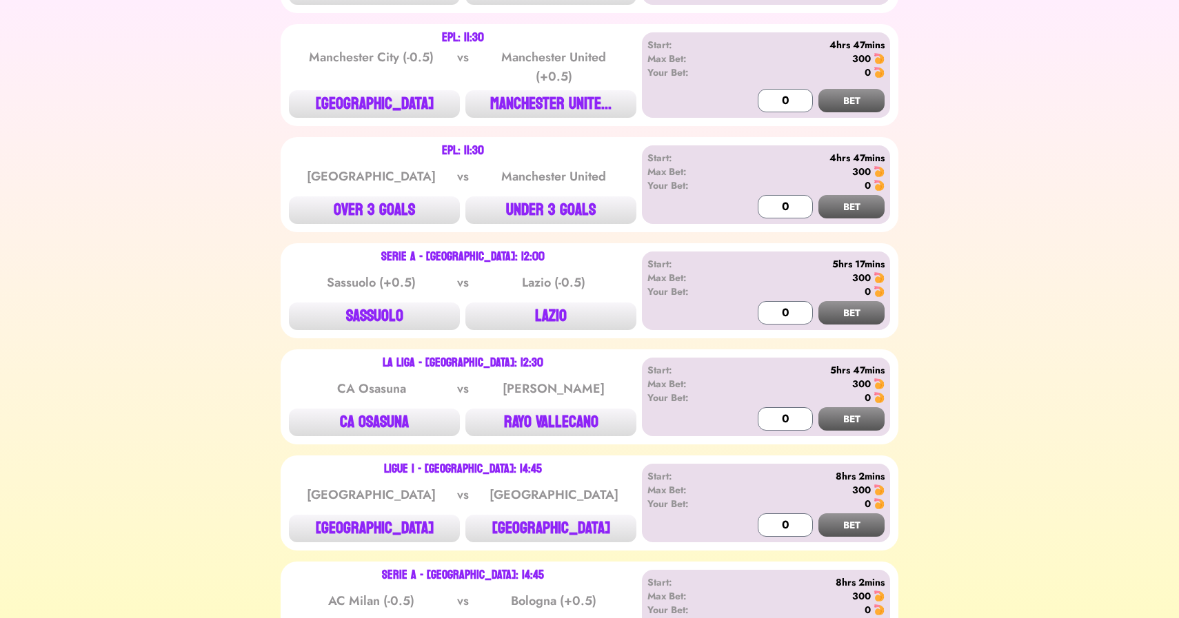
click at [391, 126] on div "EPL: 11:30 Manchester City (-0.5) vs Manchester United (+0.5) MANCHESTER CITY M…" at bounding box center [590, 75] width 618 height 102
click at [391, 108] on button "[GEOGRAPHIC_DATA]" at bounding box center [374, 104] width 171 height 28
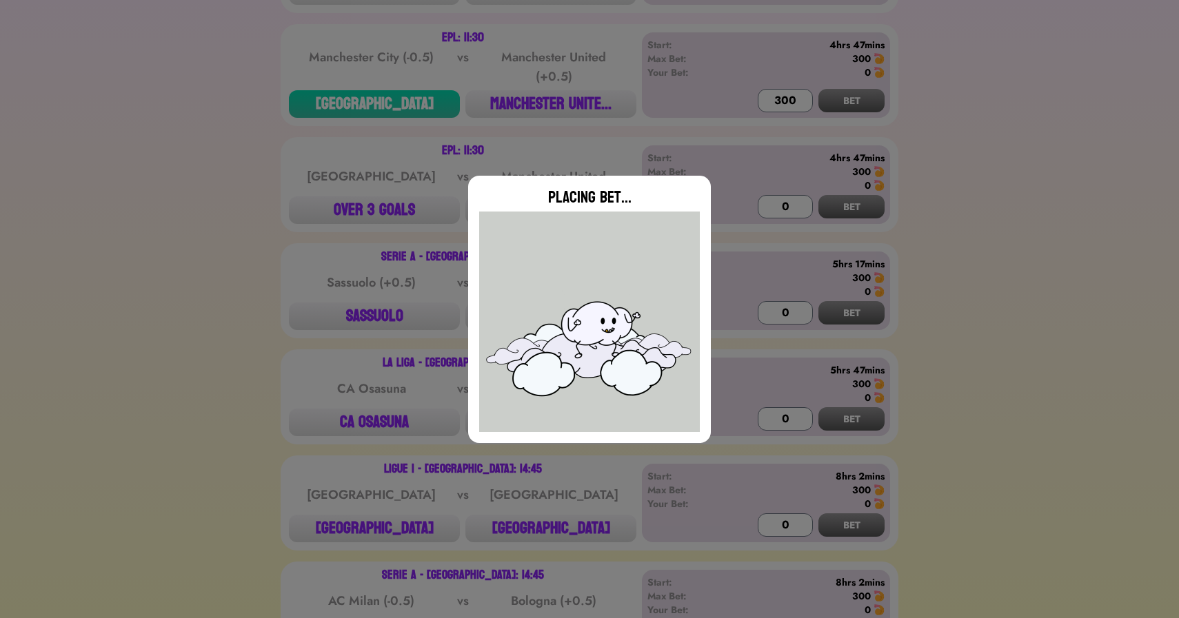
type input "0"
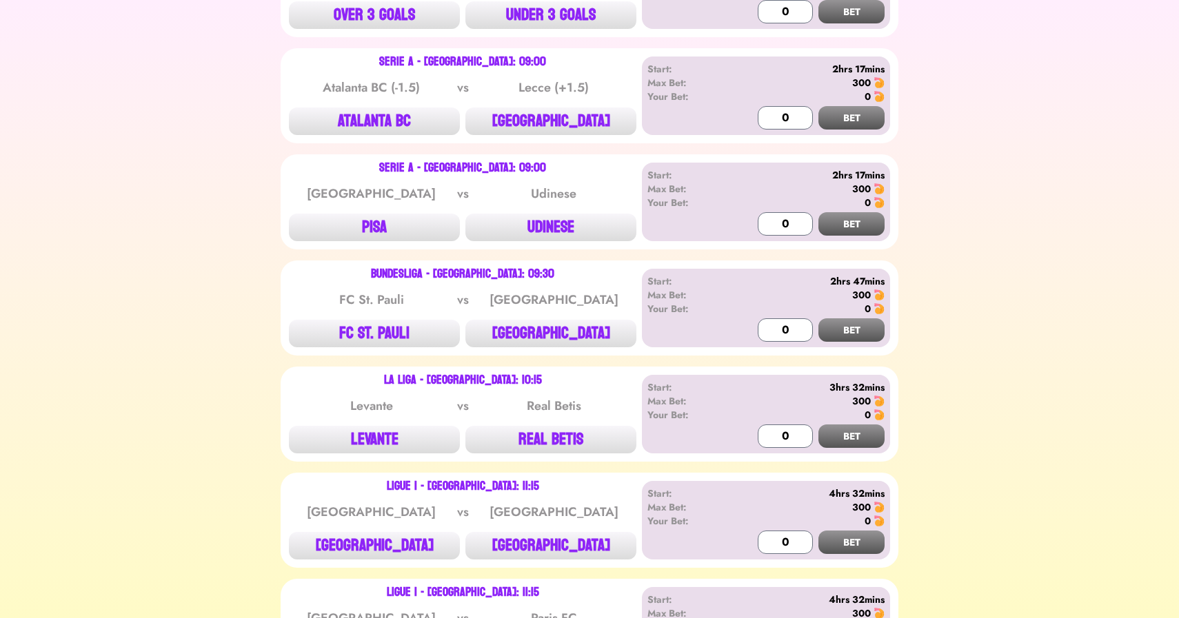
scroll to position [771, 0]
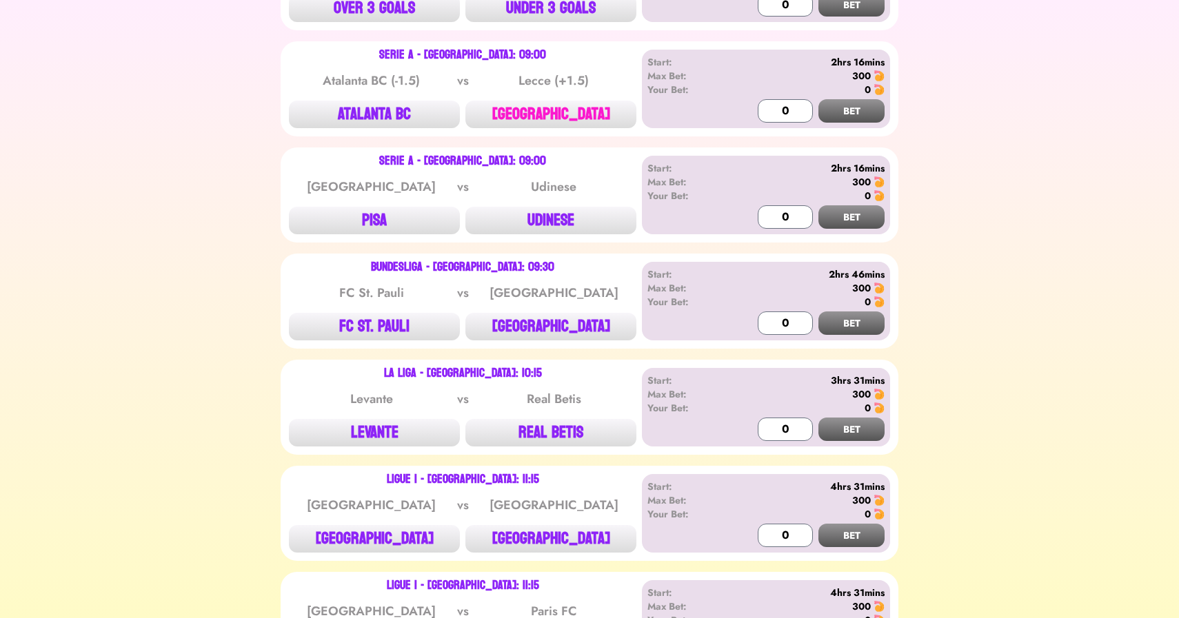
click at [508, 123] on button "[GEOGRAPHIC_DATA]" at bounding box center [550, 115] width 171 height 28
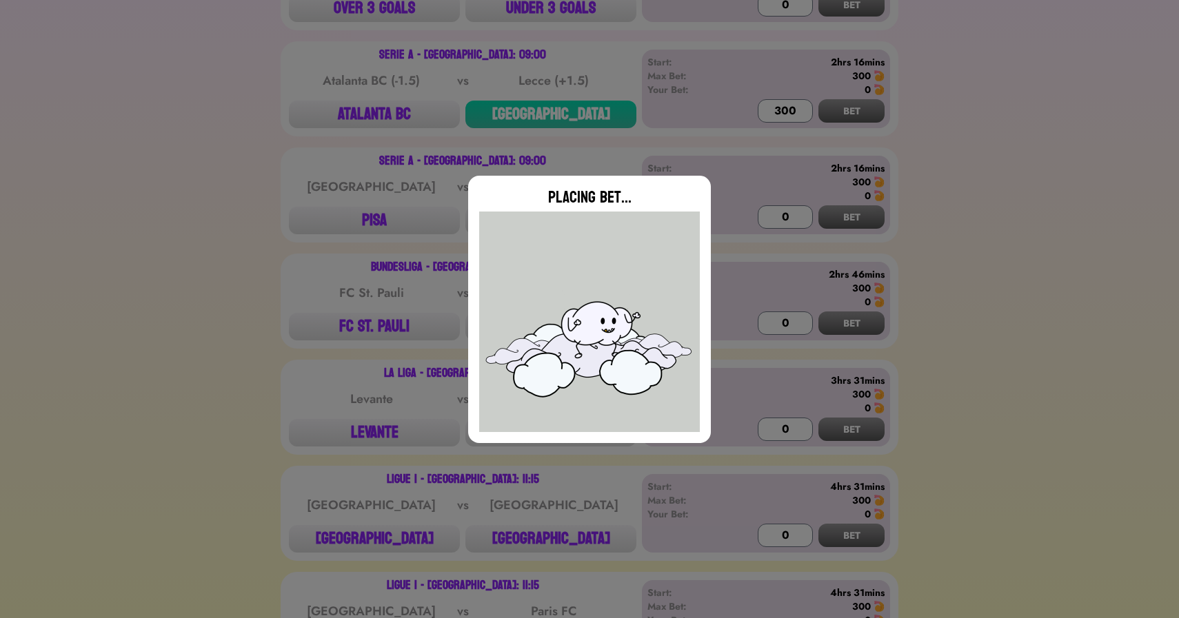
type input "0"
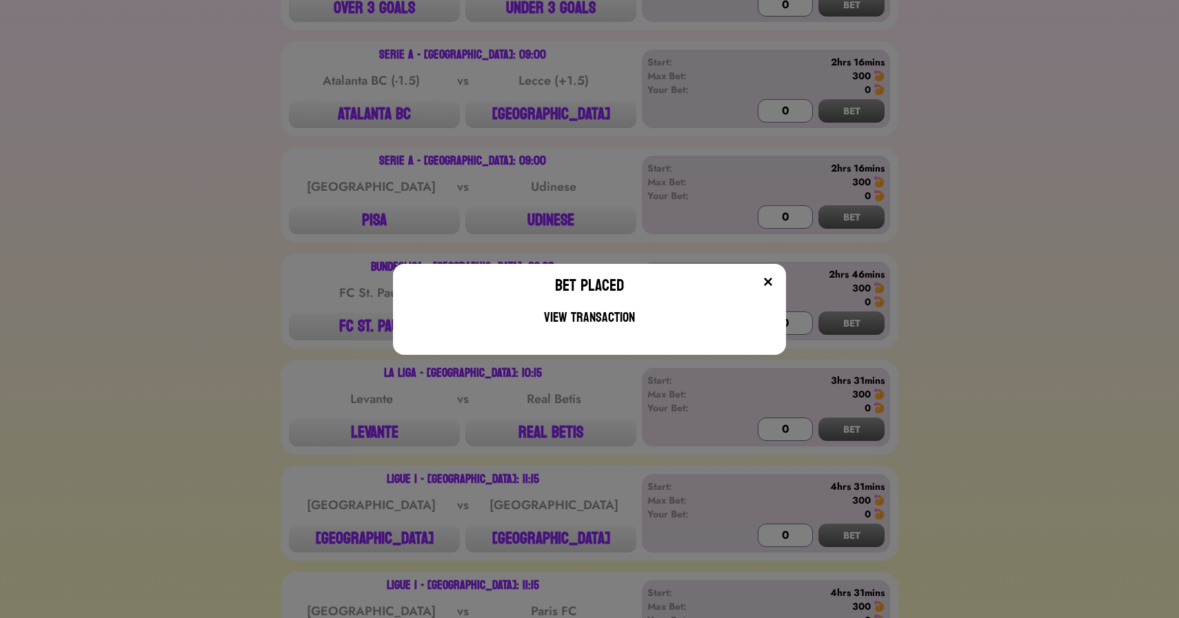
click at [280, 252] on div "Bet Placed View Transaction" at bounding box center [589, 309] width 1179 height 618
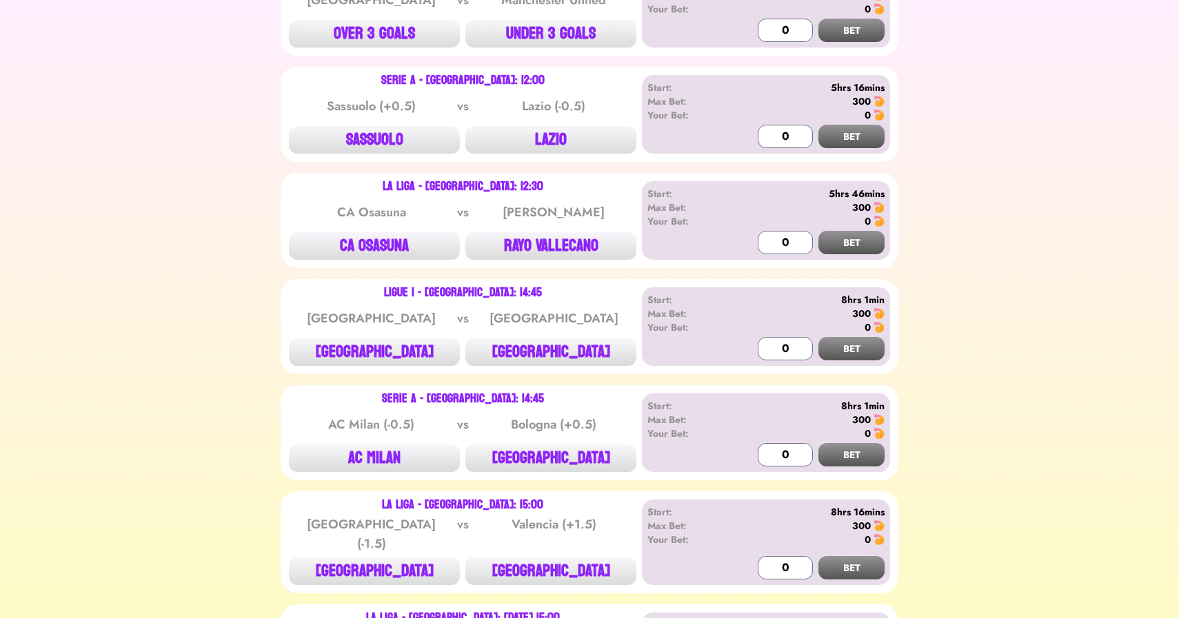
scroll to position [1935, 0]
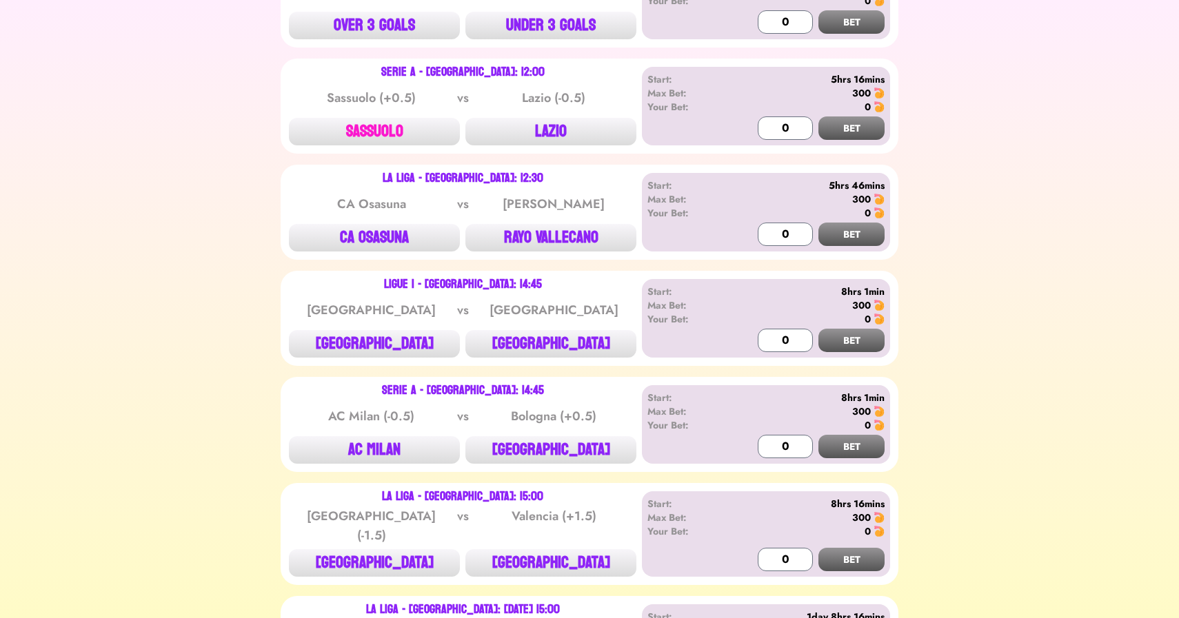
click at [384, 145] on button "SASSUOLO" at bounding box center [374, 132] width 171 height 28
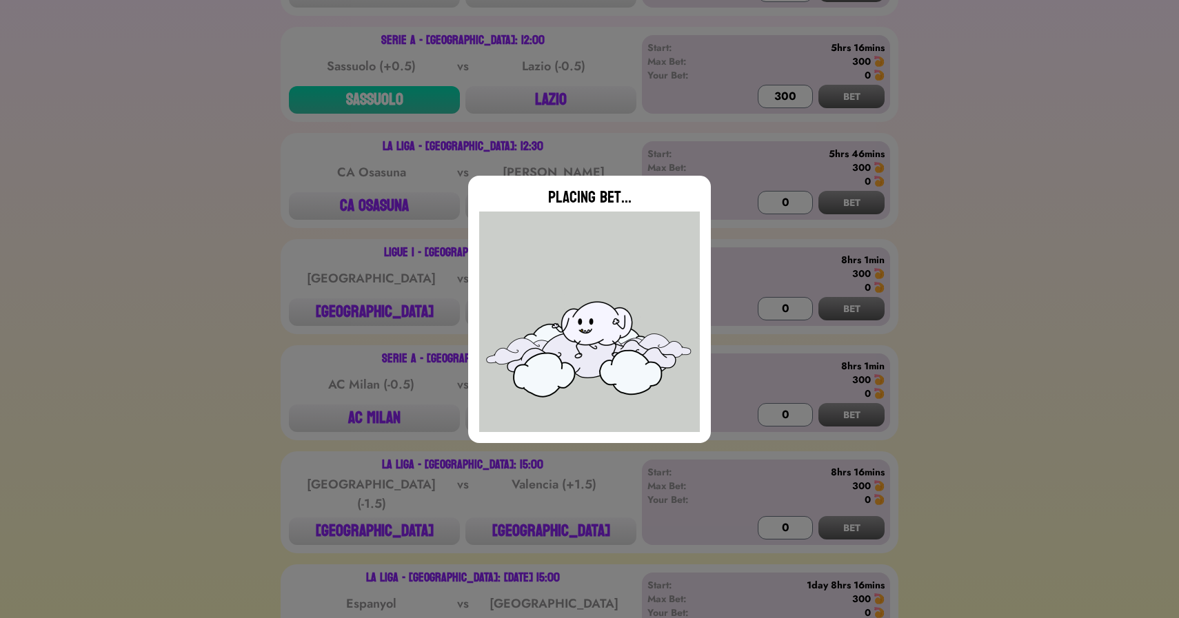
type input "0"
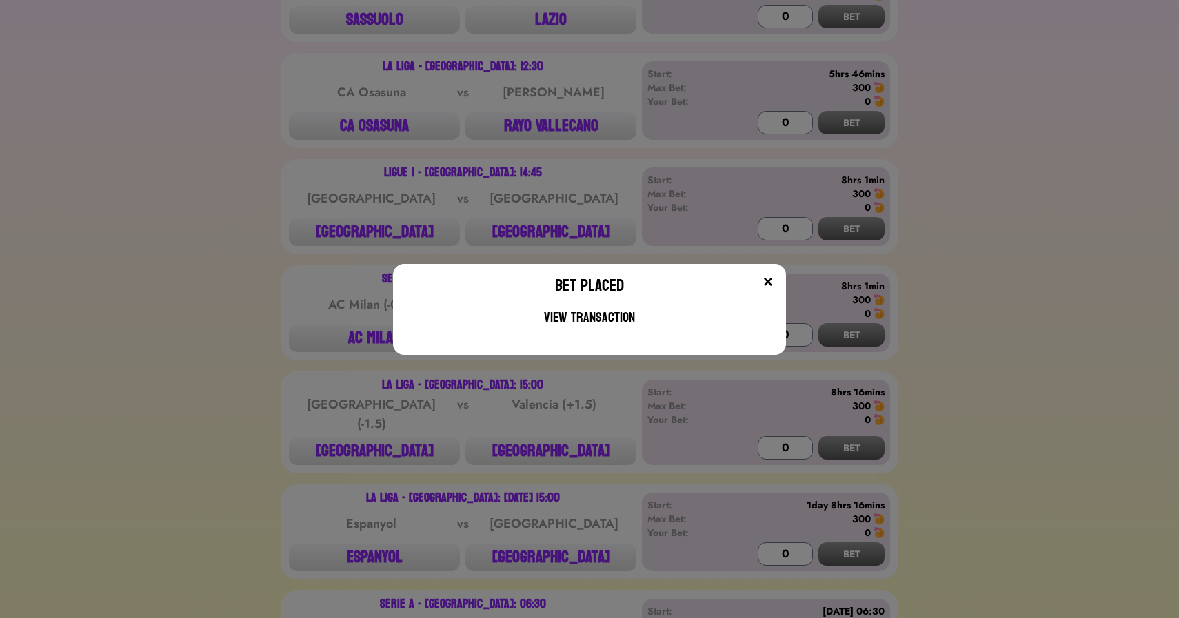
click at [227, 330] on div "Bet Placed View Transaction" at bounding box center [589, 309] width 1179 height 618
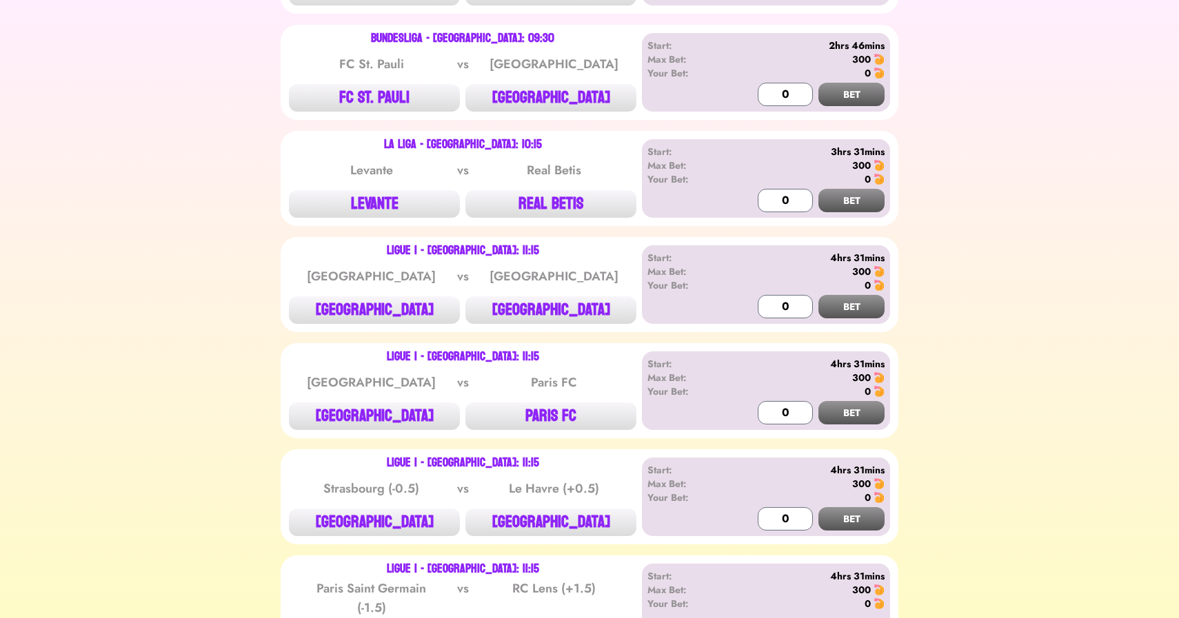
scroll to position [1005, 0]
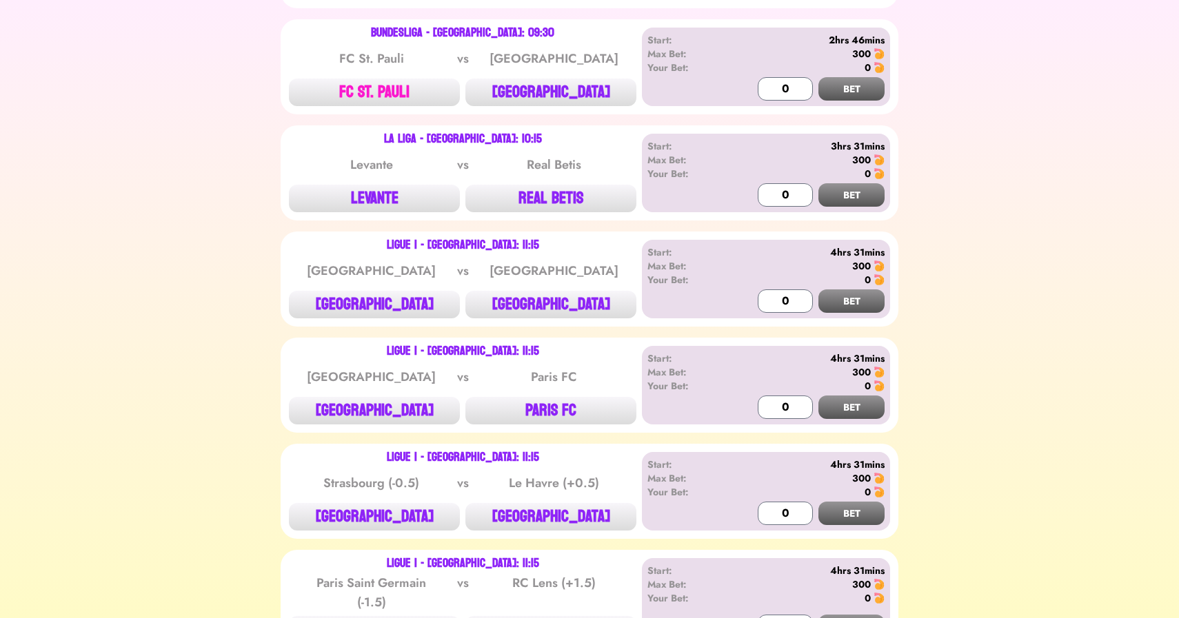
click at [350, 89] on button "FC ST. PAULI" at bounding box center [374, 93] width 171 height 28
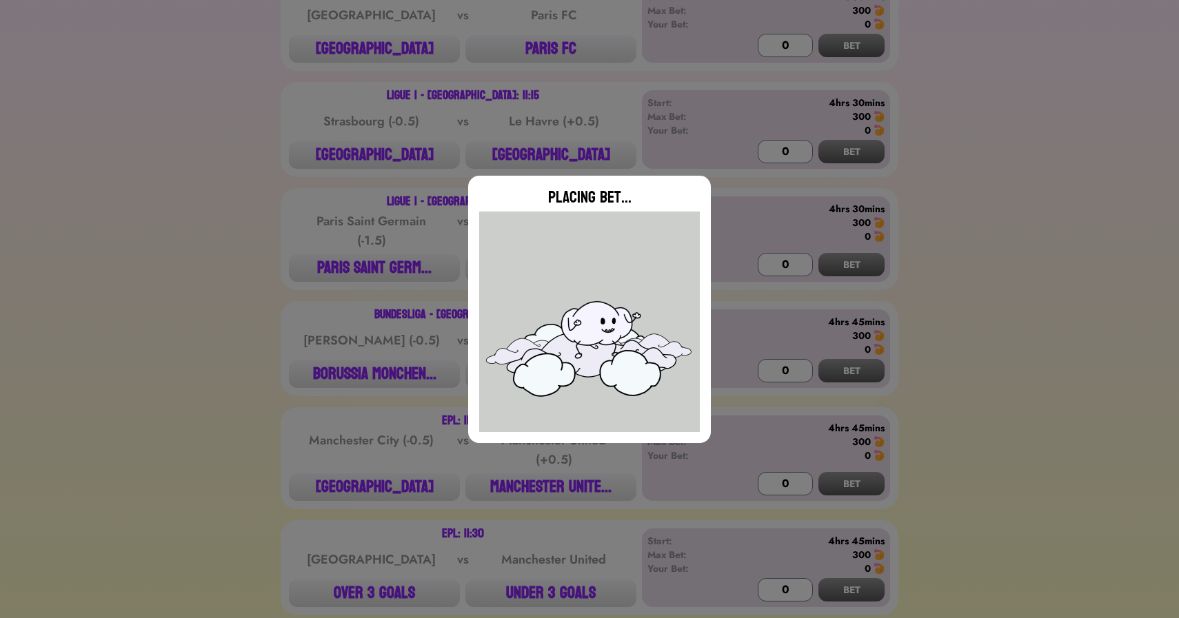
type input "0"
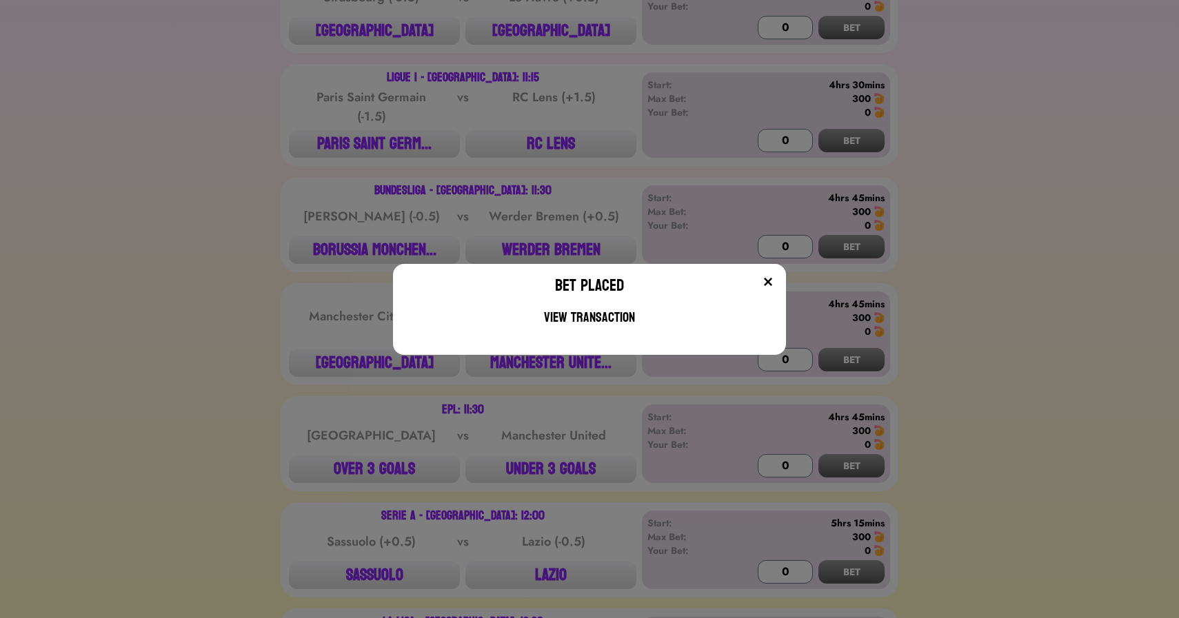
click at [203, 217] on div "Bet Placed View Transaction" at bounding box center [589, 309] width 1179 height 618
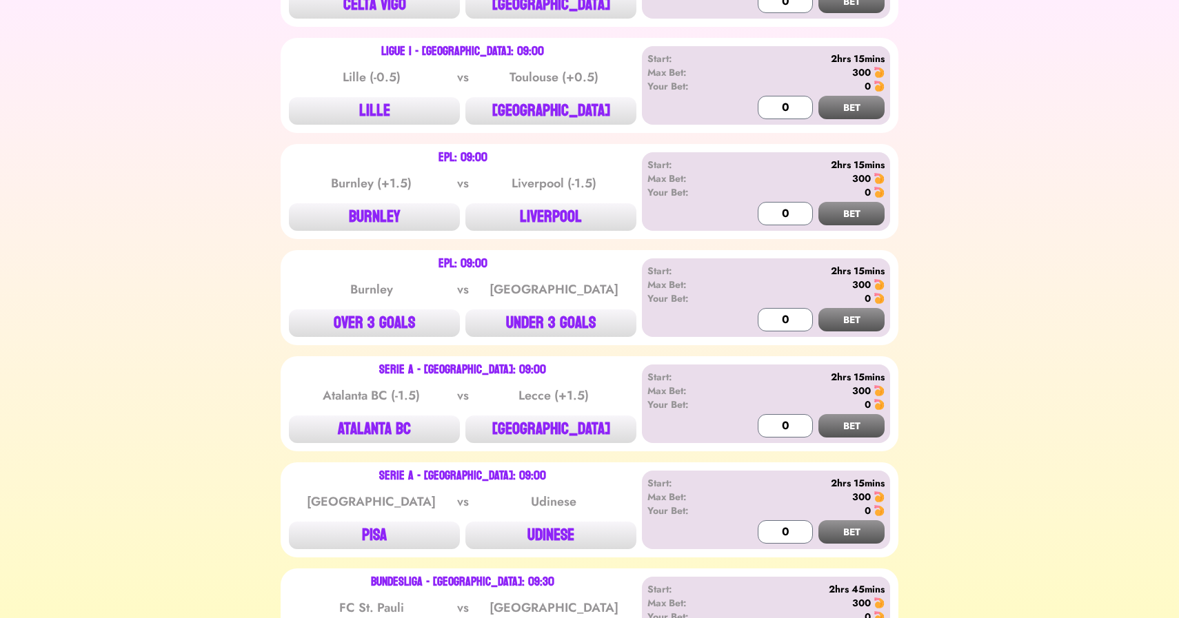
scroll to position [0, 0]
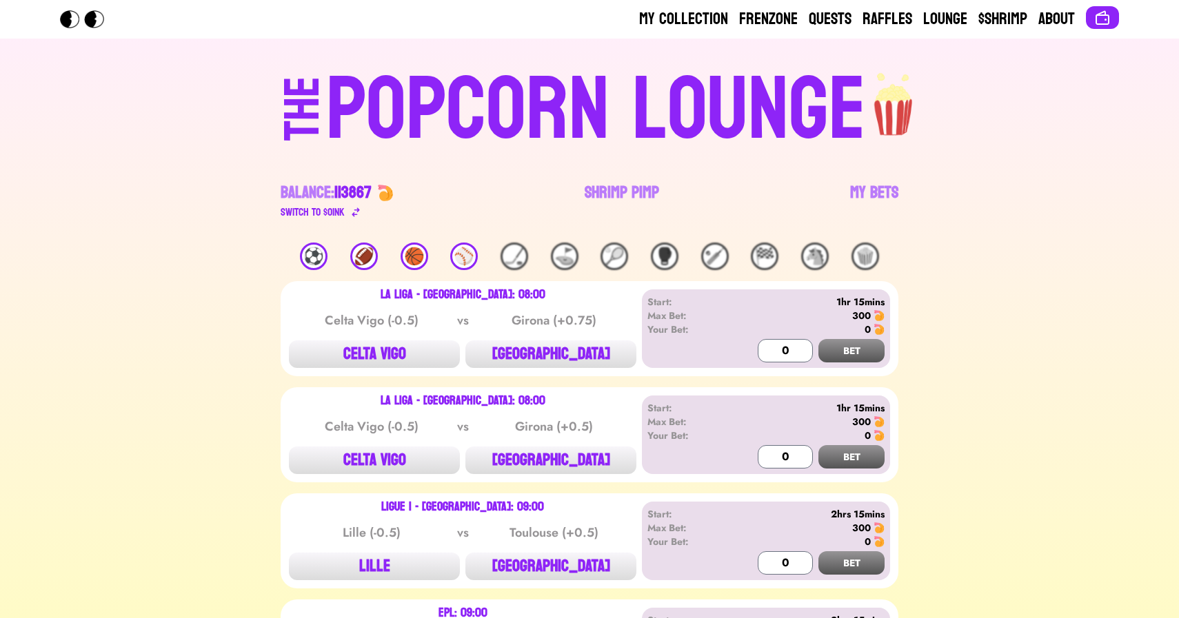
click at [310, 260] on div "⚽️" at bounding box center [314, 257] width 28 height 28
click at [474, 252] on div "⚾️" at bounding box center [464, 257] width 28 height 28
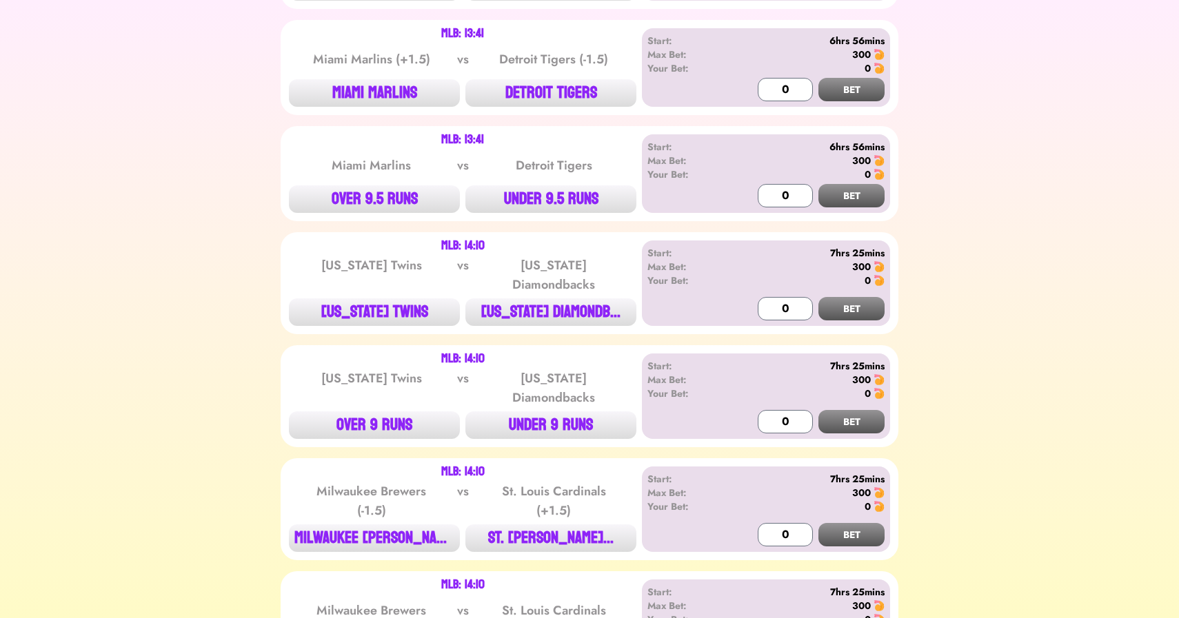
scroll to position [1548, 0]
click at [367, 86] on button "MIAMI MARLINS" at bounding box center [374, 94] width 171 height 28
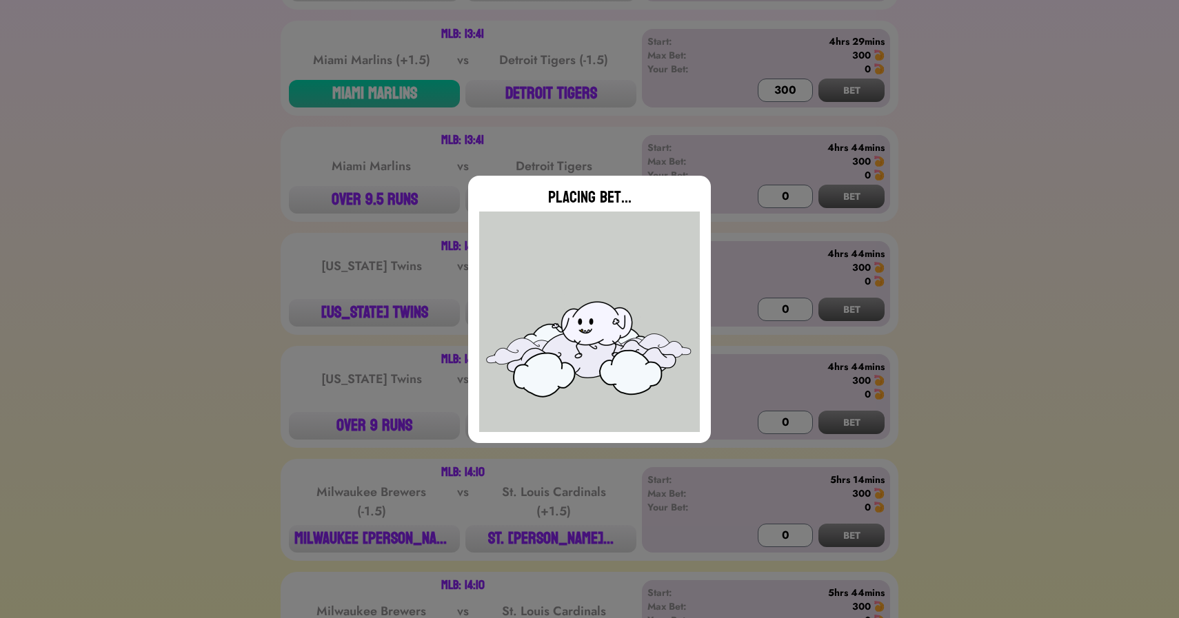
type input "0"
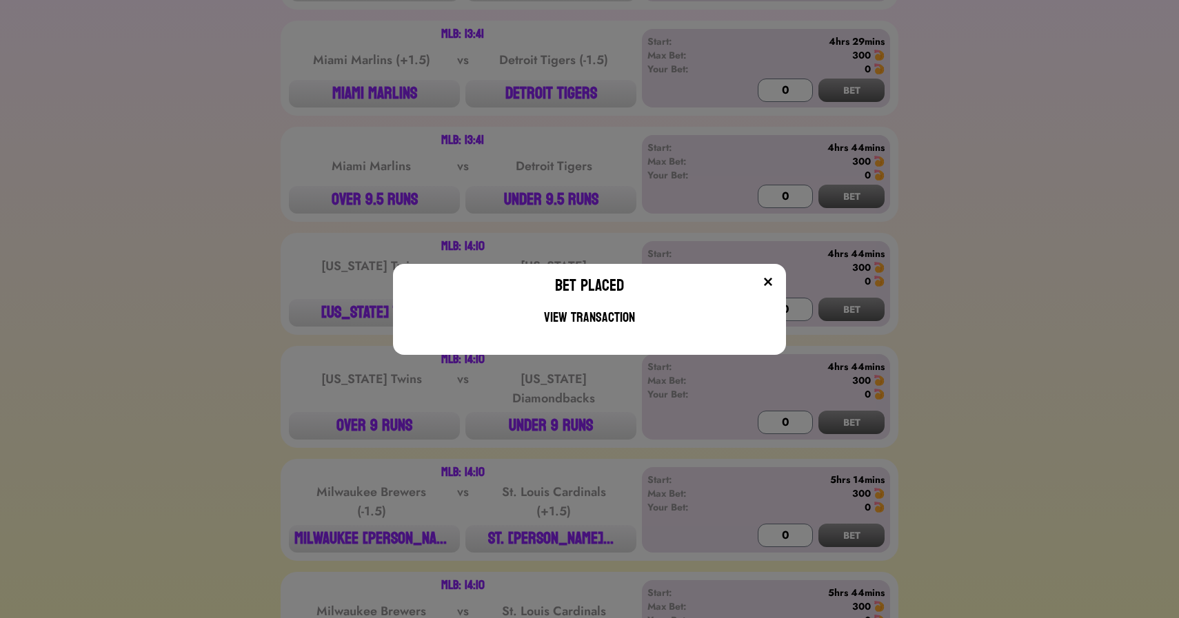
click at [233, 201] on div "Bet Placed View Transaction" at bounding box center [589, 309] width 1179 height 618
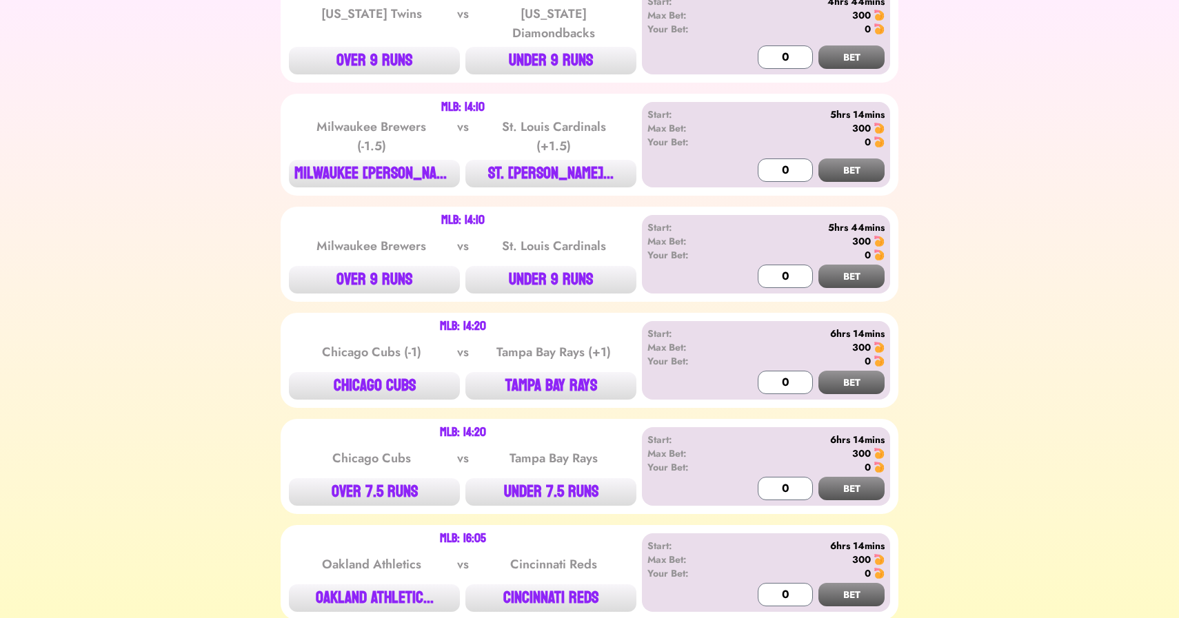
scroll to position [1942, 0]
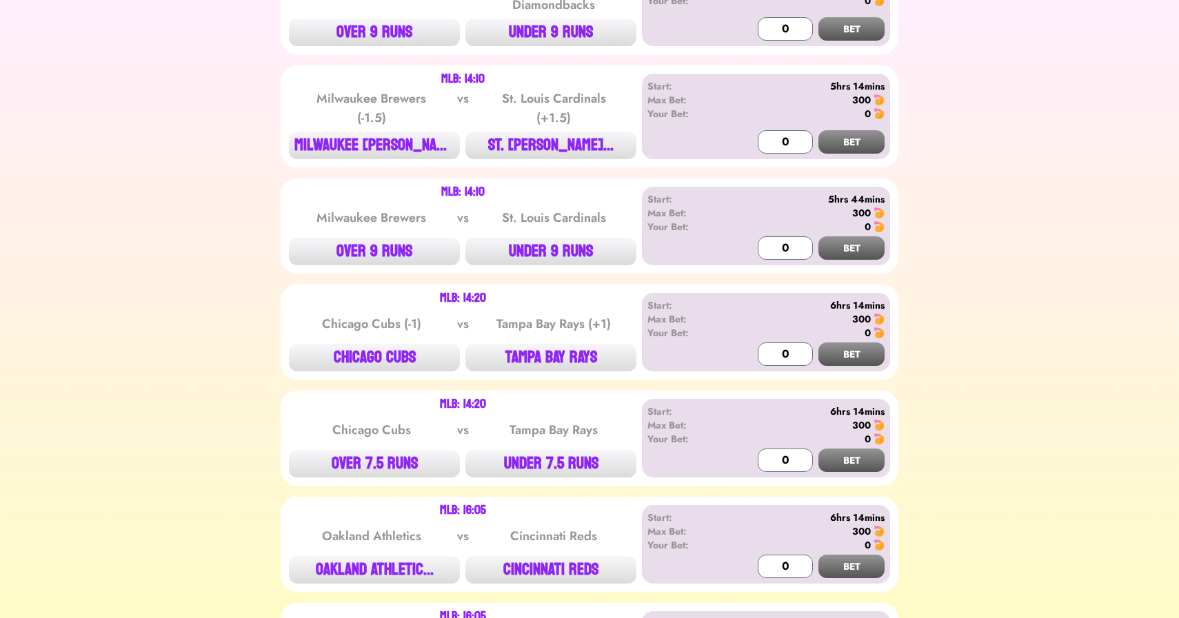
click at [586, 134] on div "MLB: 14:10 Milwaukee Brewers (-1.5) vs St. Louis Cardinals (+1.5) MILWAUKEE BRE…" at bounding box center [590, 116] width 618 height 102
click at [569, 132] on button "ST. [PERSON_NAME]..." at bounding box center [550, 146] width 171 height 28
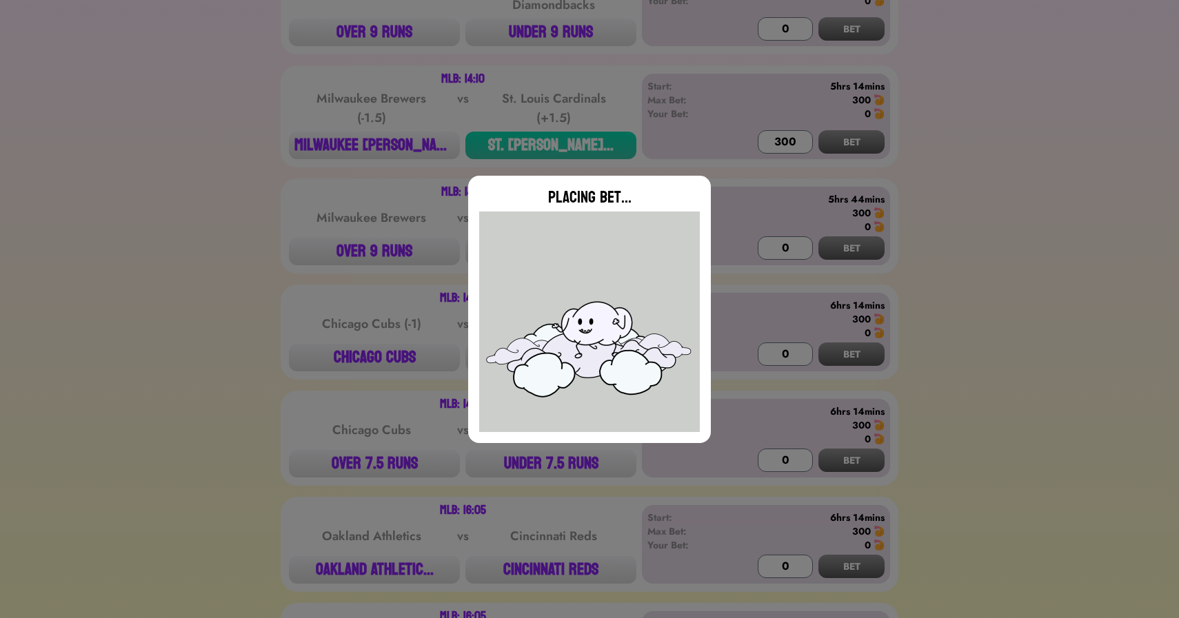
type input "0"
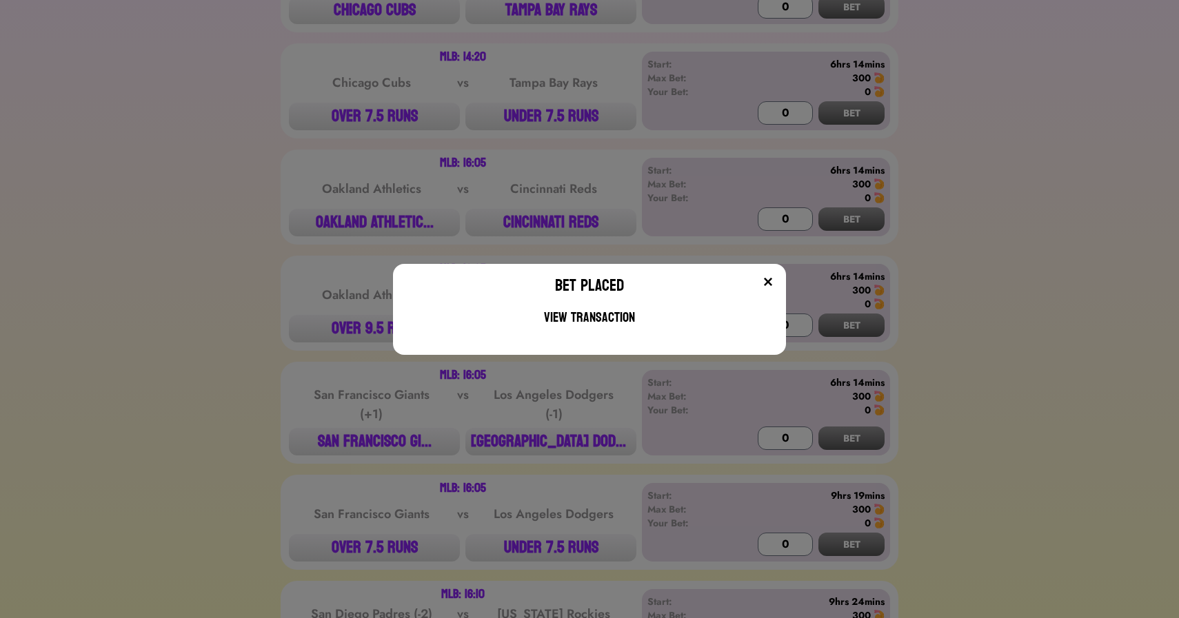
scroll to position [2340, 0]
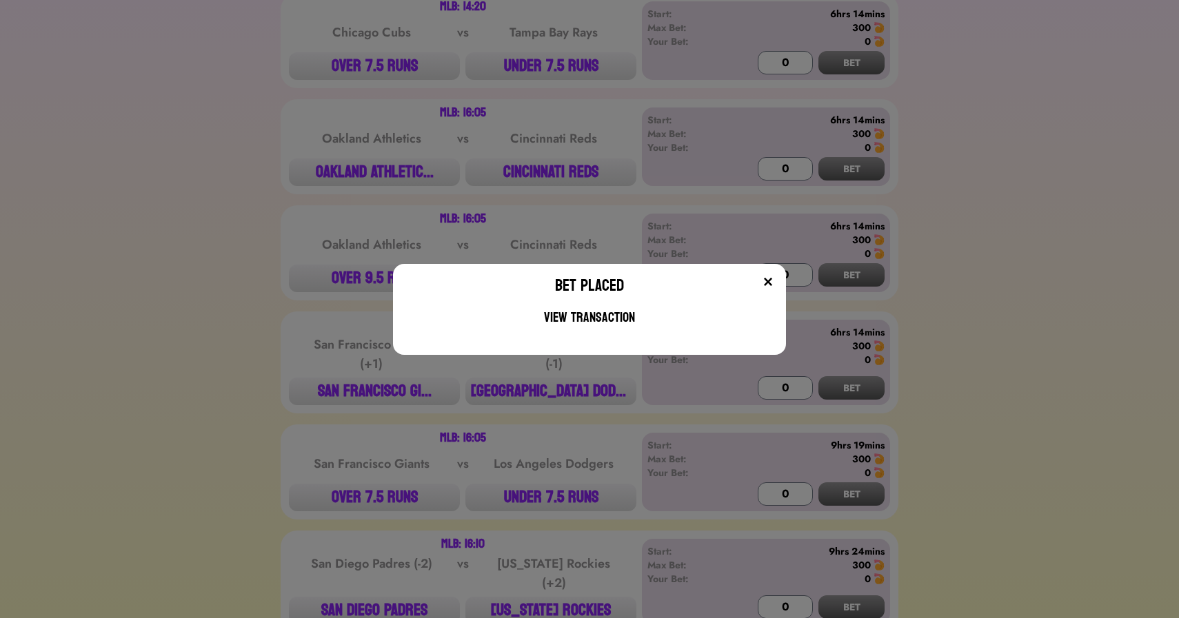
click at [269, 198] on div "Bet Placed View Transaction" at bounding box center [589, 309] width 1179 height 618
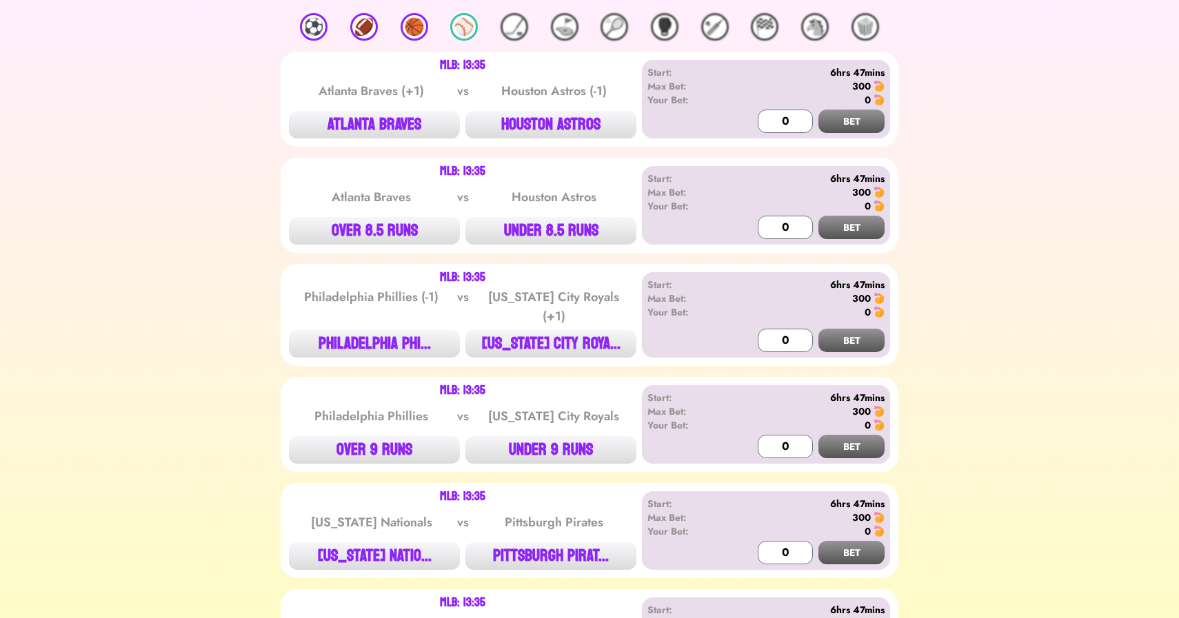
scroll to position [0, 0]
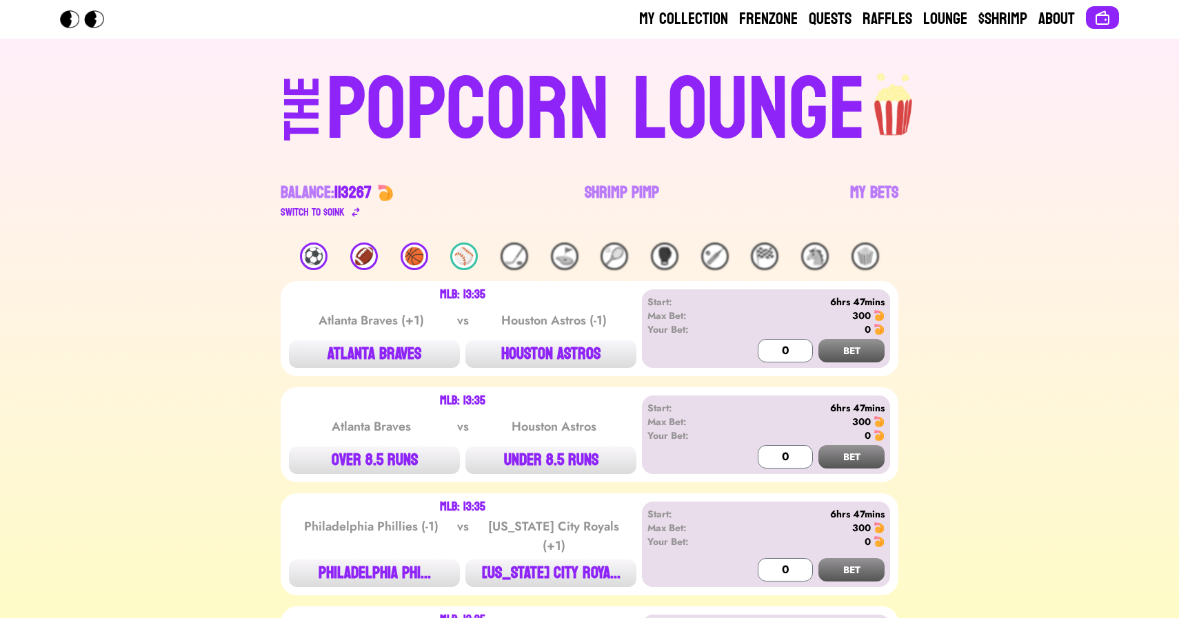
click at [417, 259] on div "🏀" at bounding box center [415, 257] width 28 height 28
